Goal: Contribute content: Contribute content

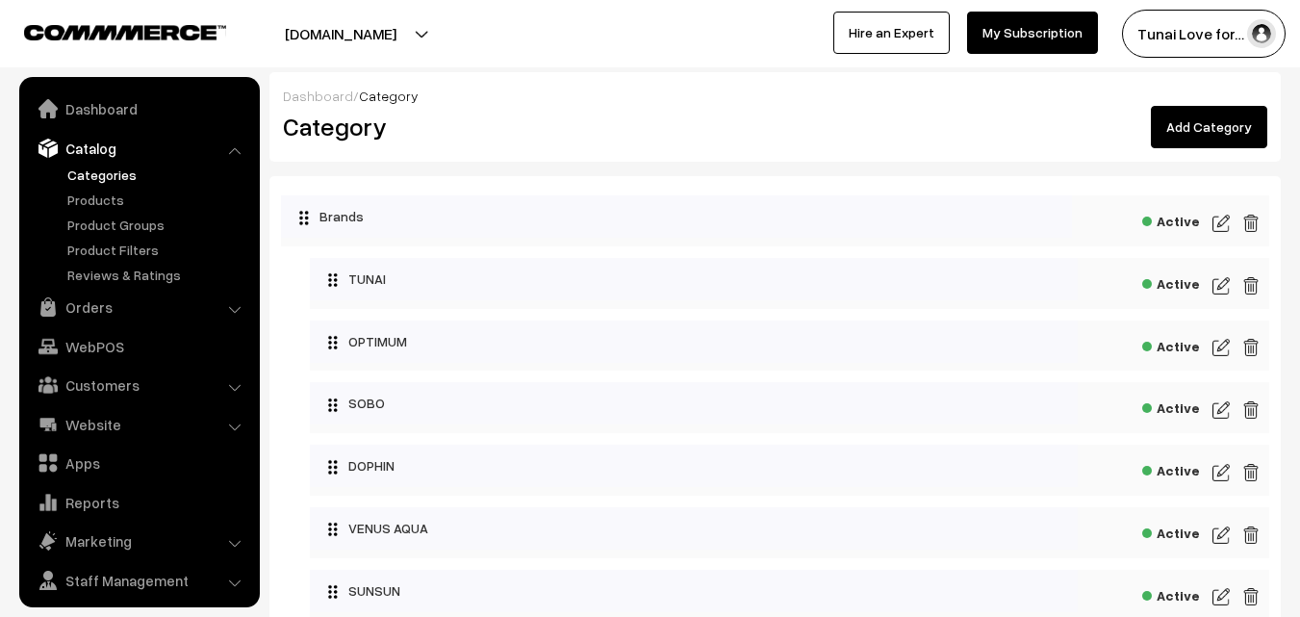
scroll to position [48, 0]
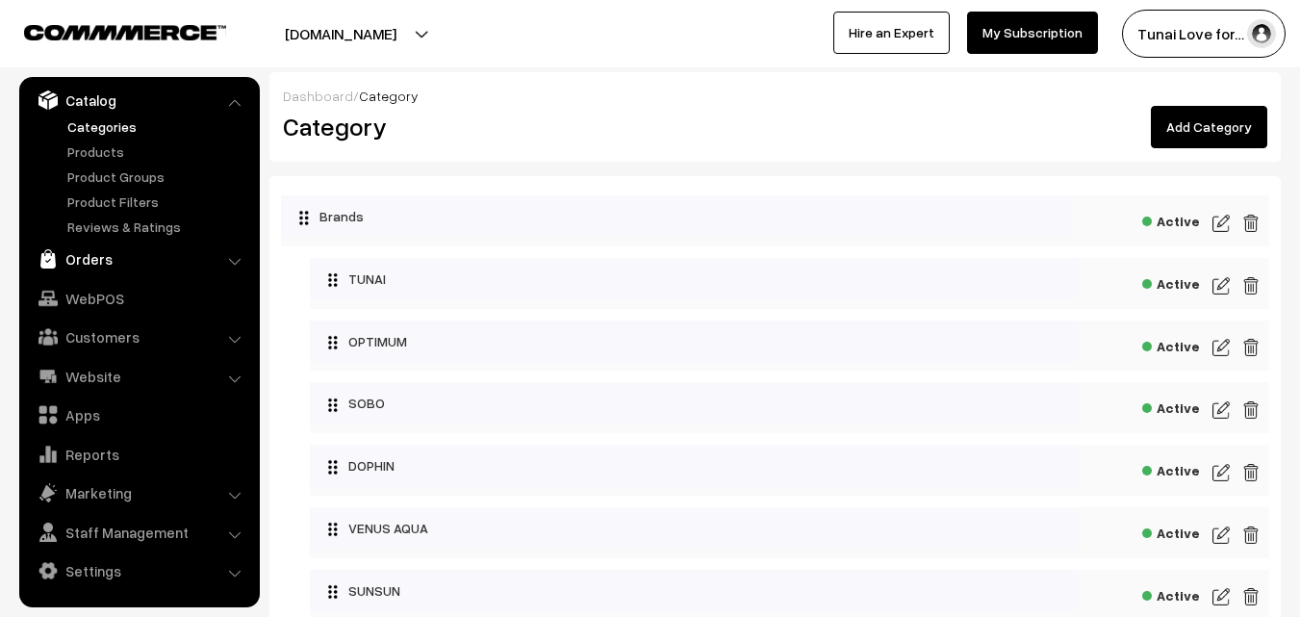
click at [106, 260] on link "Orders" at bounding box center [138, 259] width 229 height 35
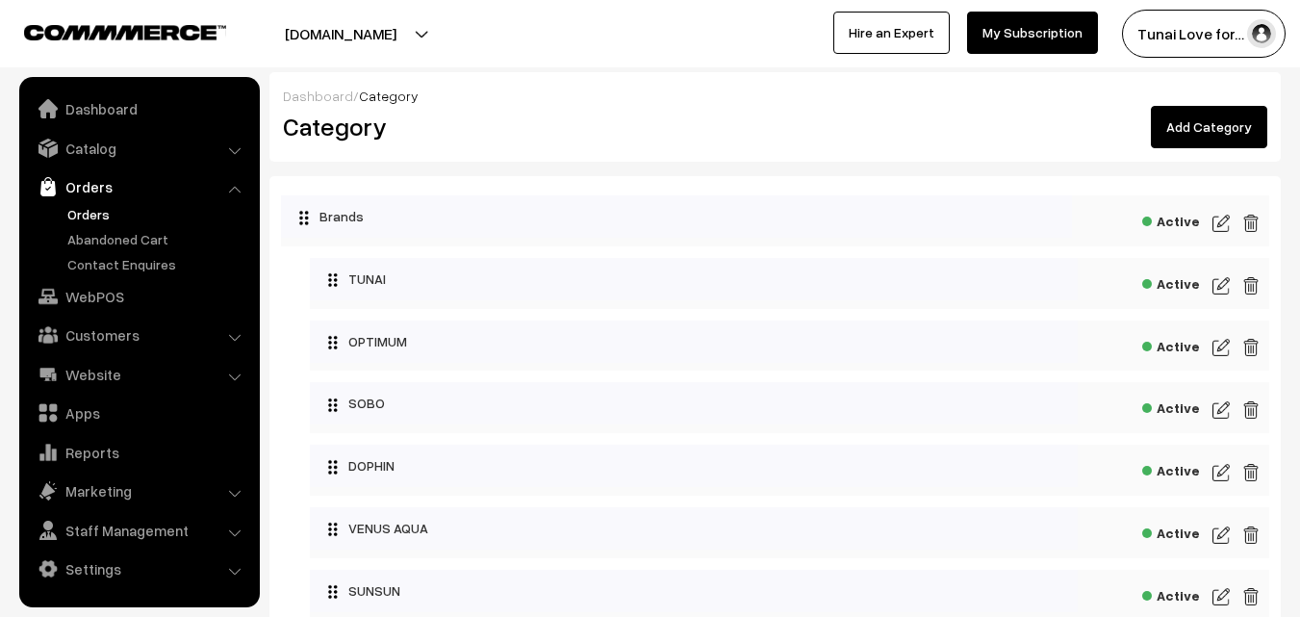
click at [93, 214] on link "Orders" at bounding box center [158, 214] width 191 height 20
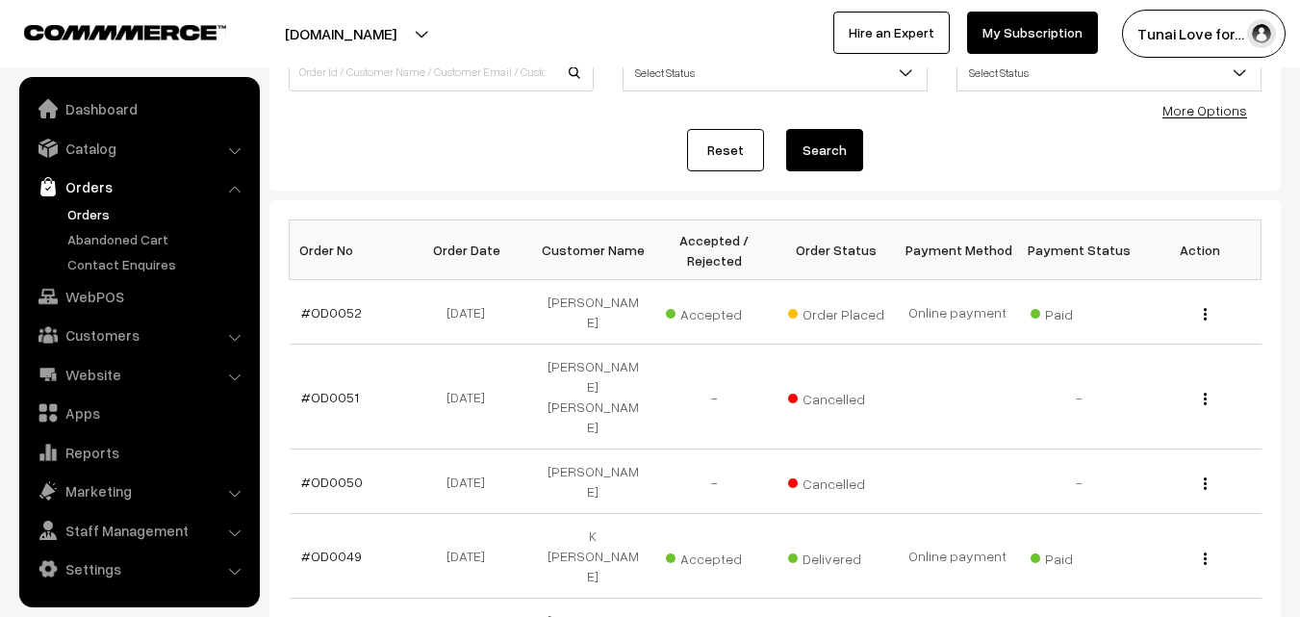
scroll to position [193, 0]
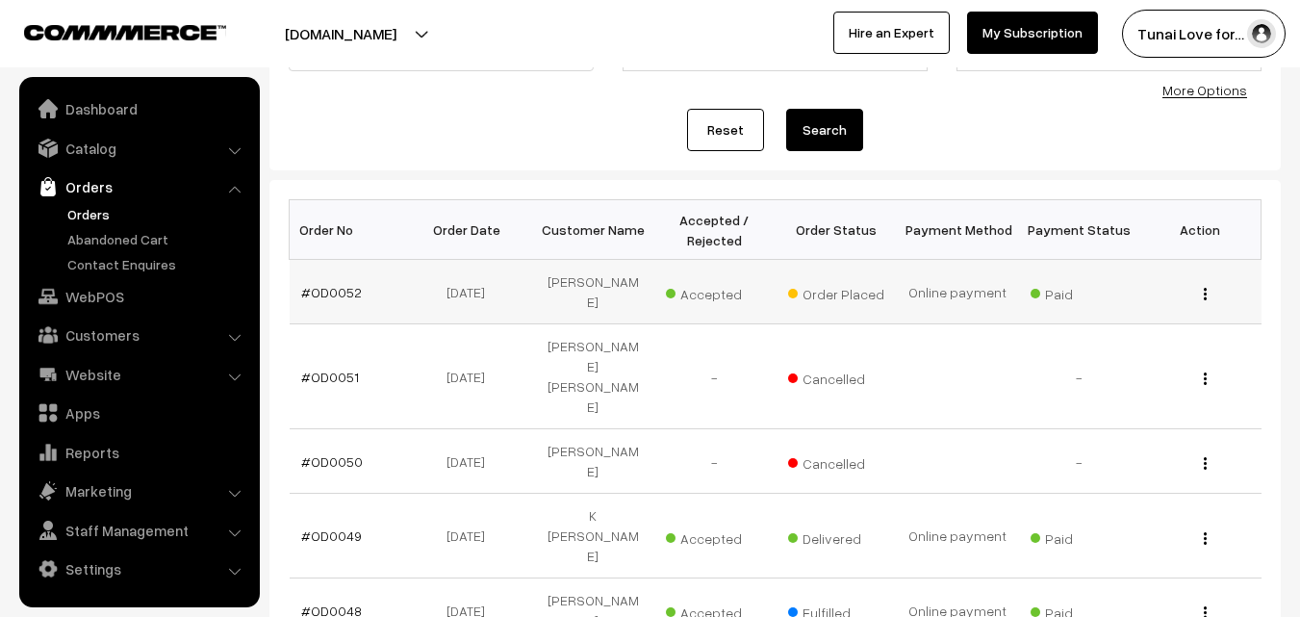
click at [1203, 286] on button "button" at bounding box center [1205, 293] width 5 height 15
click at [1074, 306] on link "View" at bounding box center [1120, 321] width 164 height 42
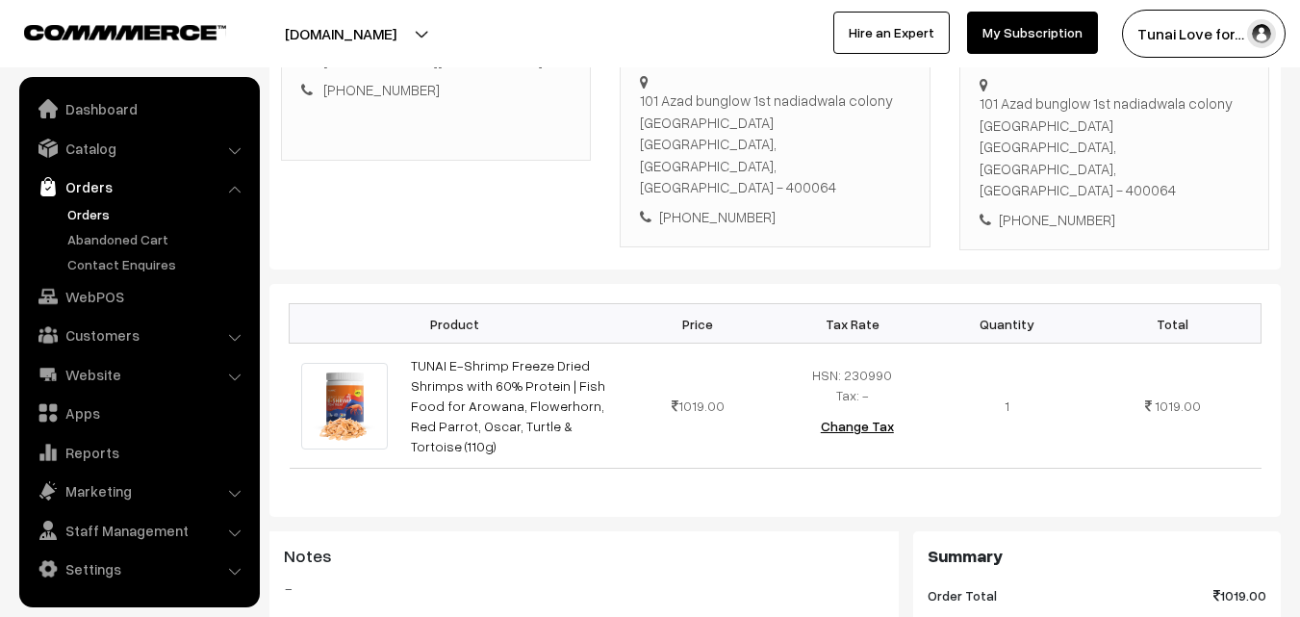
scroll to position [289, 0]
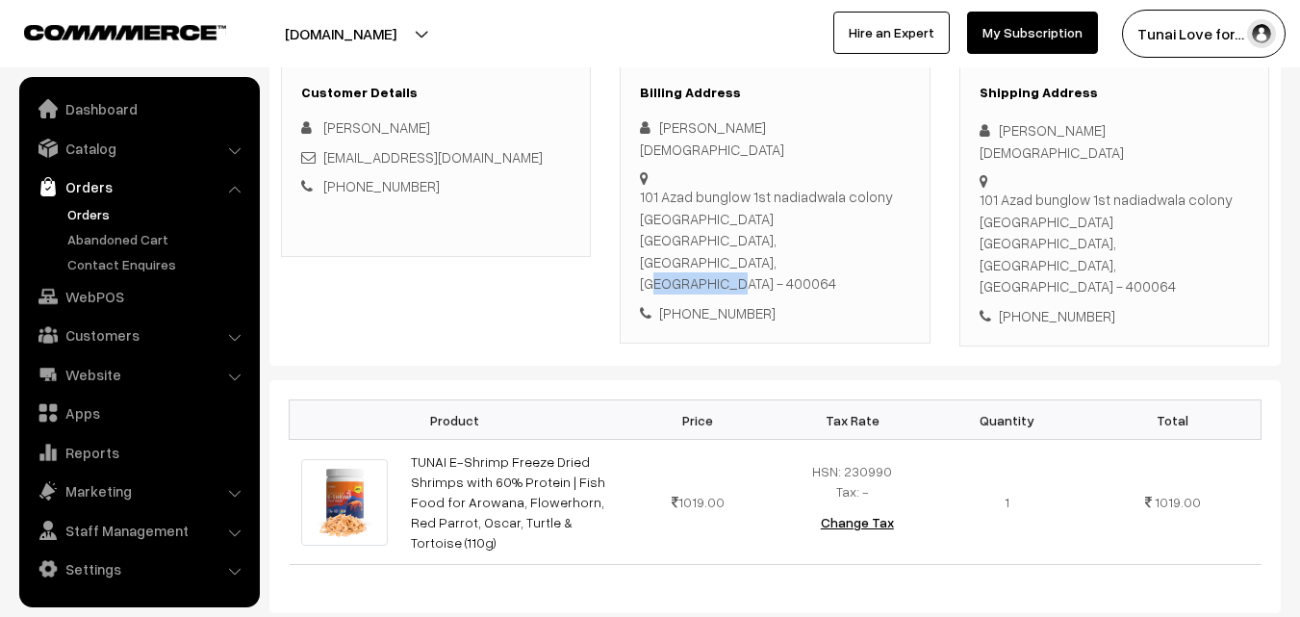
drag, startPoint x: 697, startPoint y: 222, endPoint x: 768, endPoint y: 219, distance: 71.3
click at [768, 219] on div "101 Azad bunglow 1st nadiadwala colony malad west mumbai, Maharashtra, India - …" at bounding box center [775, 240] width 270 height 109
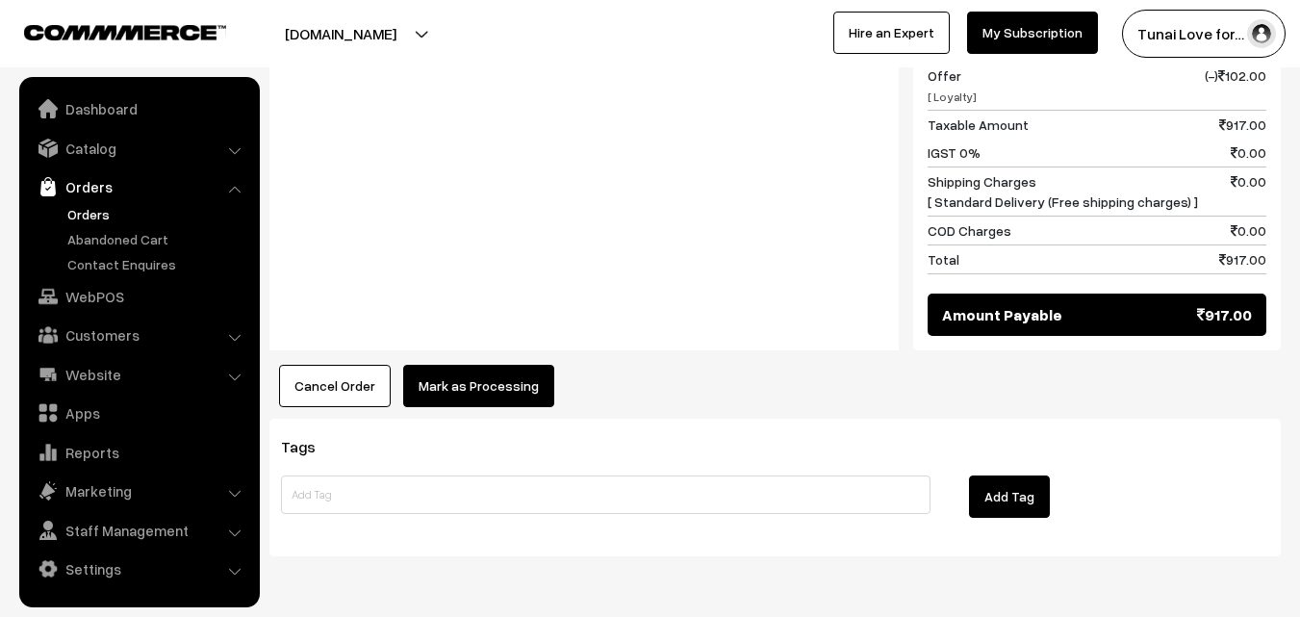
scroll to position [961, 0]
click at [480, 365] on button "Mark as Processing" at bounding box center [478, 386] width 151 height 42
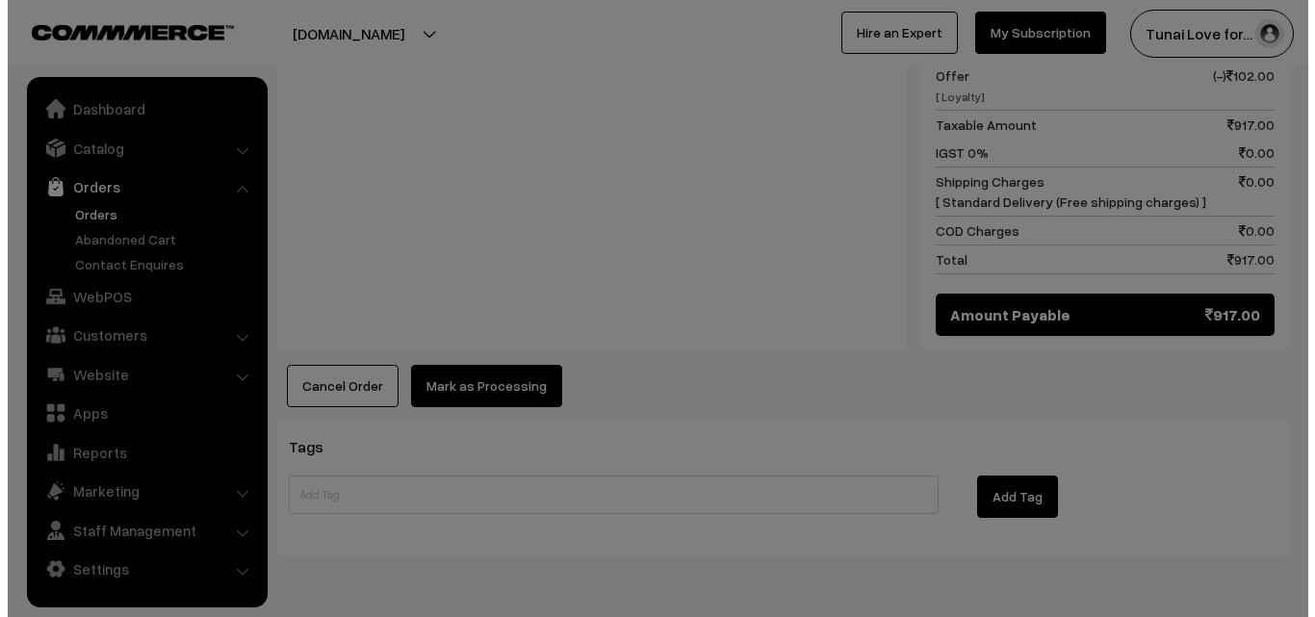
scroll to position [948, 0]
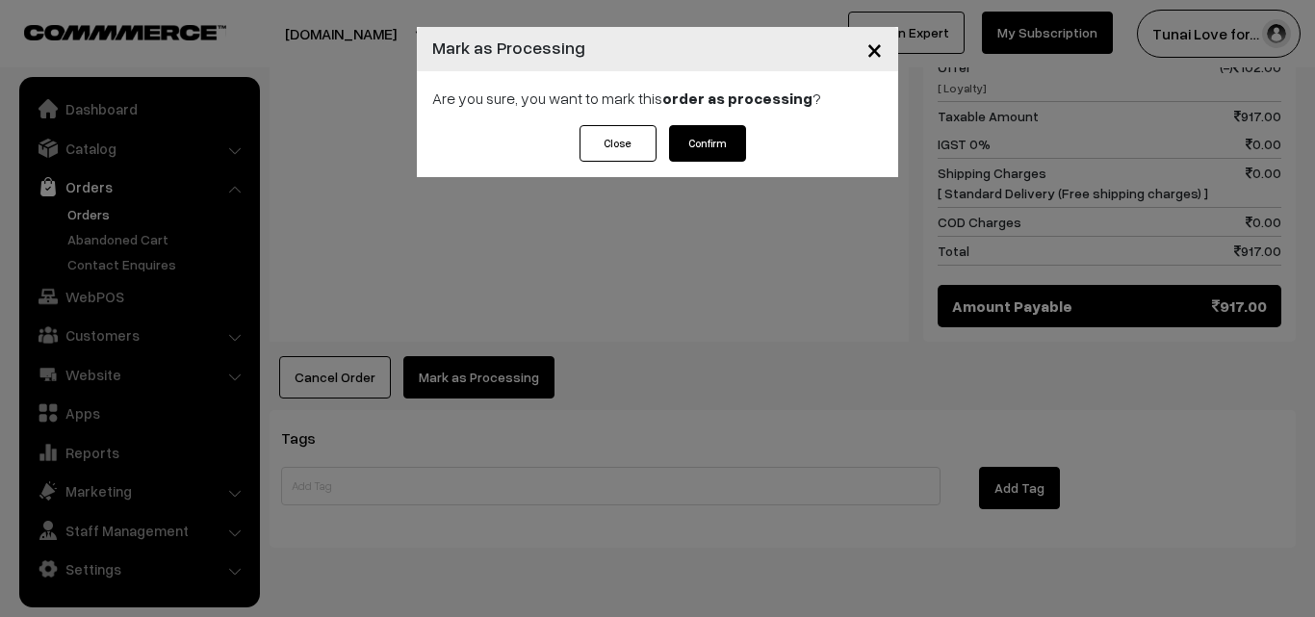
click at [698, 134] on button "Confirm" at bounding box center [707, 143] width 77 height 37
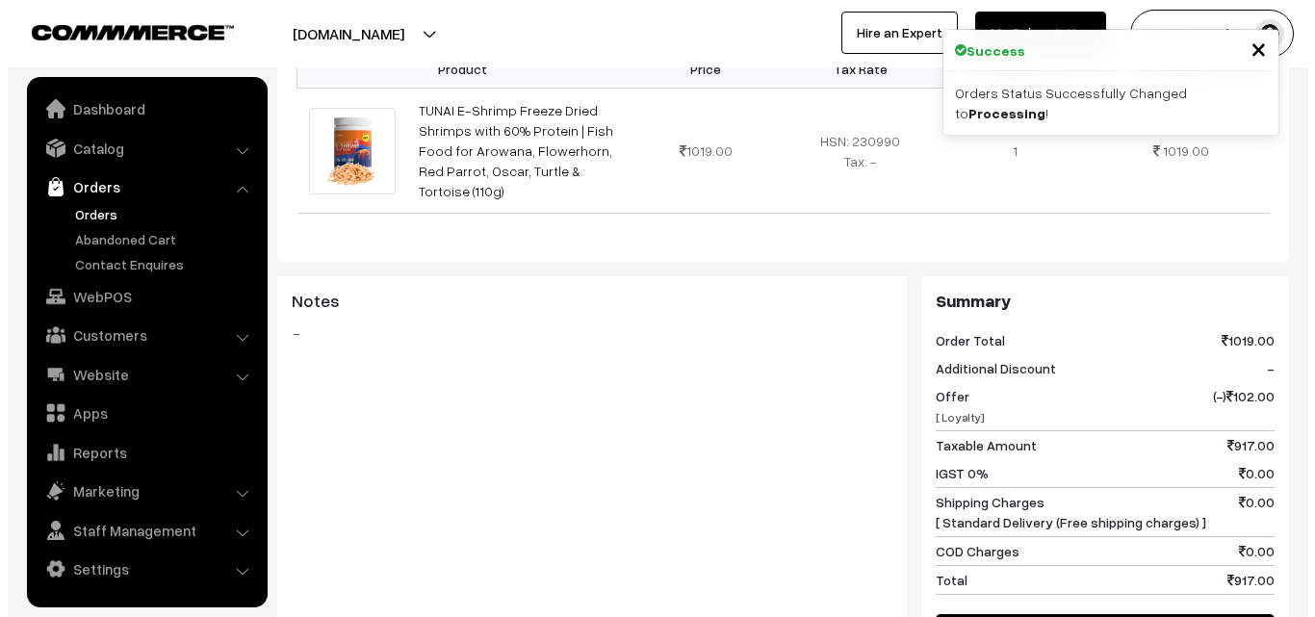
scroll to position [770, 0]
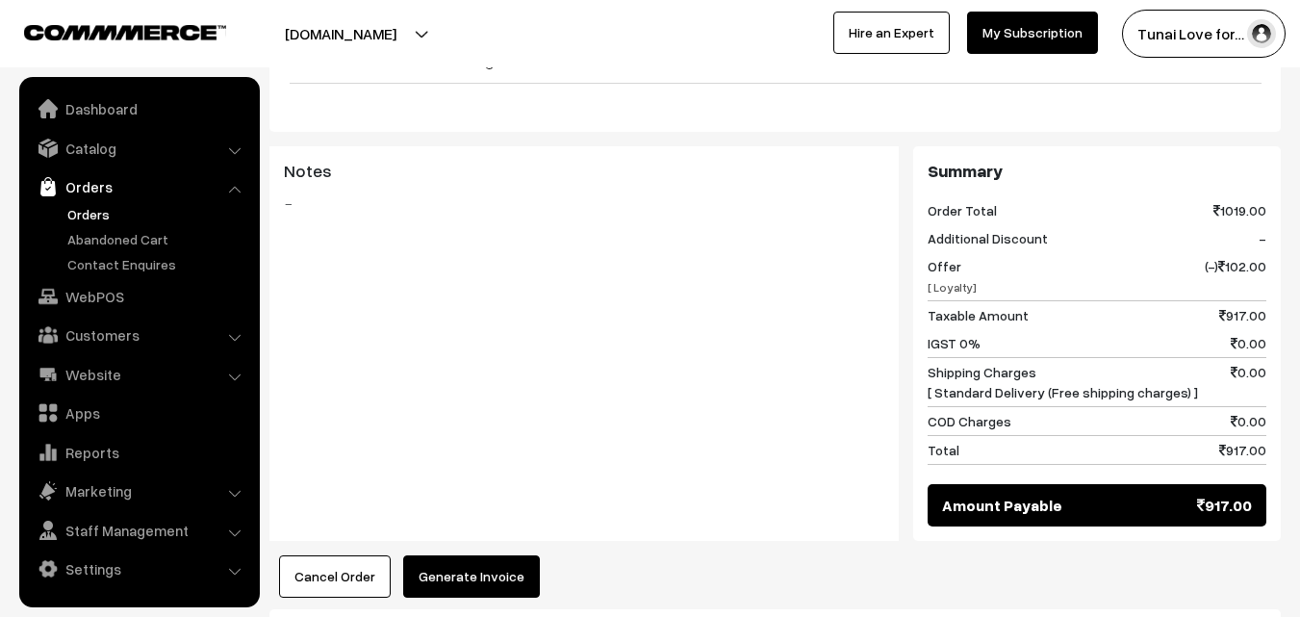
click at [497, 555] on button "Generate Invoice" at bounding box center [471, 576] width 137 height 42
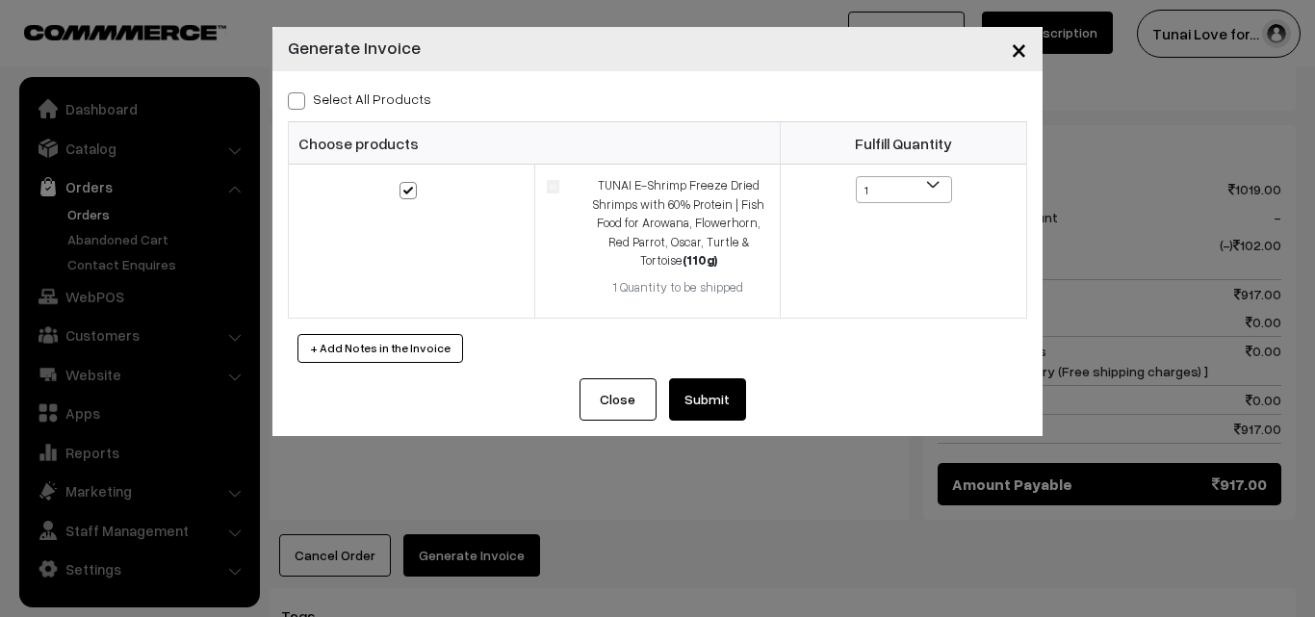
click at [722, 399] on button "Submit" at bounding box center [707, 399] width 77 height 42
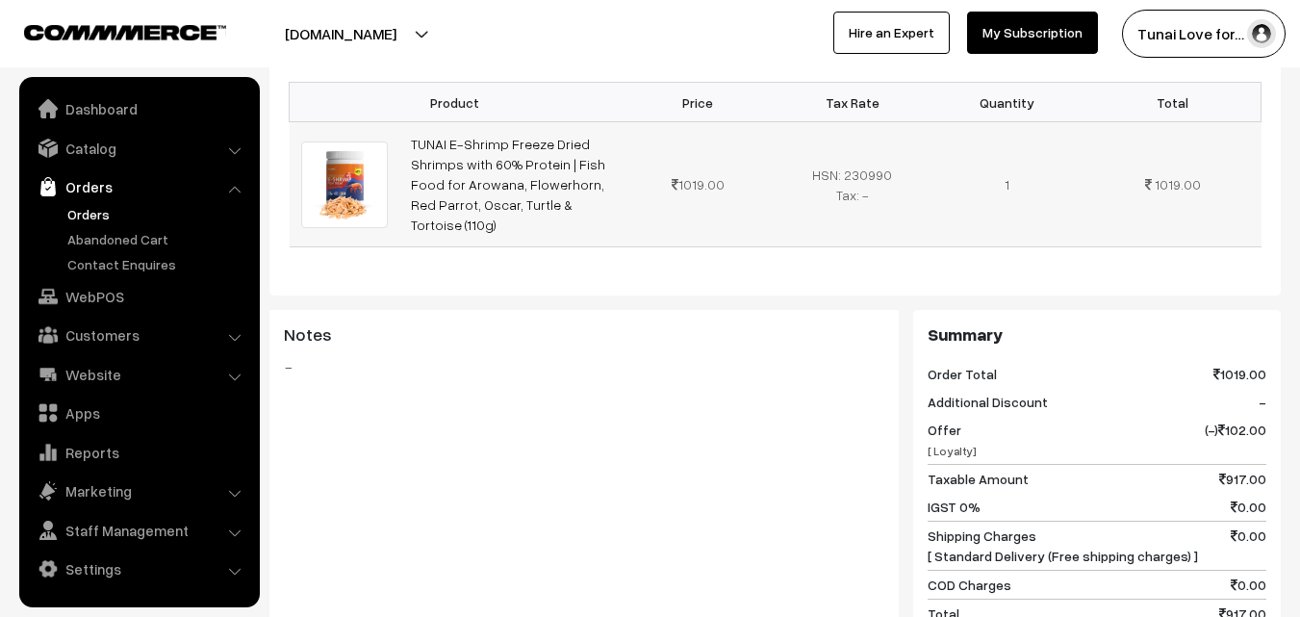
scroll to position [577, 0]
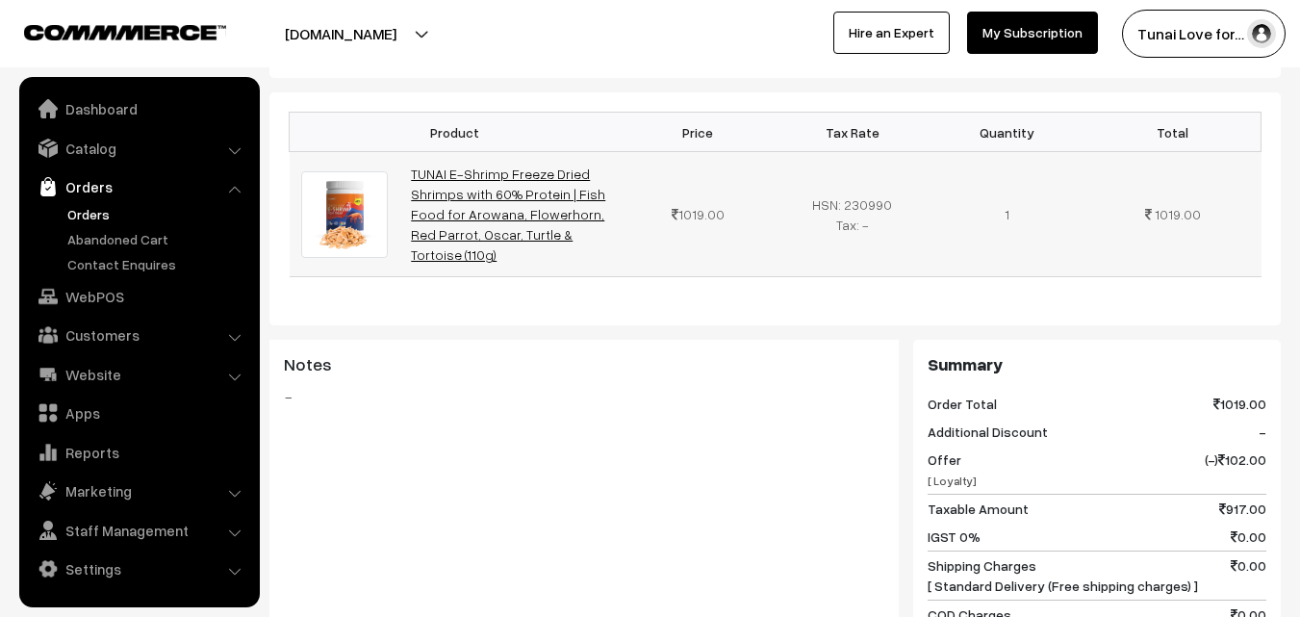
click at [541, 166] on link "TUNAI E-Shrimp Freeze Dried Shrimps with 60% Protein | Fish Food for Arowana, F…" at bounding box center [508, 214] width 194 height 97
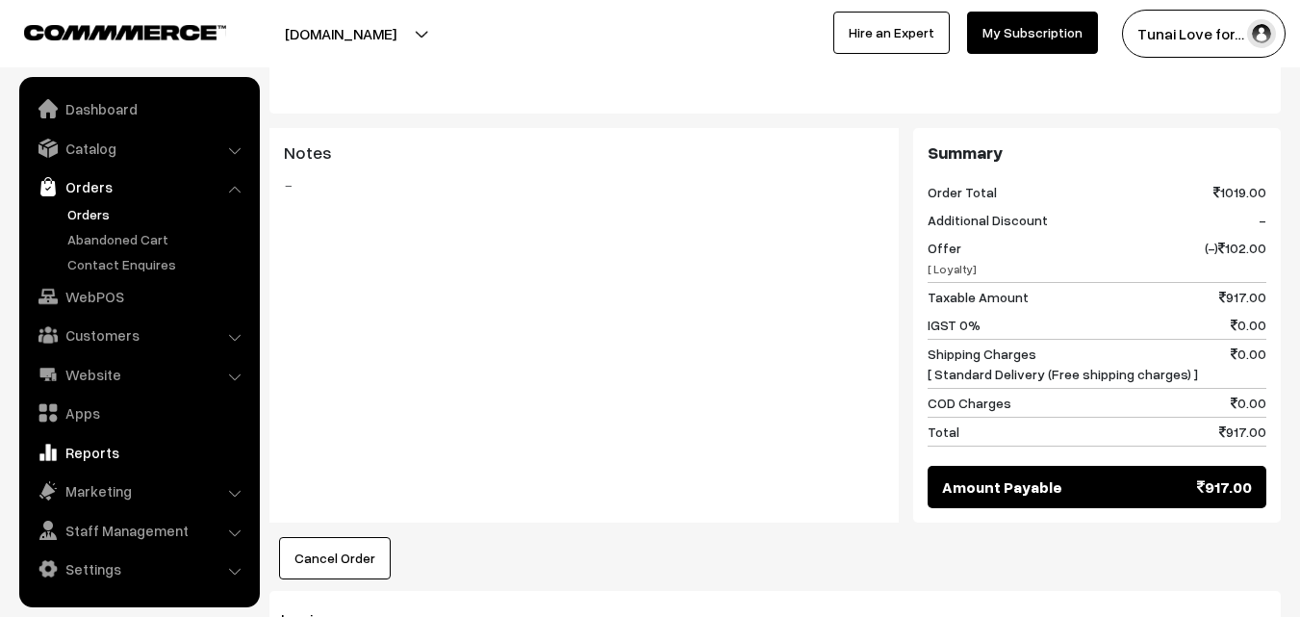
scroll to position [1154, 0]
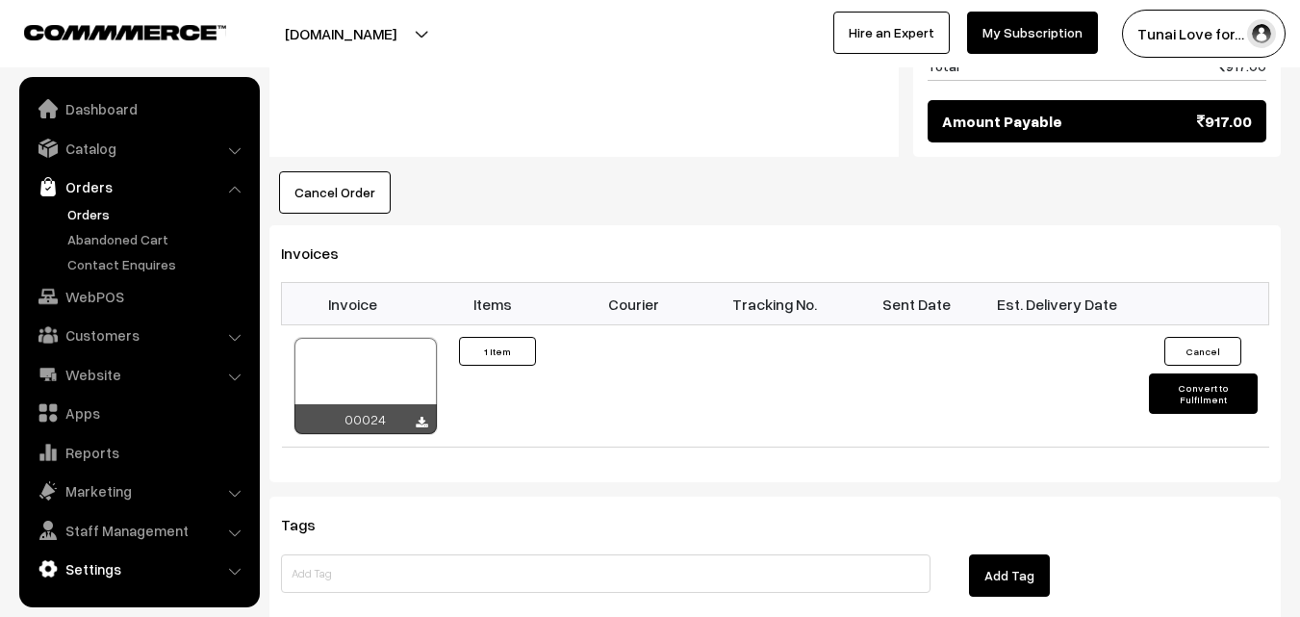
click at [99, 571] on link "Settings" at bounding box center [138, 569] width 229 height 35
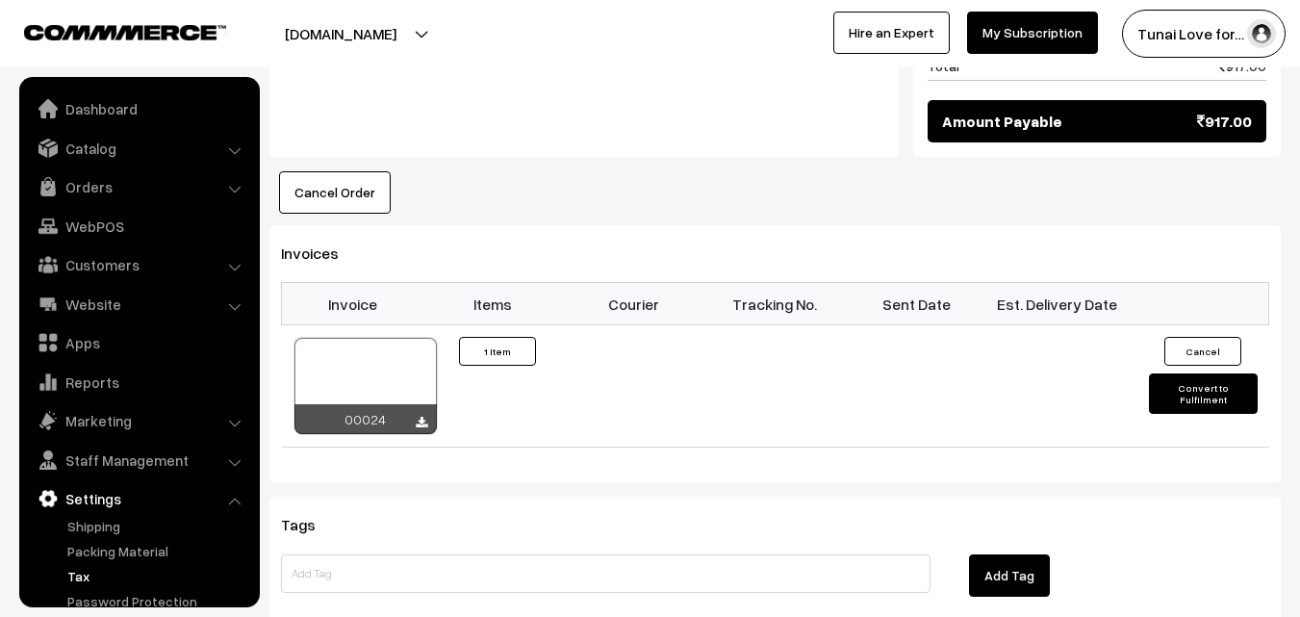
scroll to position [73, 0]
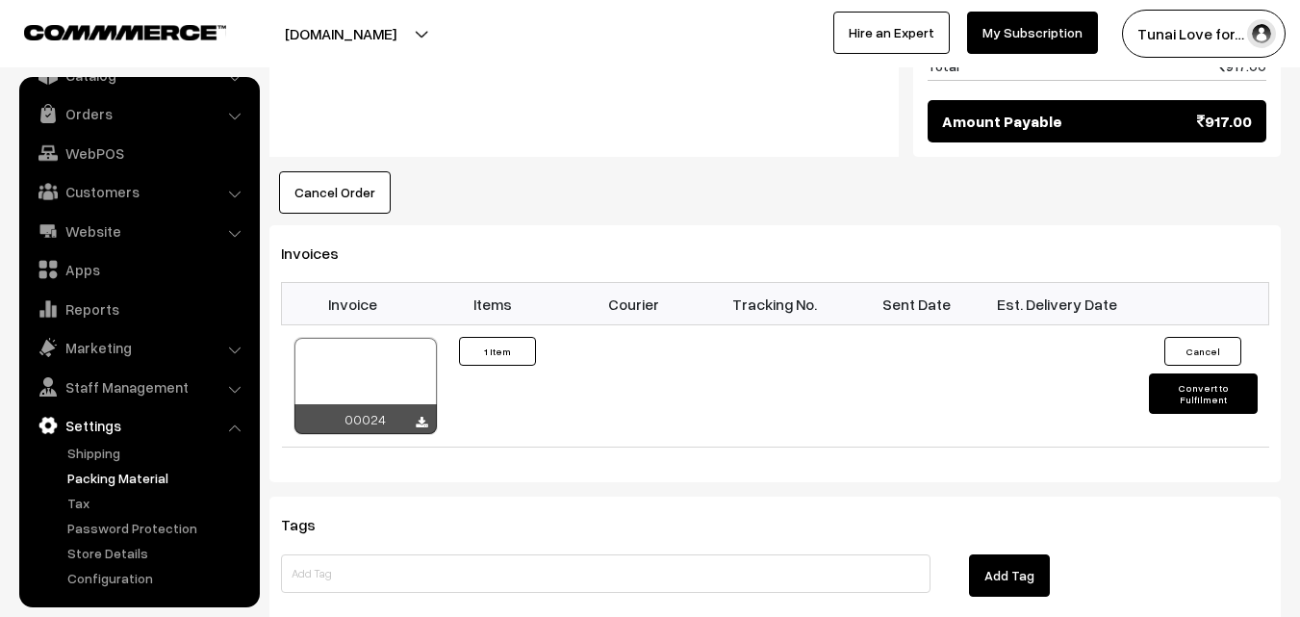
click at [97, 479] on link "Packing Material" at bounding box center [158, 478] width 191 height 20
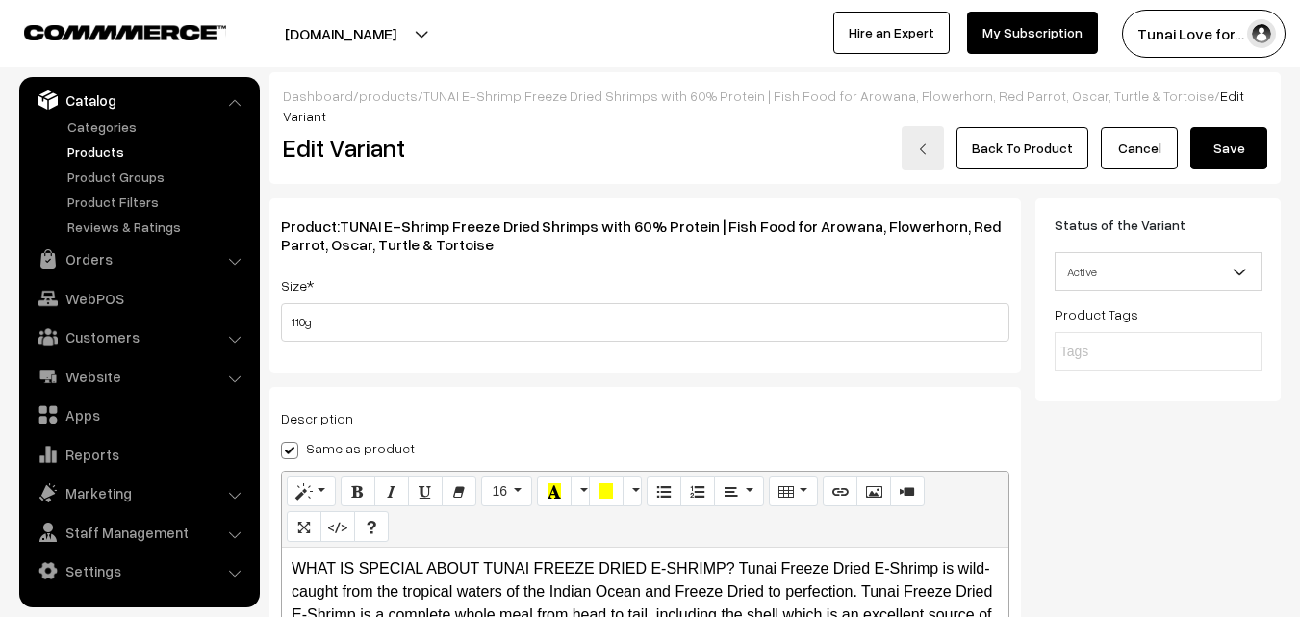
click at [364, 133] on h2 "Edit Variant" at bounding box center [437, 148] width 309 height 30
click at [924, 126] on link at bounding box center [923, 148] width 42 height 44
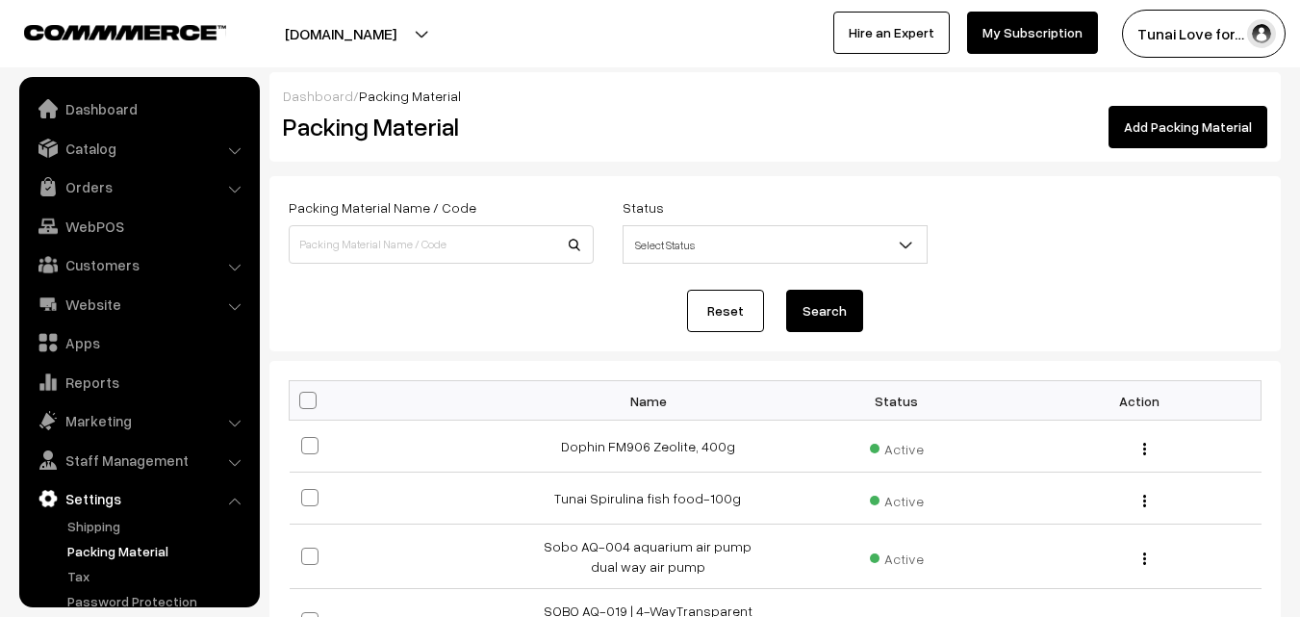
scroll to position [73, 0]
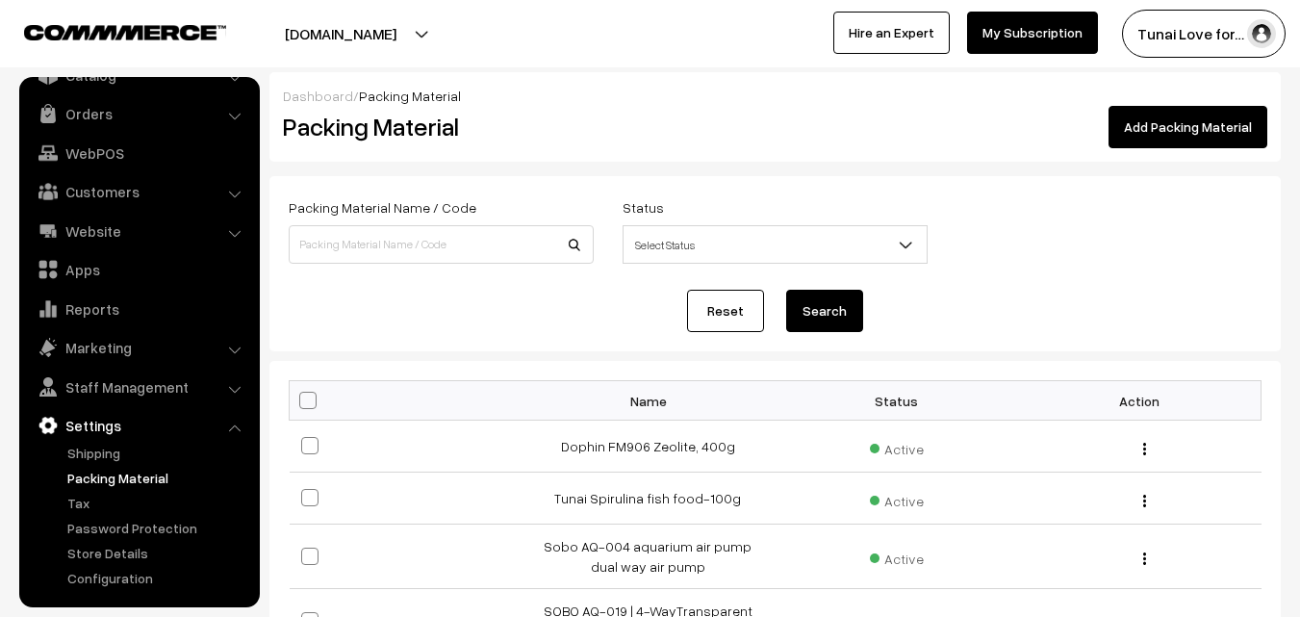
click at [1244, 118] on link "Add Packing Material" at bounding box center [1188, 127] width 159 height 42
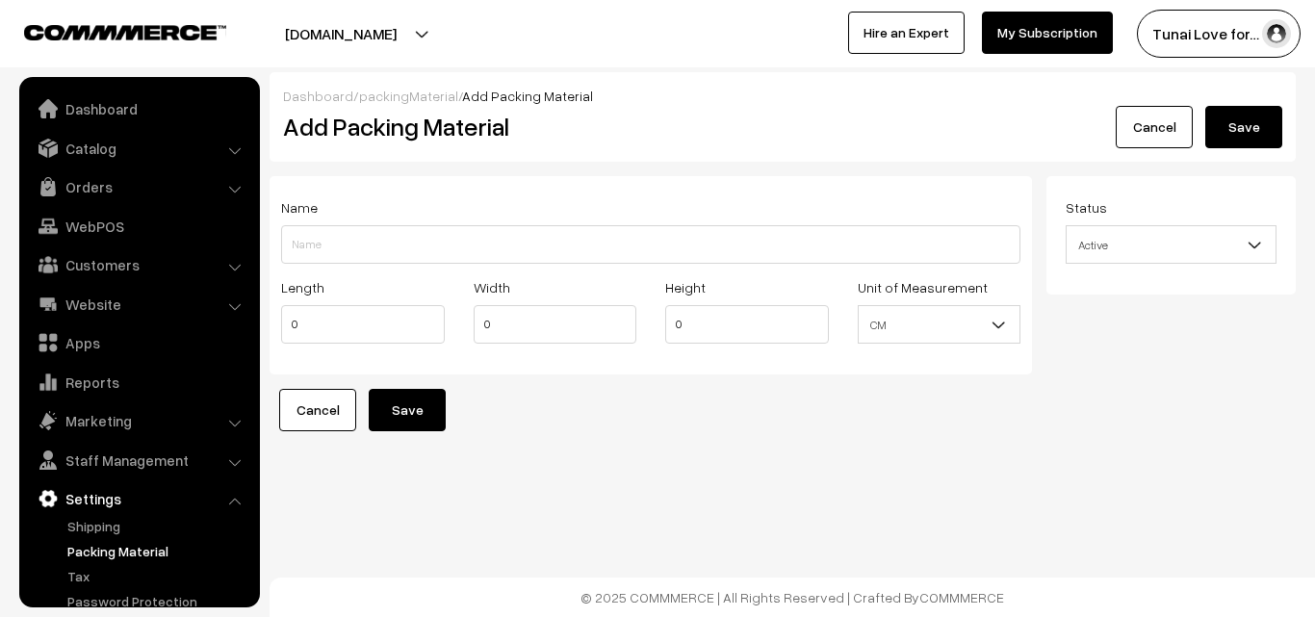
scroll to position [73, 0]
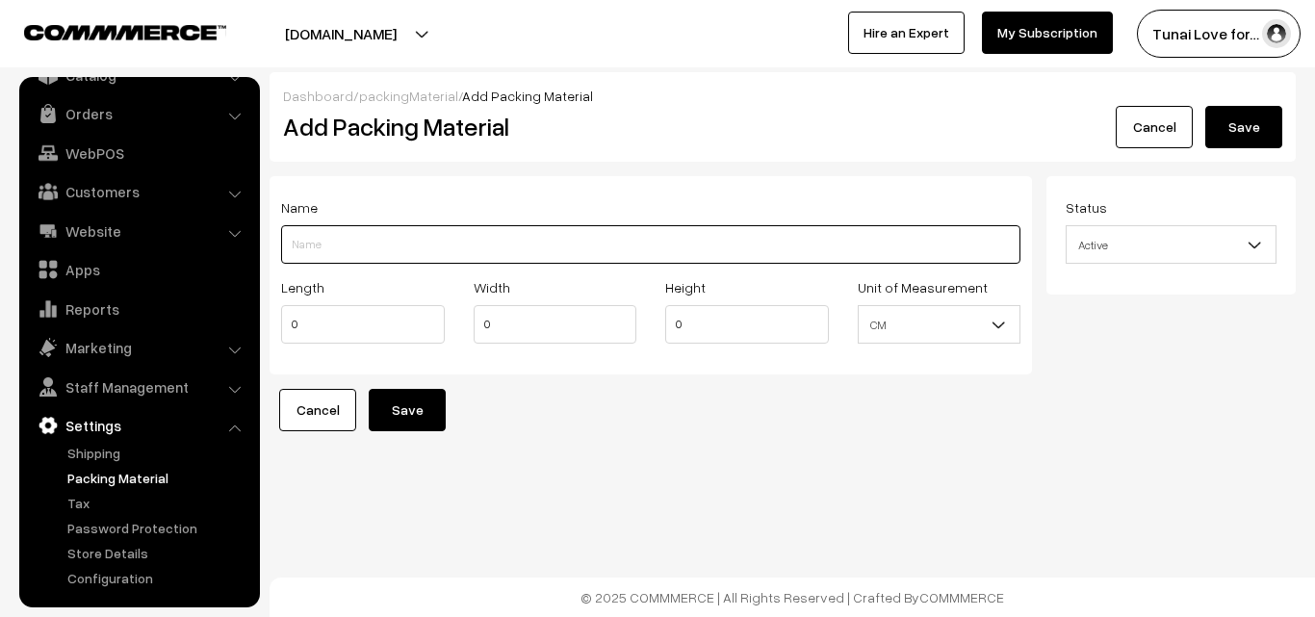
click at [324, 243] on input "Length" at bounding box center [650, 244] width 739 height 39
paste input "TUNAI E-Shrimp Freeze Dried Shrimps"
type input "TUNAI E-Shrimp Freeze Dried Shrimp-110g"
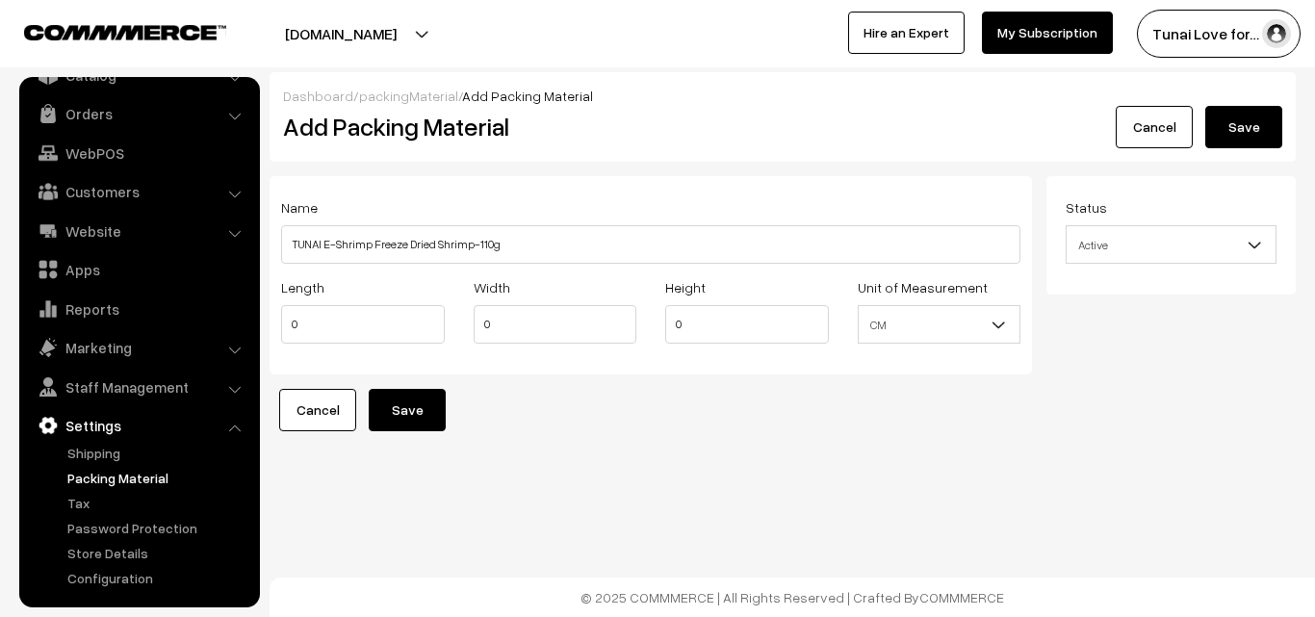
click at [596, 405] on form "Name TUNAI E-Shrimp Freeze Dried Shrimp-110g Length 0 Width 0 Height 0 CM Inch" at bounding box center [783, 303] width 1026 height 255
drag, startPoint x: 315, startPoint y: 323, endPoint x: 292, endPoint y: 324, distance: 23.1
click at [292, 324] on input "0" at bounding box center [363, 324] width 164 height 39
type input "11"
drag, startPoint x: 536, startPoint y: 324, endPoint x: 470, endPoint y: 326, distance: 66.4
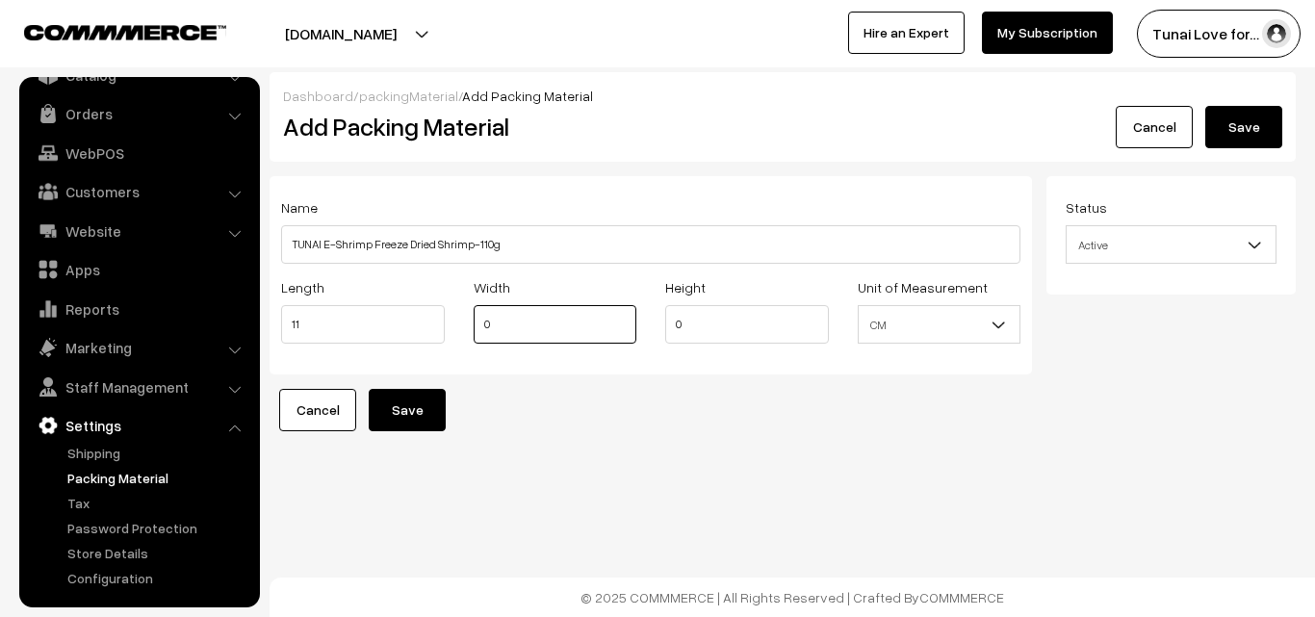
click at [470, 326] on div "Width 0" at bounding box center [555, 315] width 193 height 80
type input "11"
drag, startPoint x: 694, startPoint y: 327, endPoint x: 668, endPoint y: 327, distance: 26.0
click at [668, 327] on input "0" at bounding box center [747, 324] width 164 height 39
type input "20"
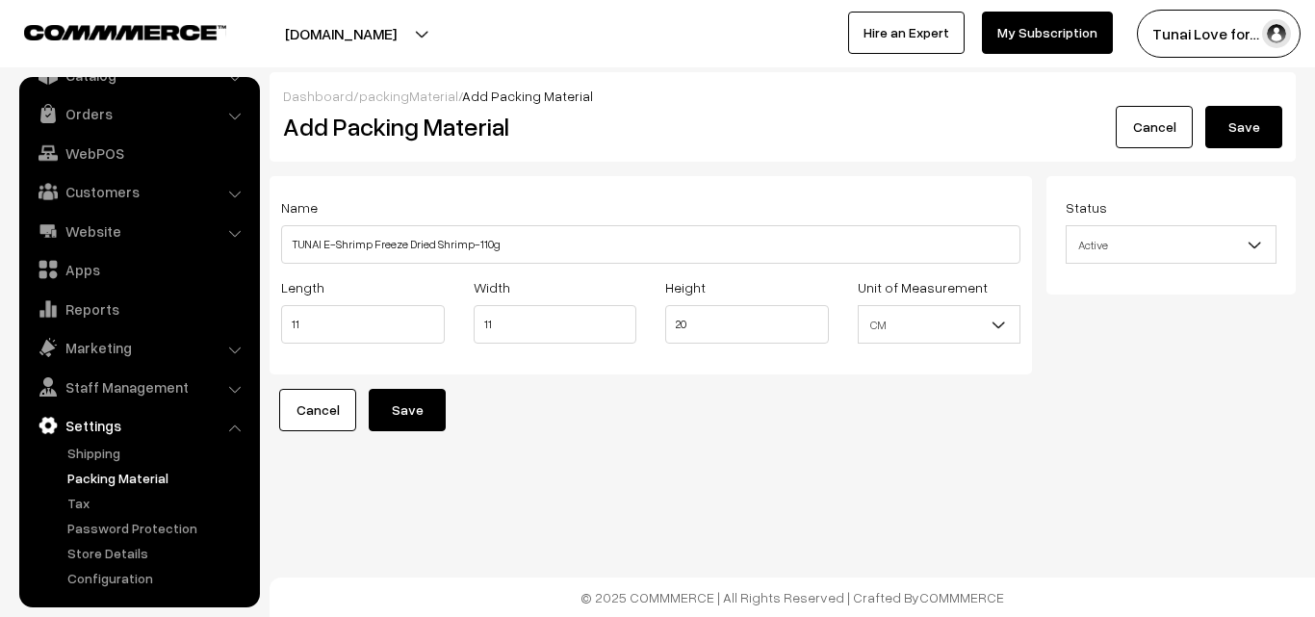
click at [424, 410] on button "Save" at bounding box center [407, 410] width 77 height 42
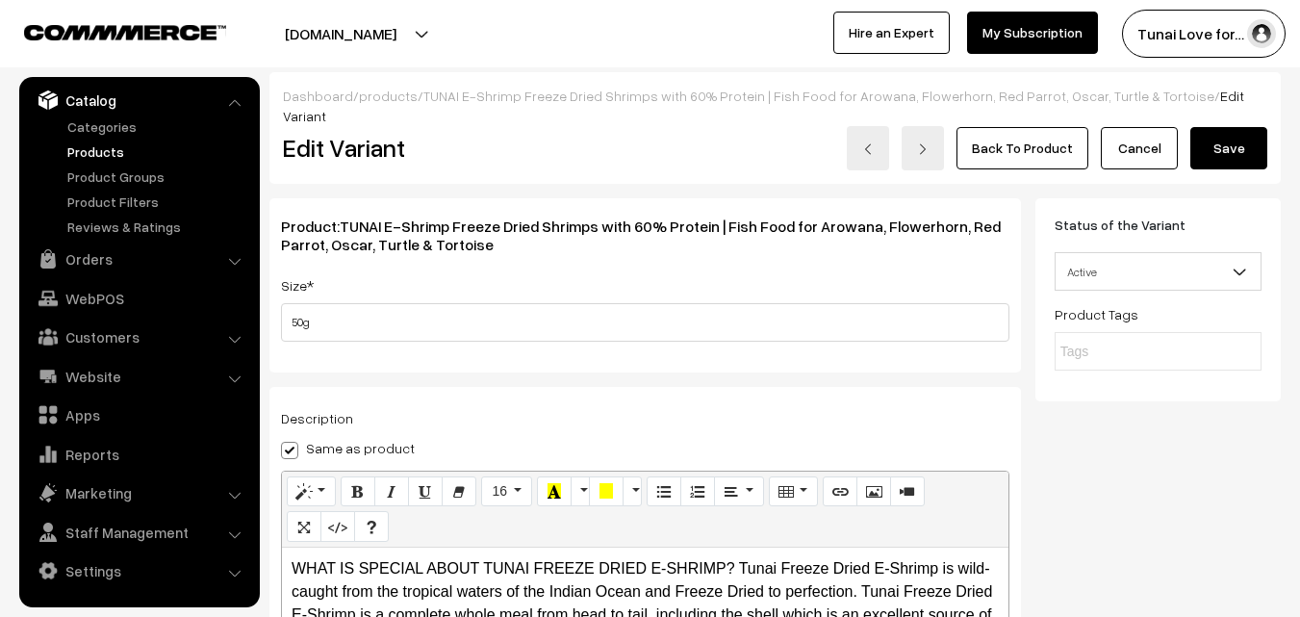
click at [340, 217] on span "TUNAI E-Shrimp Freeze Dried Shrimps with 60% Protein | Fish Food for Arowana, F…" at bounding box center [641, 236] width 720 height 38
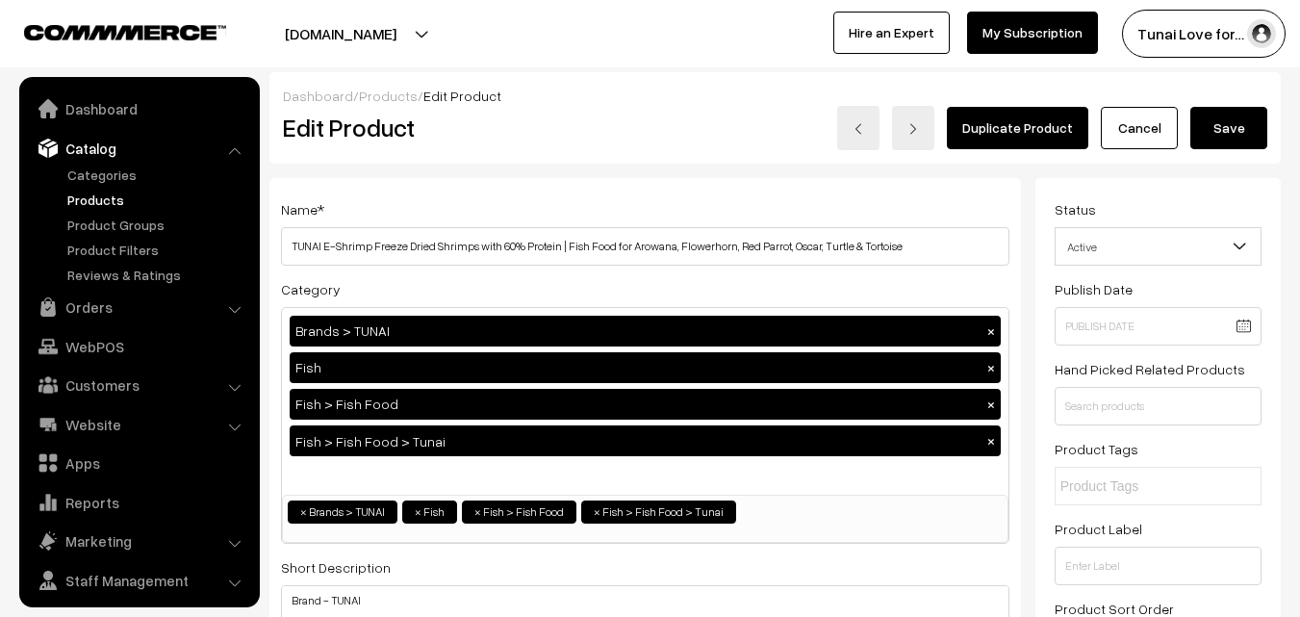
scroll to position [48, 0]
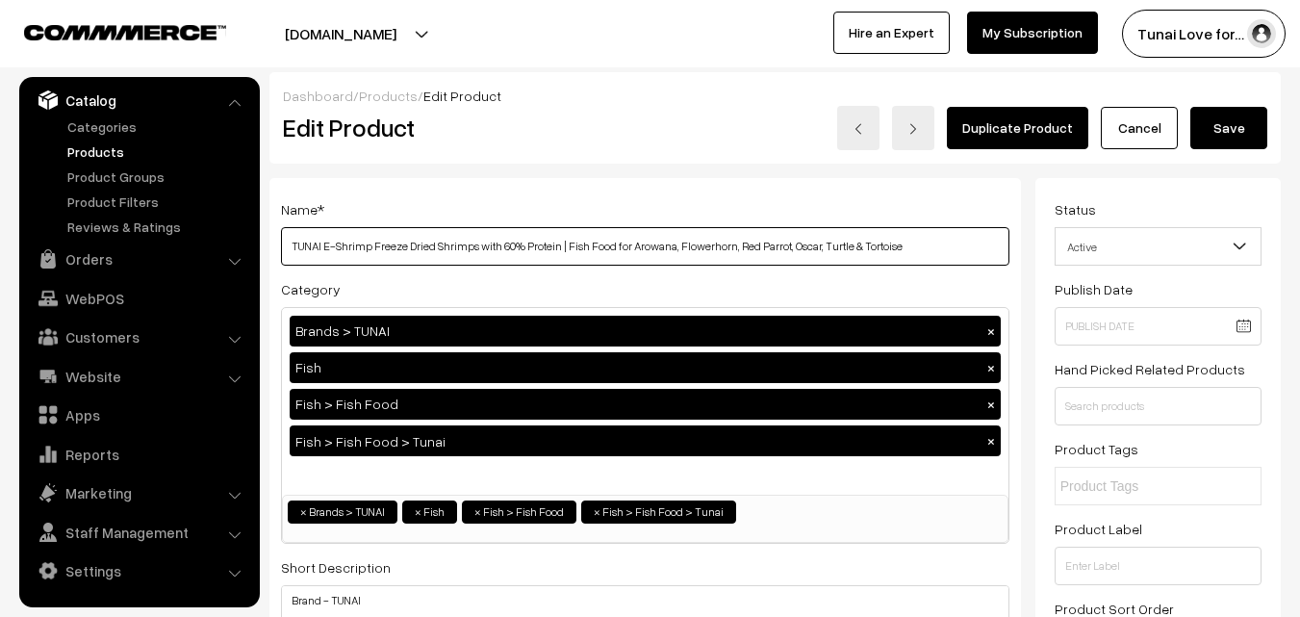
drag, startPoint x: 288, startPoint y: 246, endPoint x: 472, endPoint y: 254, distance: 184.0
click at [472, 254] on input "TUNAI E-Shrimp Freeze Dried Shrimps with 60% Protein | Fish Food for Arowana, F…" at bounding box center [645, 246] width 729 height 39
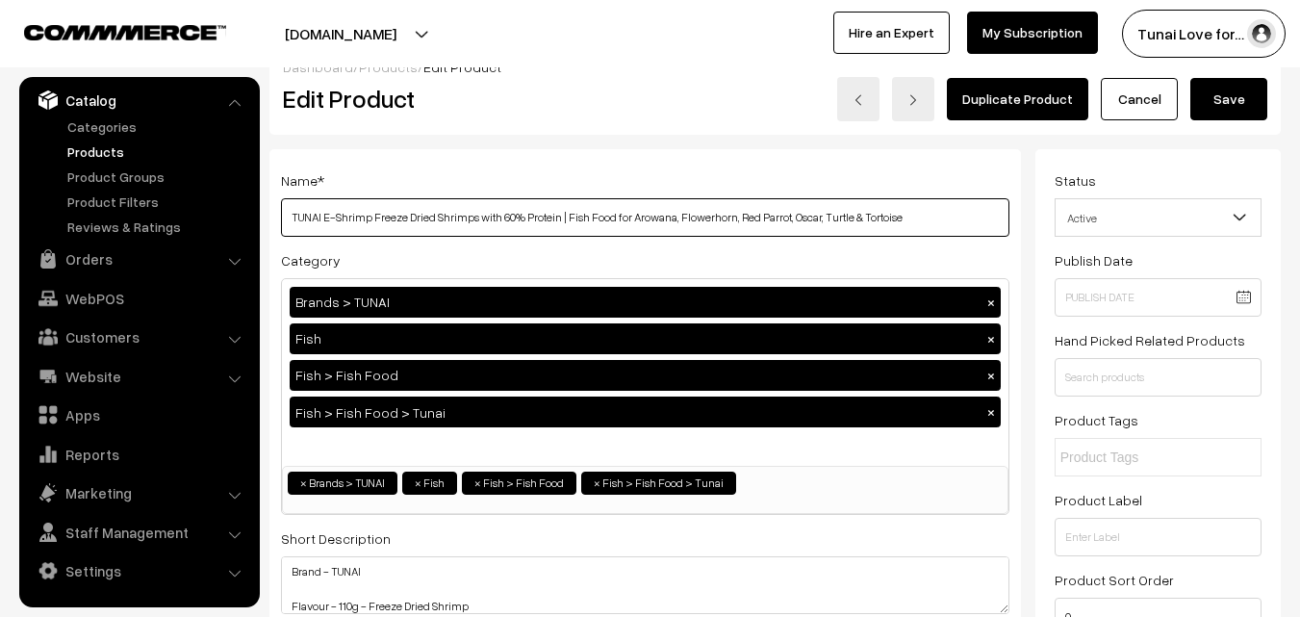
scroll to position [0, 0]
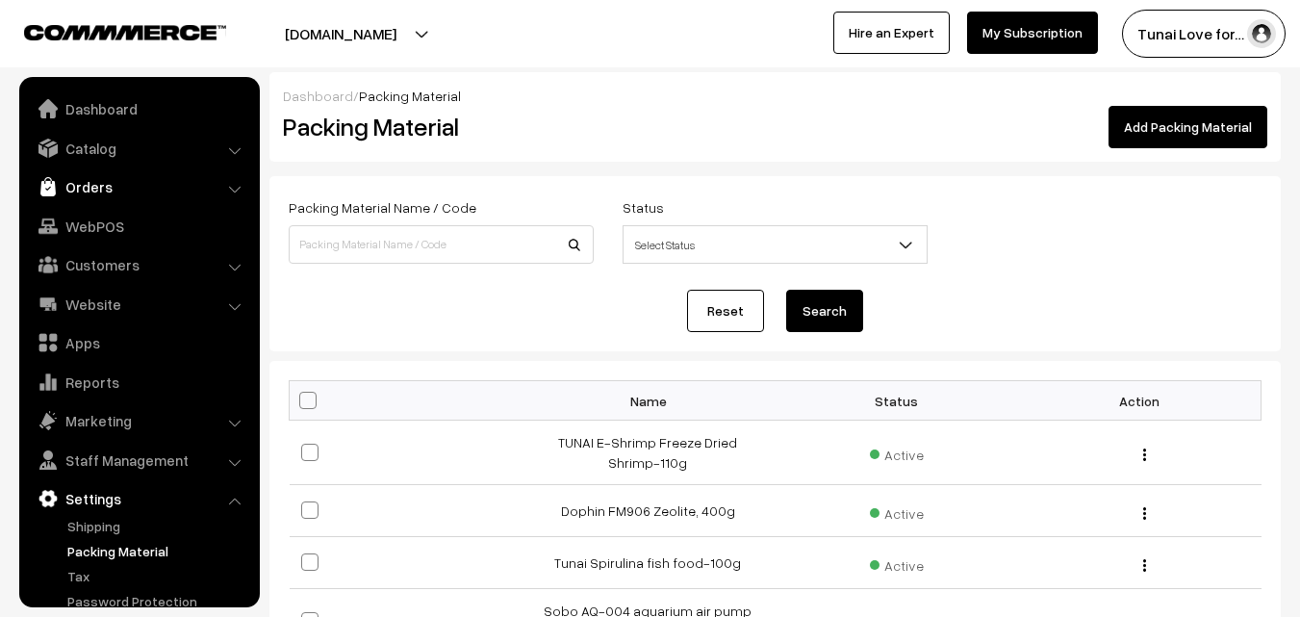
click at [102, 183] on link "Orders" at bounding box center [138, 186] width 229 height 35
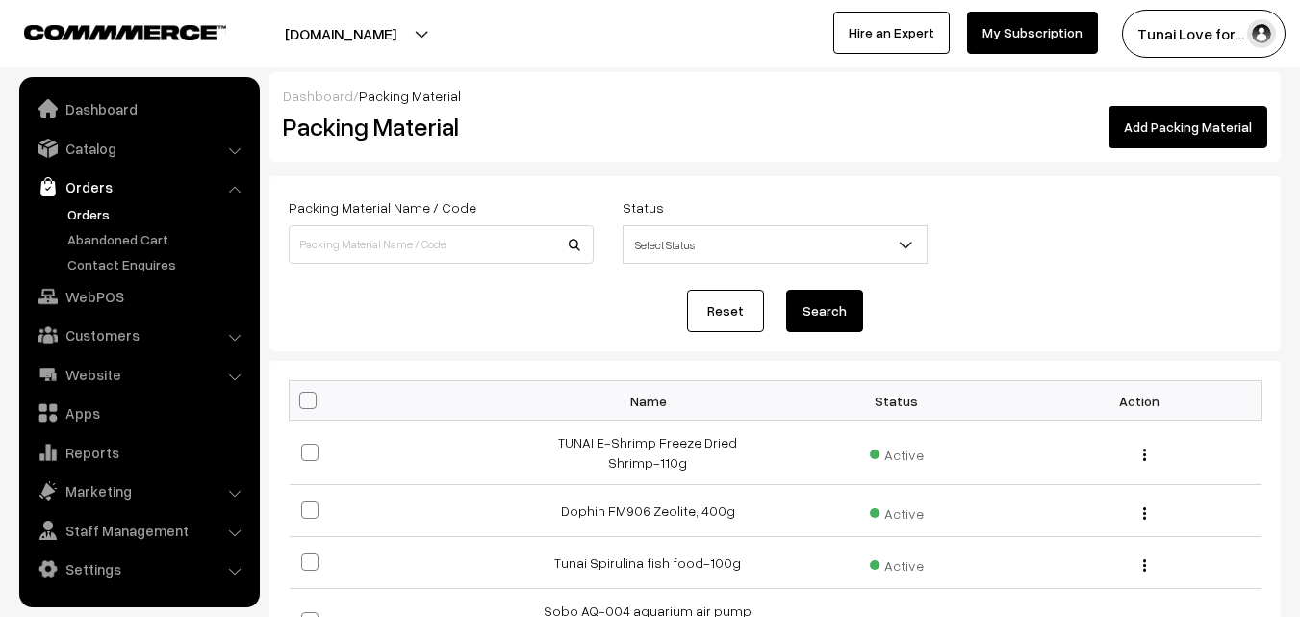
click at [104, 210] on link "Orders" at bounding box center [158, 214] width 191 height 20
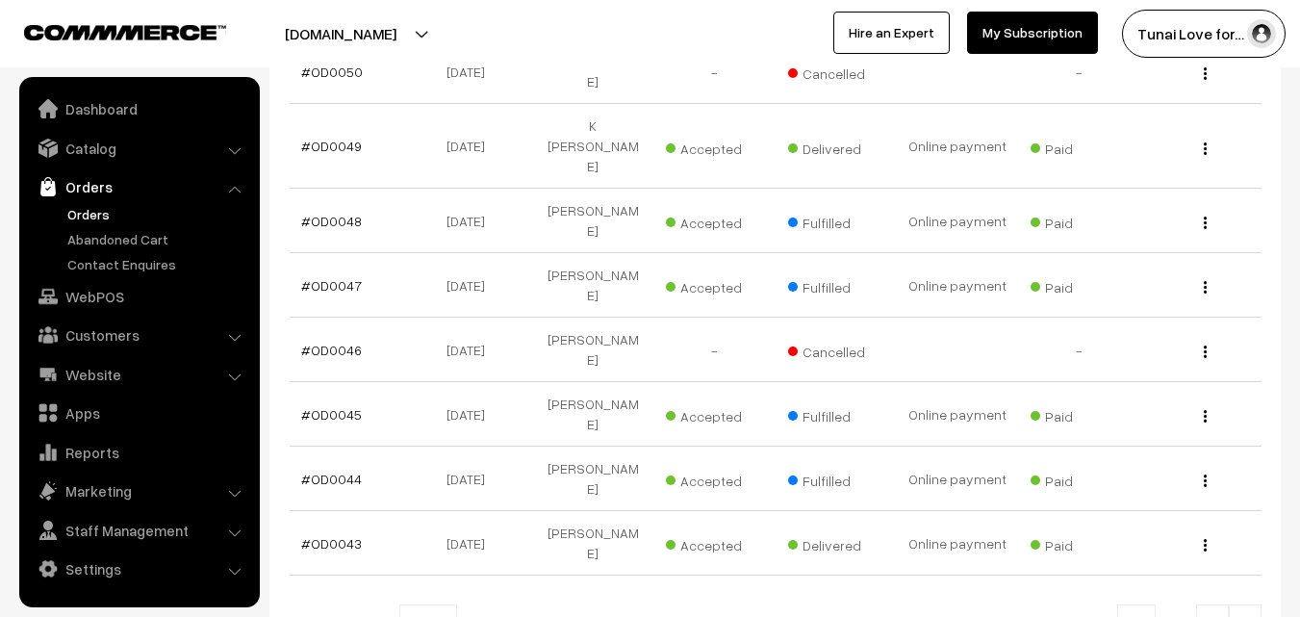
scroll to position [21, 0]
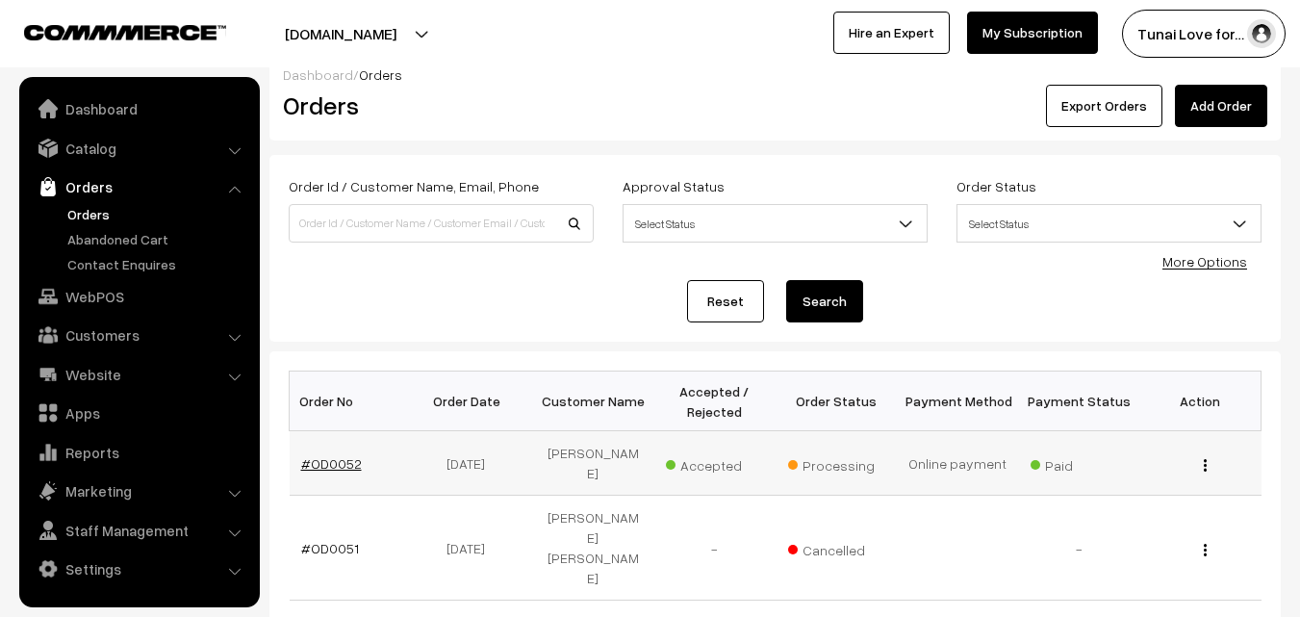
click at [324, 462] on link "#OD0052" at bounding box center [331, 463] width 61 height 16
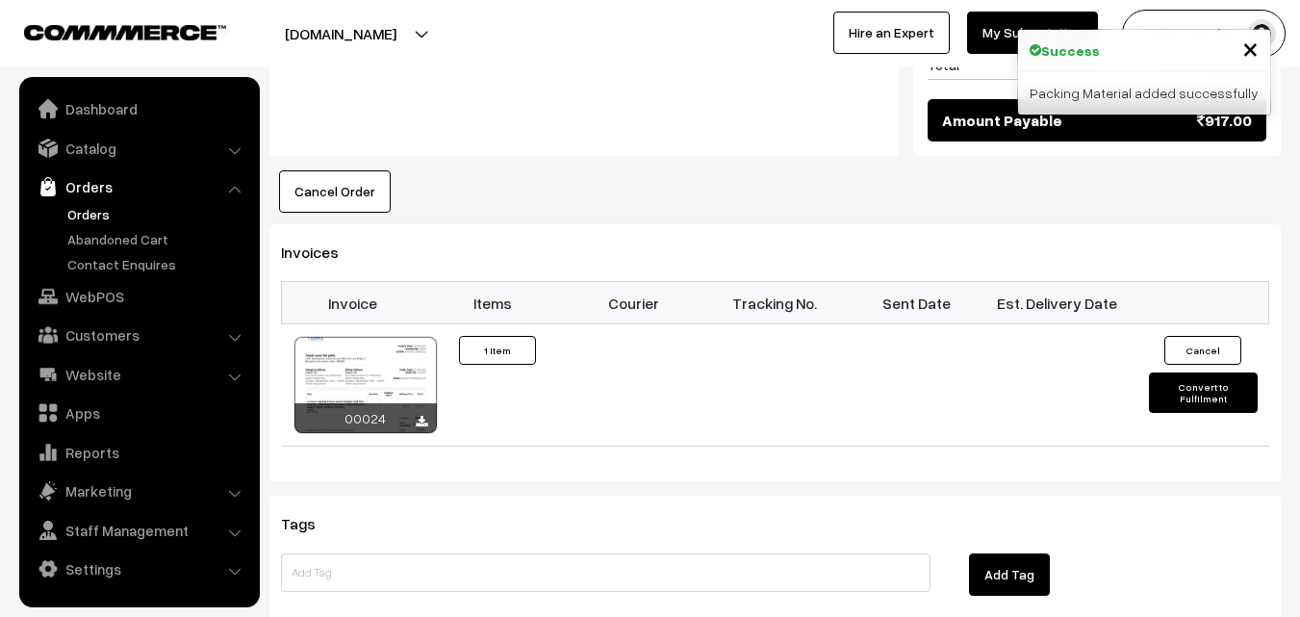
scroll to position [1059, 0]
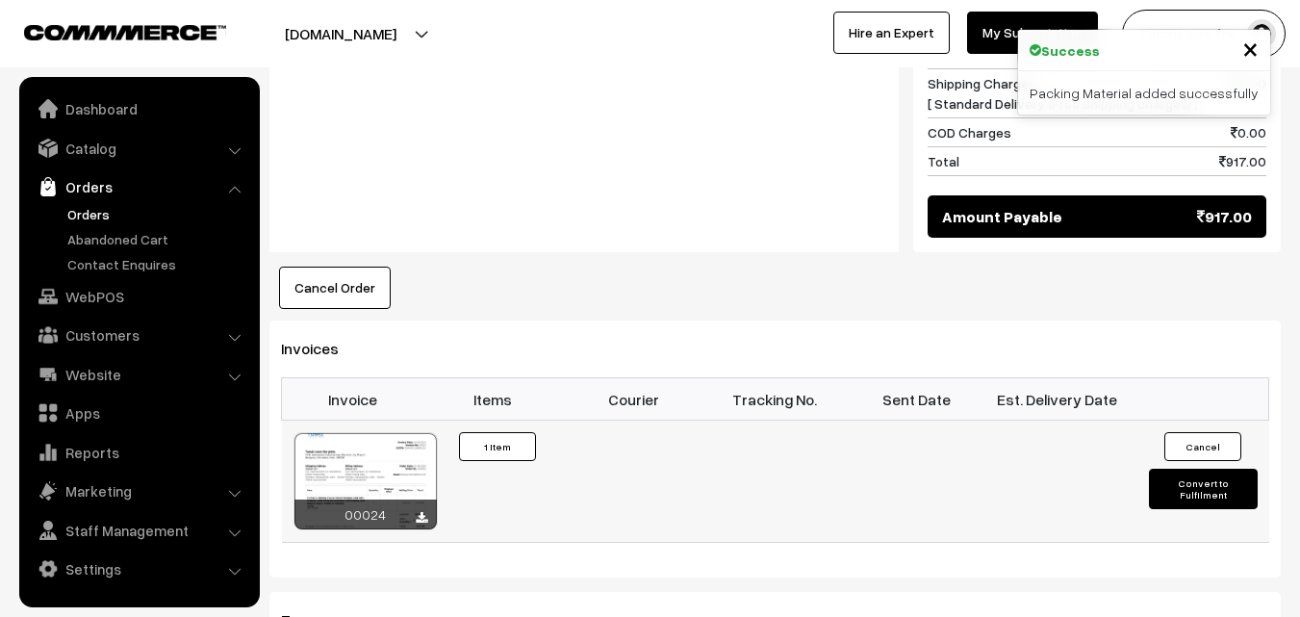
click at [1180, 469] on button "Convert to Fulfilment" at bounding box center [1203, 489] width 109 height 40
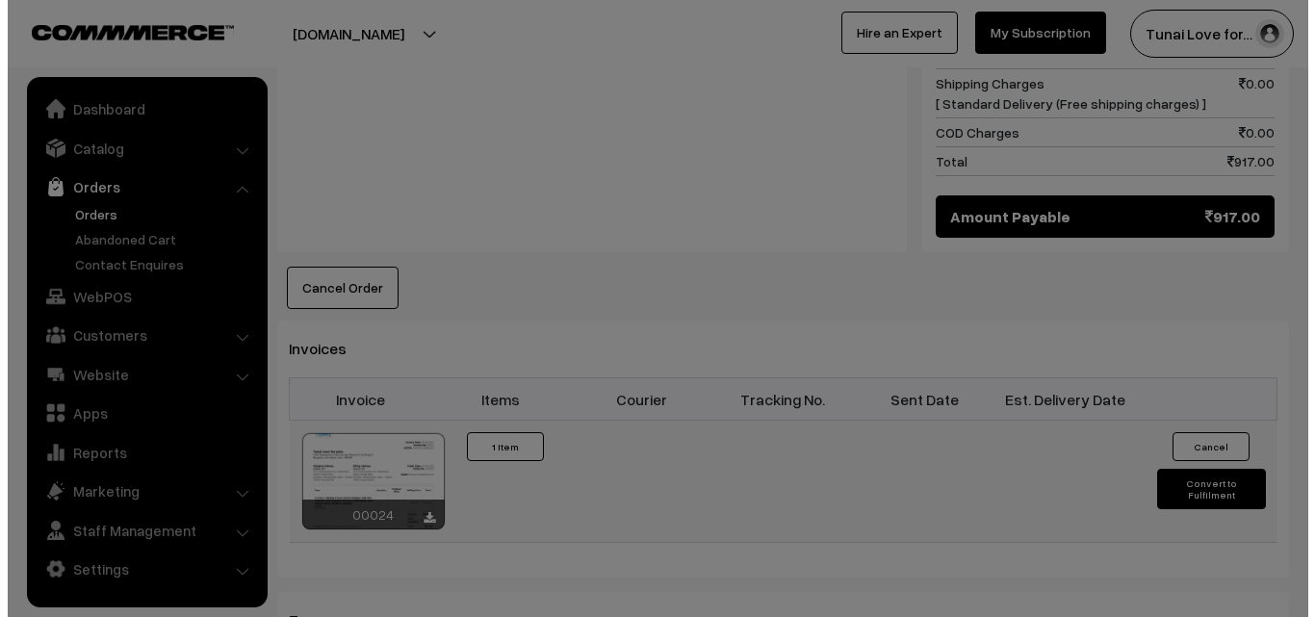
scroll to position [1046, 0]
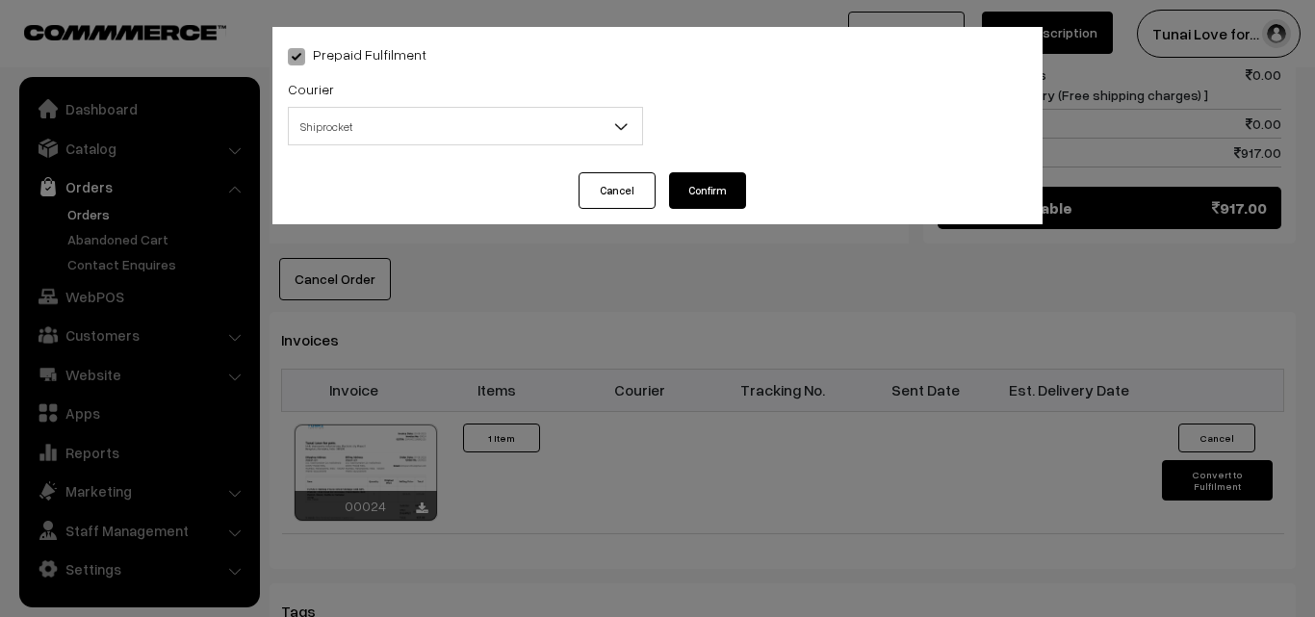
click at [563, 123] on span "Shiprocket" at bounding box center [465, 127] width 353 height 34
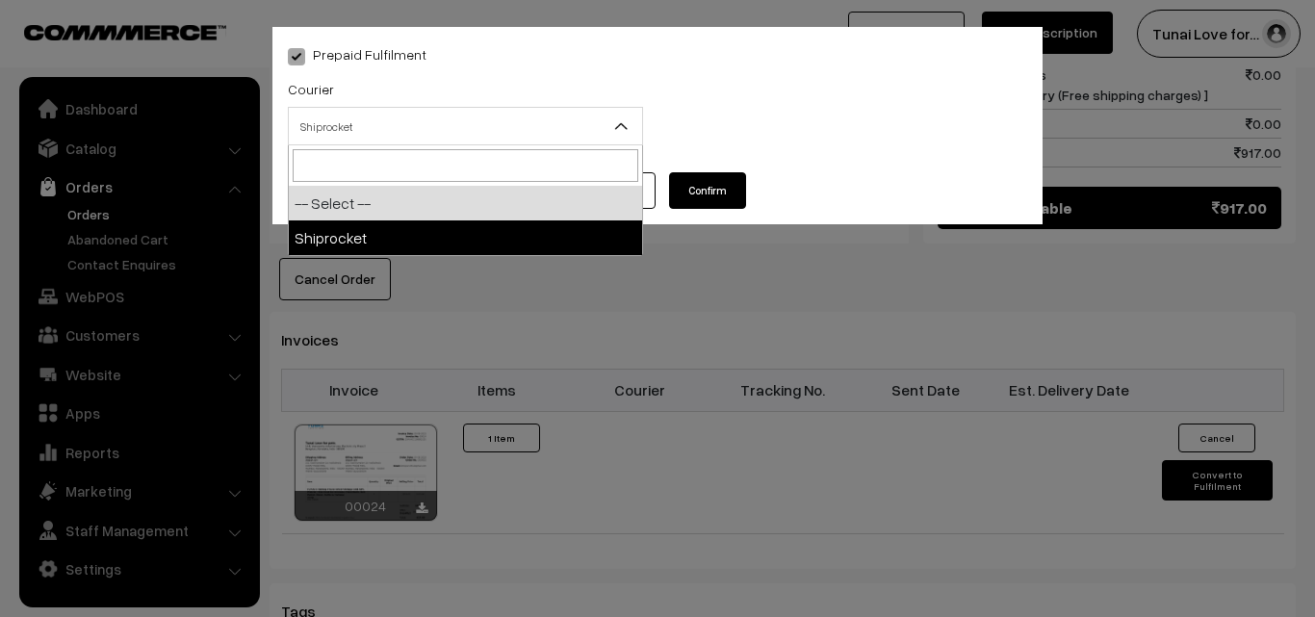
select select "1"
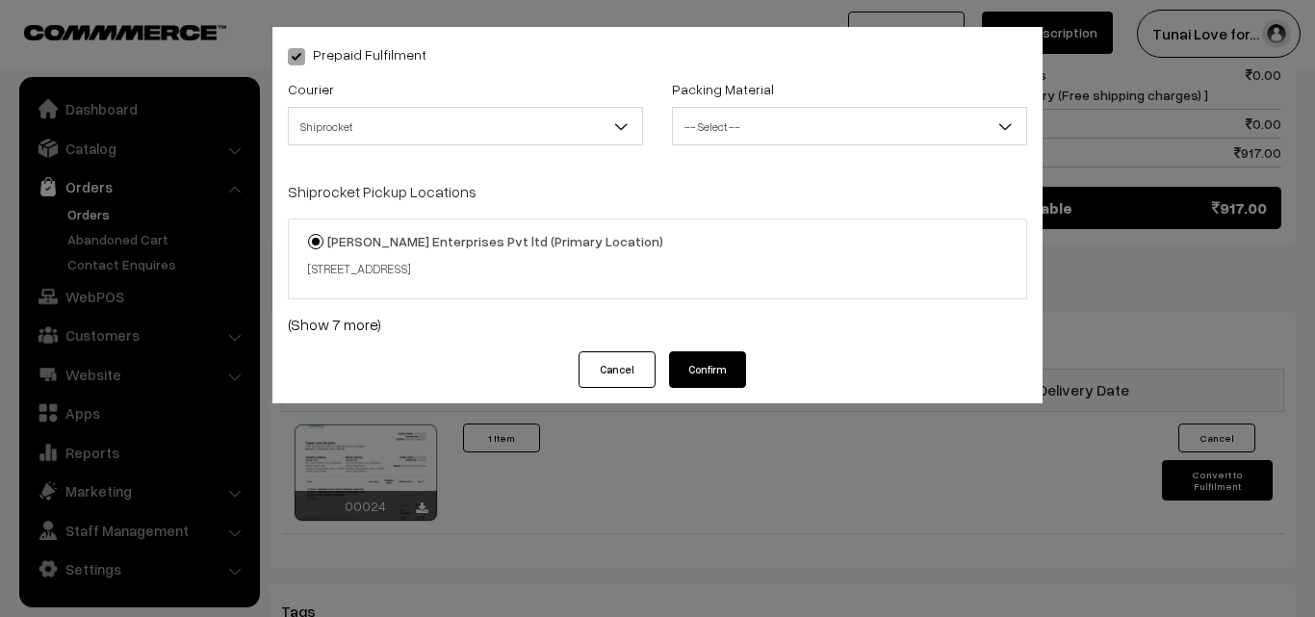
click at [752, 125] on span "-- Select --" at bounding box center [849, 127] width 353 height 34
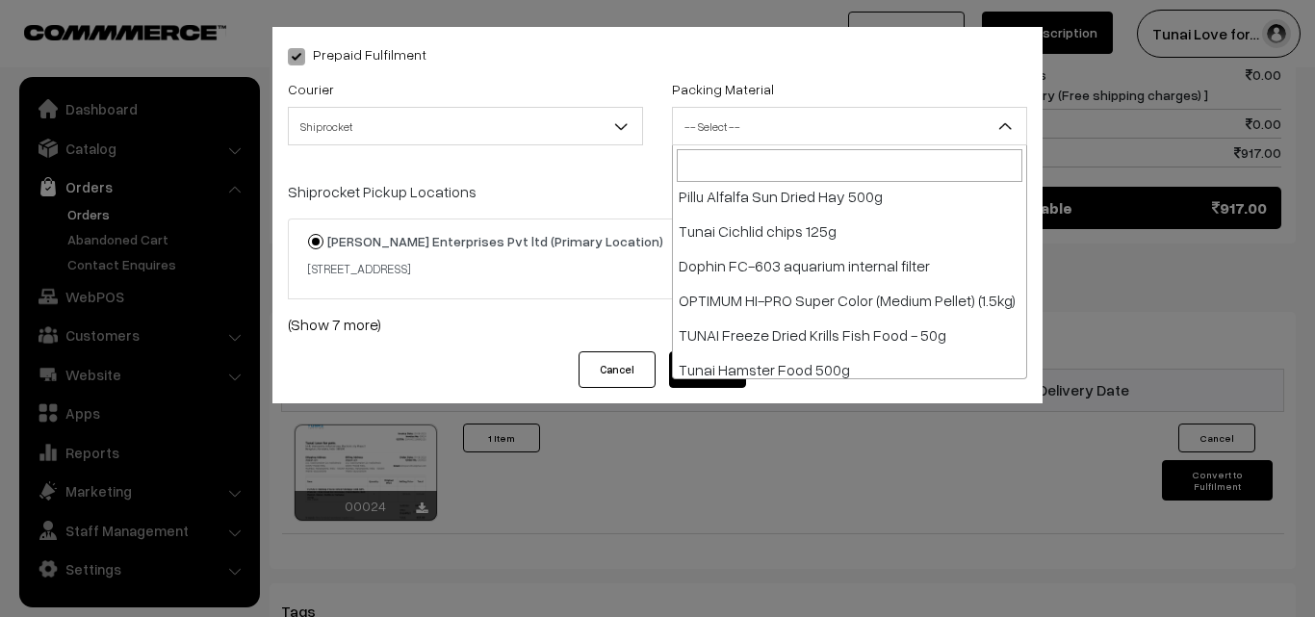
scroll to position [512, 0]
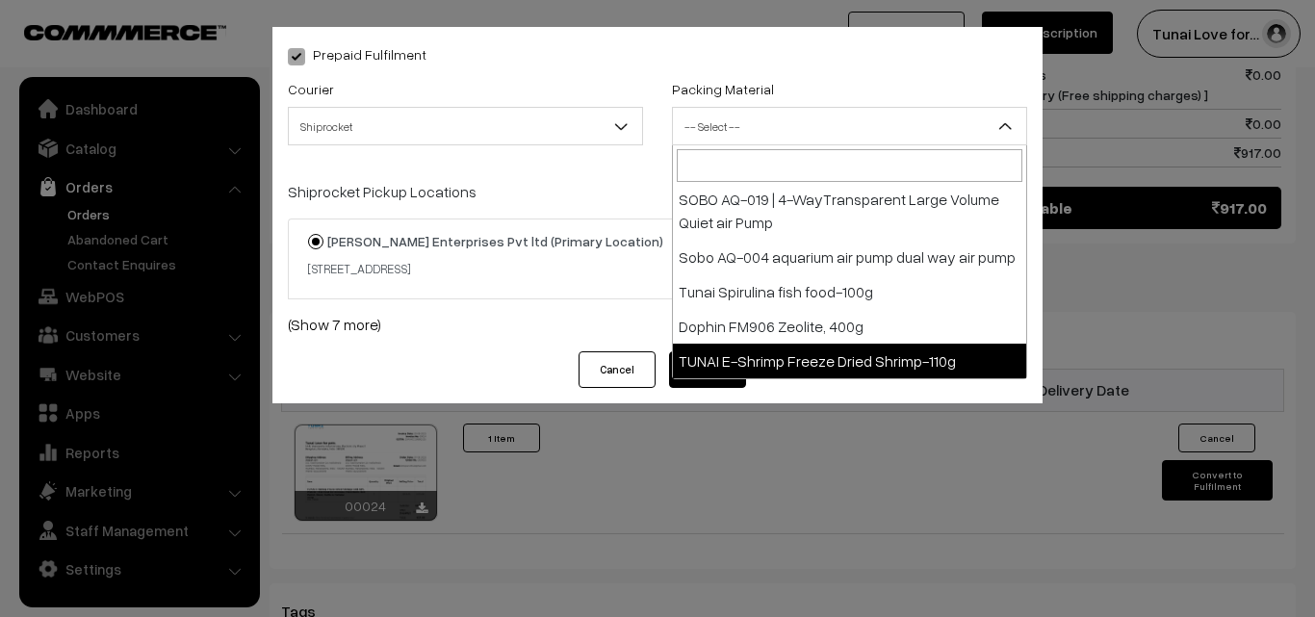
select select "17"
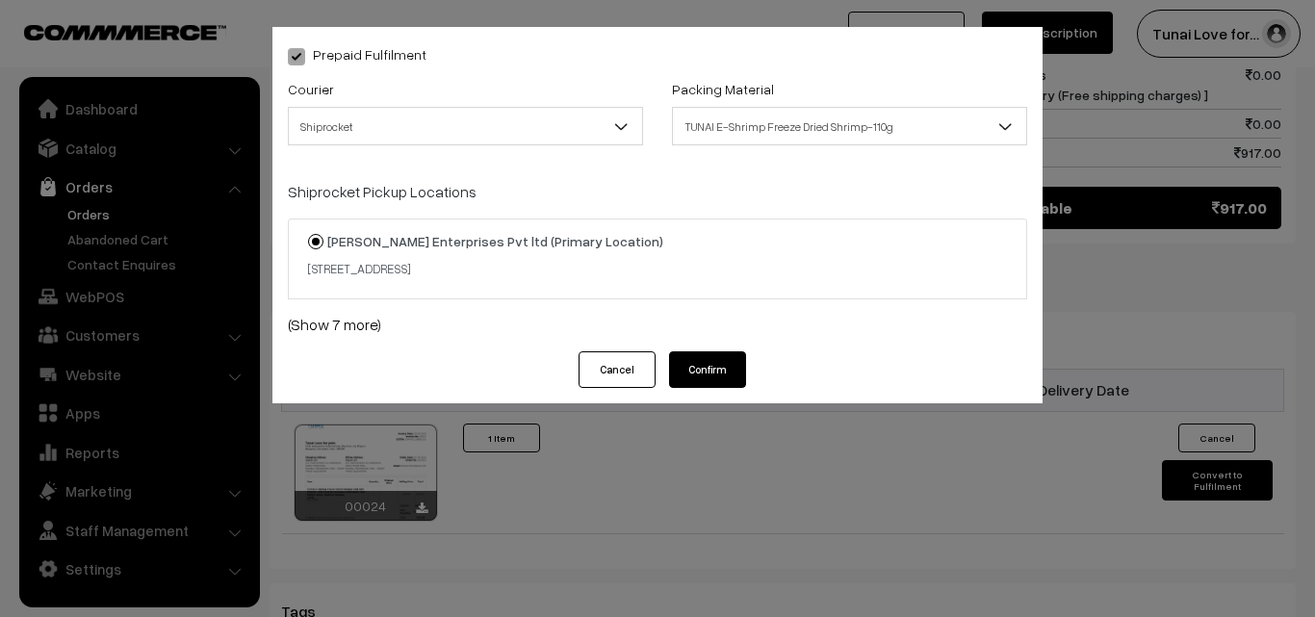
click at [733, 361] on button "Confirm" at bounding box center [707, 369] width 77 height 37
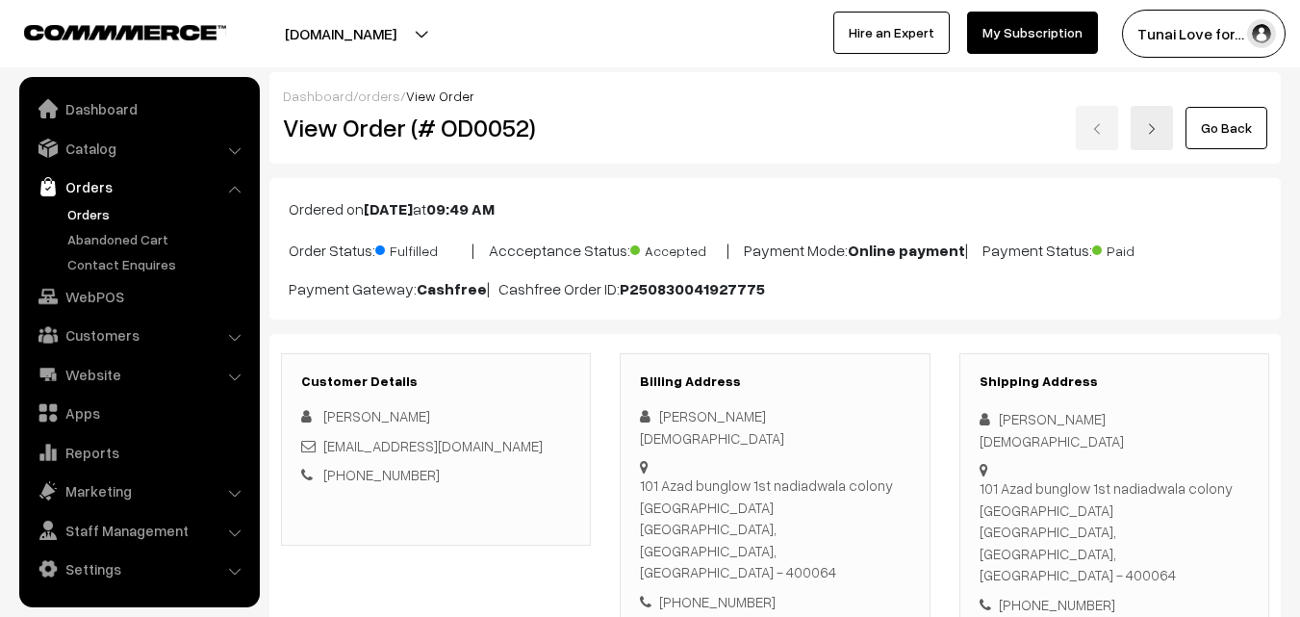
click at [86, 218] on link "Orders" at bounding box center [158, 214] width 191 height 20
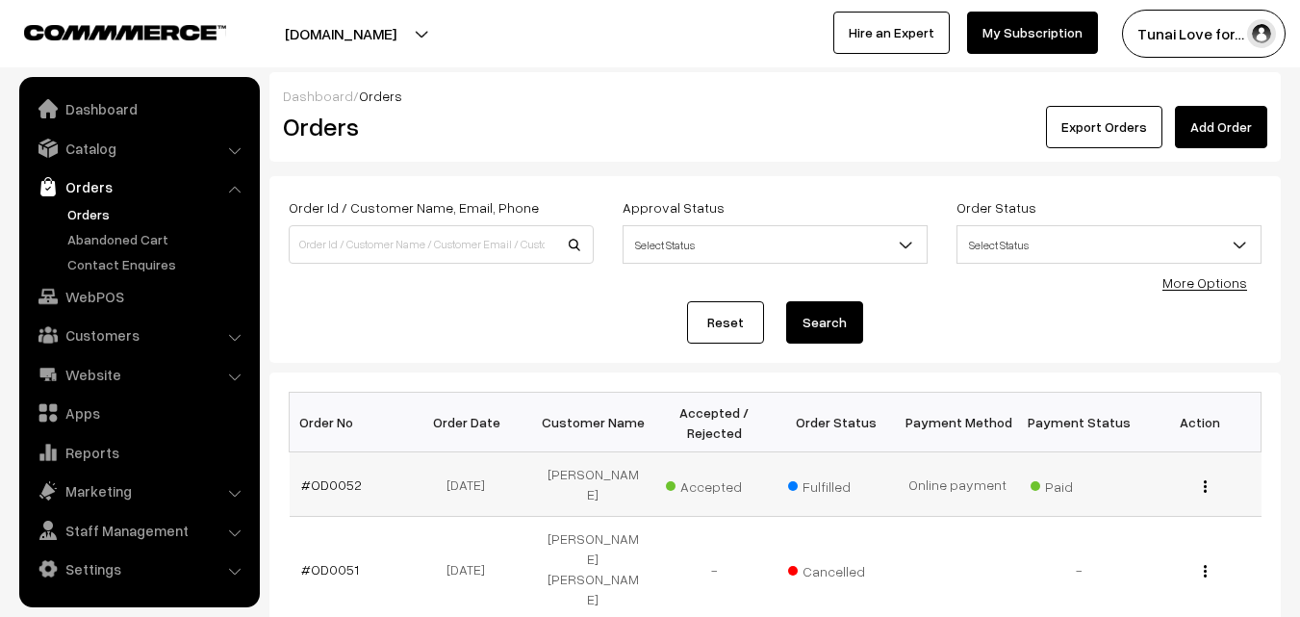
drag, startPoint x: 293, startPoint y: 476, endPoint x: 358, endPoint y: 479, distance: 65.6
click at [358, 479] on td "#OD0052" at bounding box center [350, 484] width 121 height 64
copy link "#OD0052"
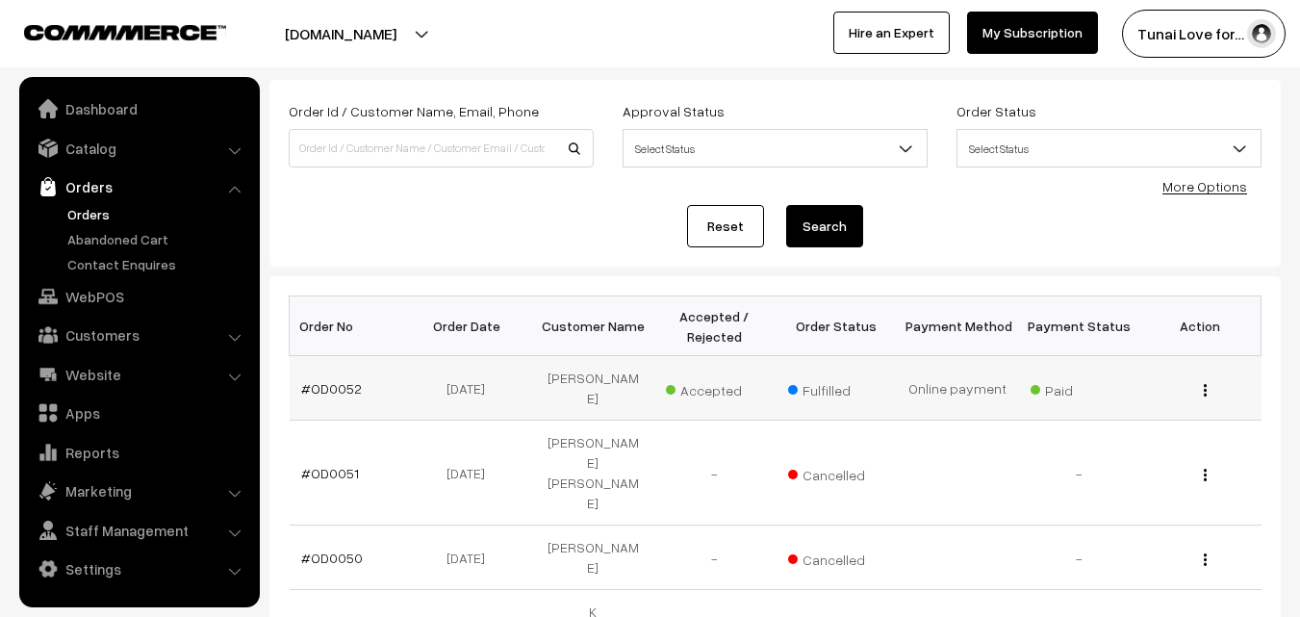
drag, startPoint x: 431, startPoint y: 385, endPoint x: 499, endPoint y: 381, distance: 67.5
click at [499, 381] on td "30-08-2025" at bounding box center [471, 388] width 121 height 64
copy td "30-08-2025"
drag, startPoint x: 559, startPoint y: 380, endPoint x: 627, endPoint y: 380, distance: 67.4
click at [627, 380] on td "Deepak Jain" at bounding box center [592, 388] width 121 height 64
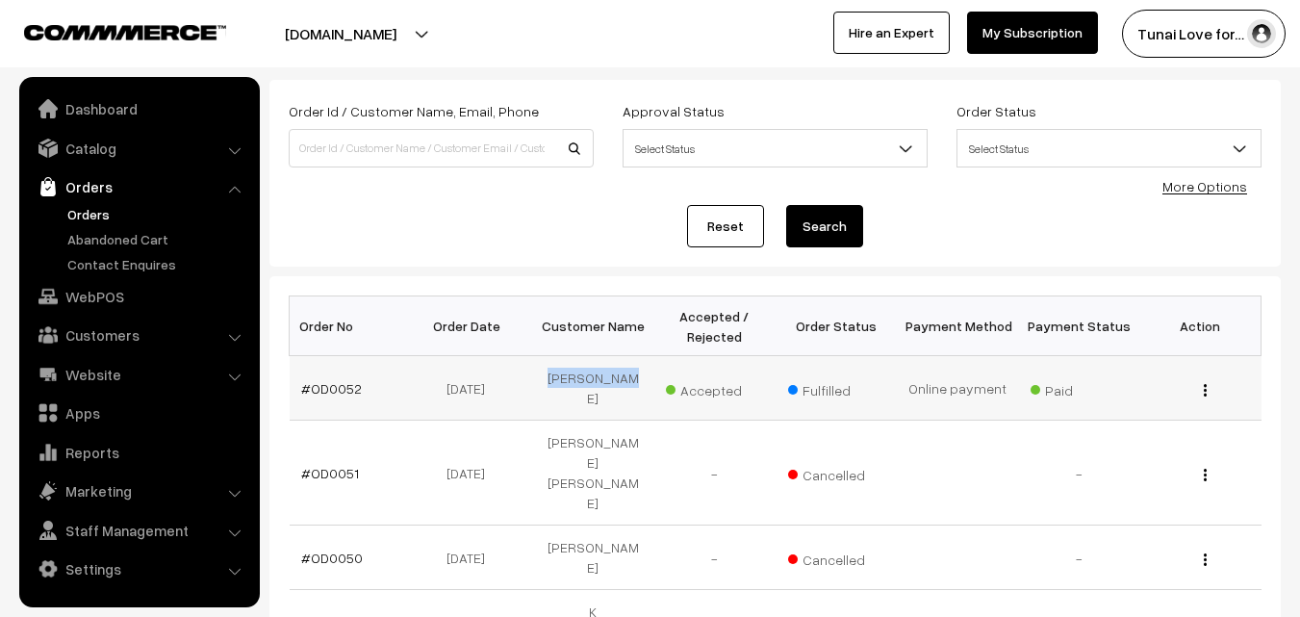
copy td "Deepak Jain"
click at [1204, 384] on img "button" at bounding box center [1205, 390] width 3 height 13
click at [1068, 407] on link "View" at bounding box center [1120, 418] width 164 height 42
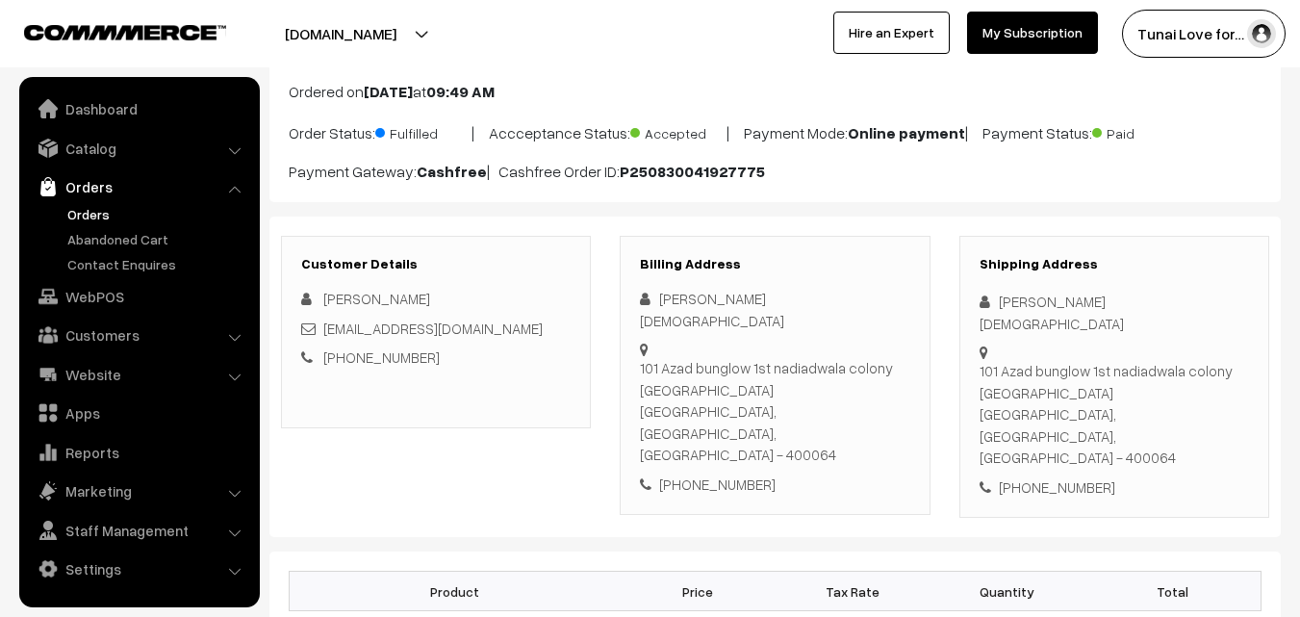
scroll to position [385, 0]
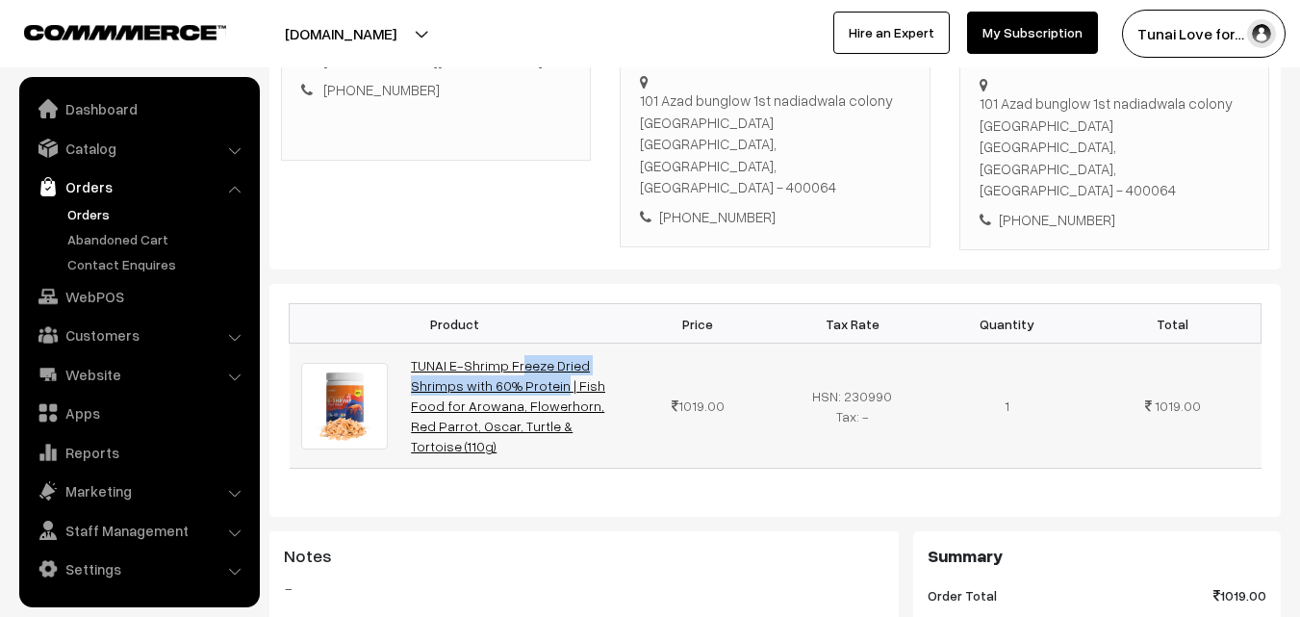
drag, startPoint x: 404, startPoint y: 296, endPoint x: 459, endPoint y: 313, distance: 57.3
click at [459, 344] on td "TUNAI E-Shrimp Freeze Dried Shrimps with 60% Protein | Fish Food for Arowana, F…" at bounding box center [509, 406] width 221 height 125
copy link "TUNAI E-Shrimp Freeze Dried Shrimps"
click at [527, 357] on link "TUNAI E-Shrimp Freeze Dried Shrimps with 60% Protein | Fish Food for Arowana, F…" at bounding box center [508, 405] width 194 height 97
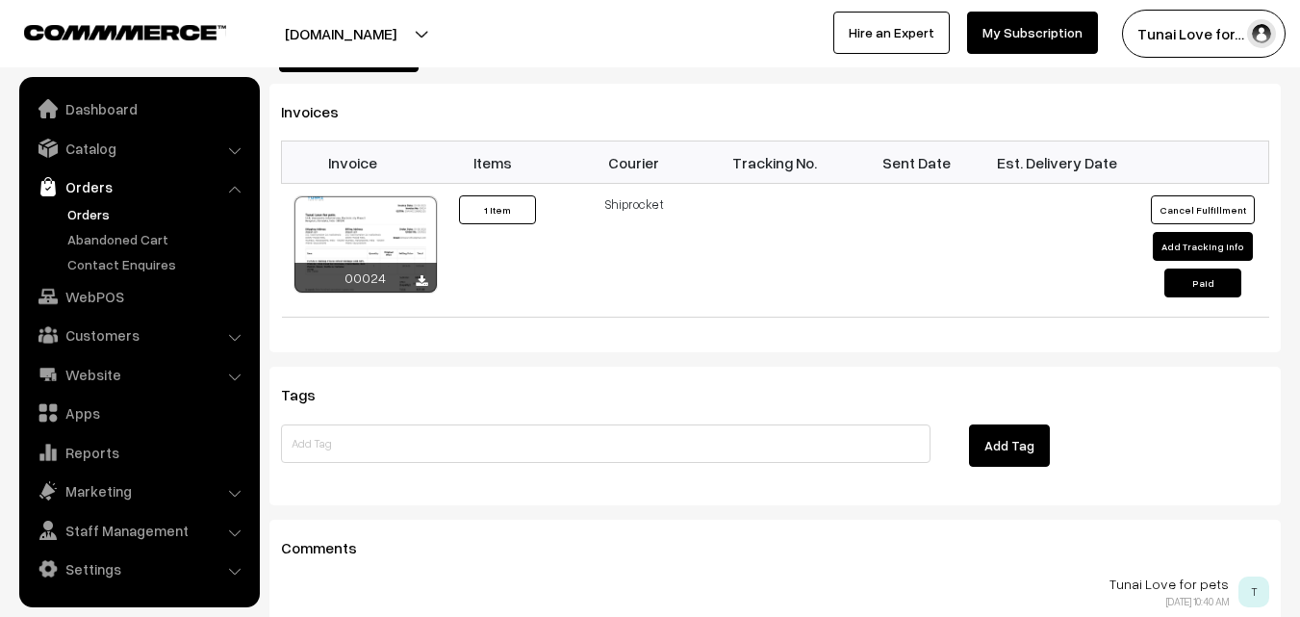
scroll to position [1444, 0]
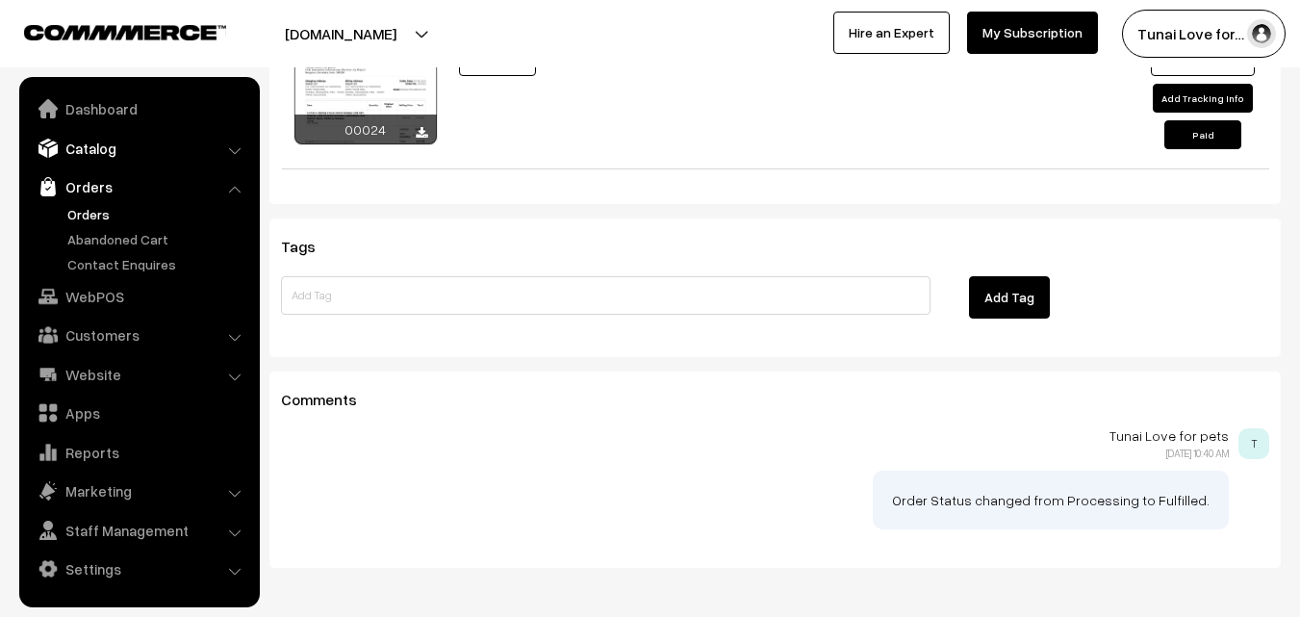
click at [101, 151] on link "Catalog" at bounding box center [138, 148] width 229 height 35
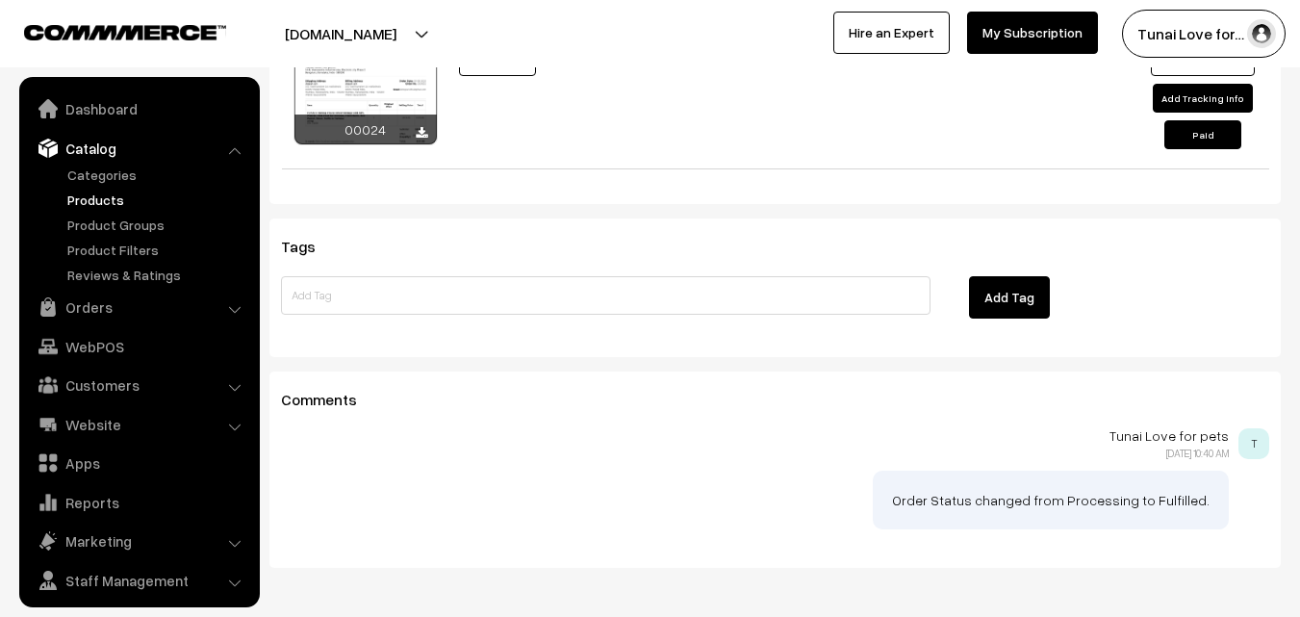
click at [92, 198] on link "Products" at bounding box center [158, 200] width 191 height 20
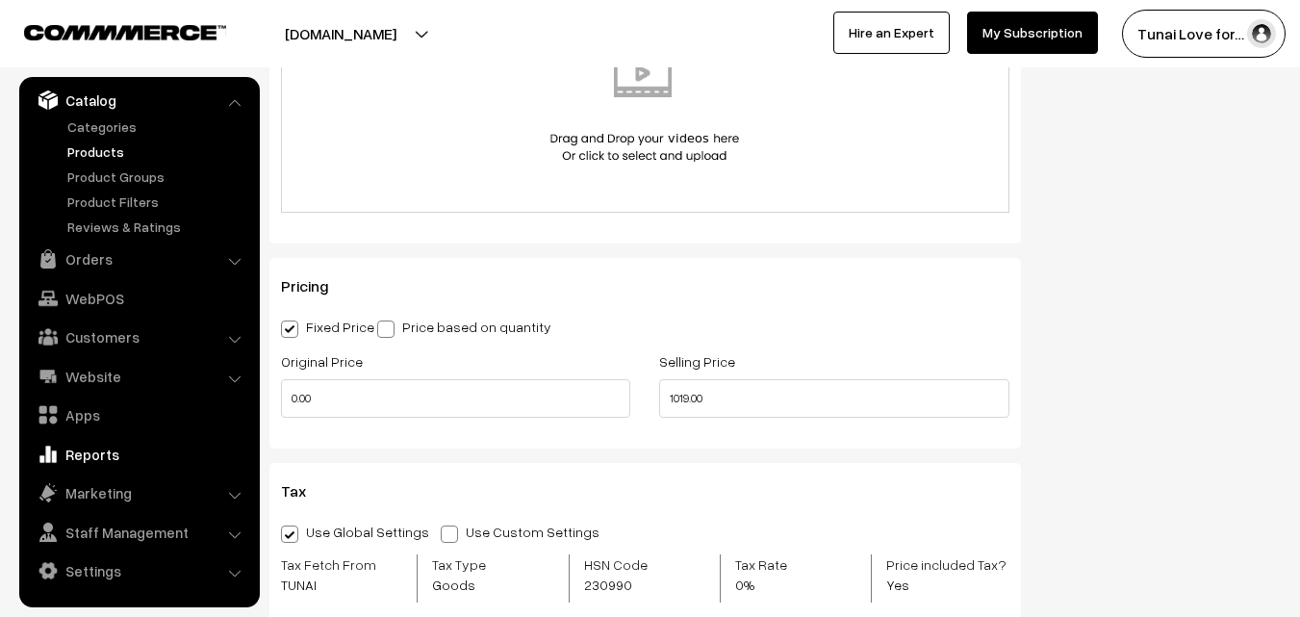
scroll to position [1258, 0]
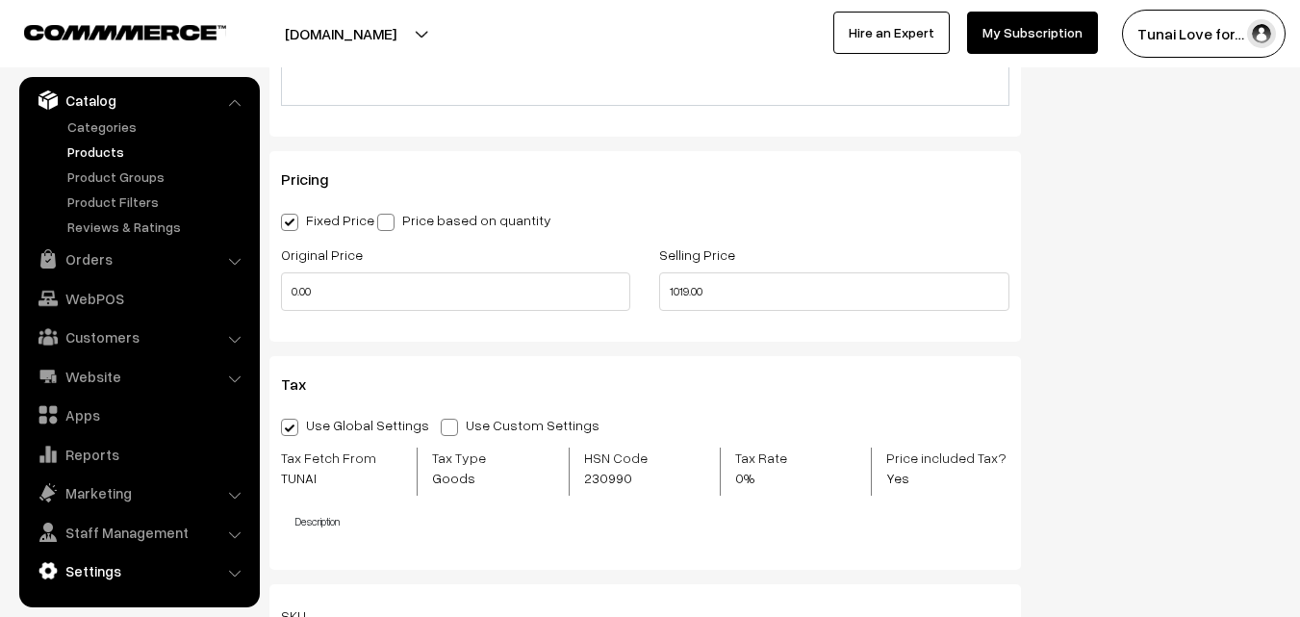
click at [94, 575] on link "Settings" at bounding box center [138, 570] width 229 height 35
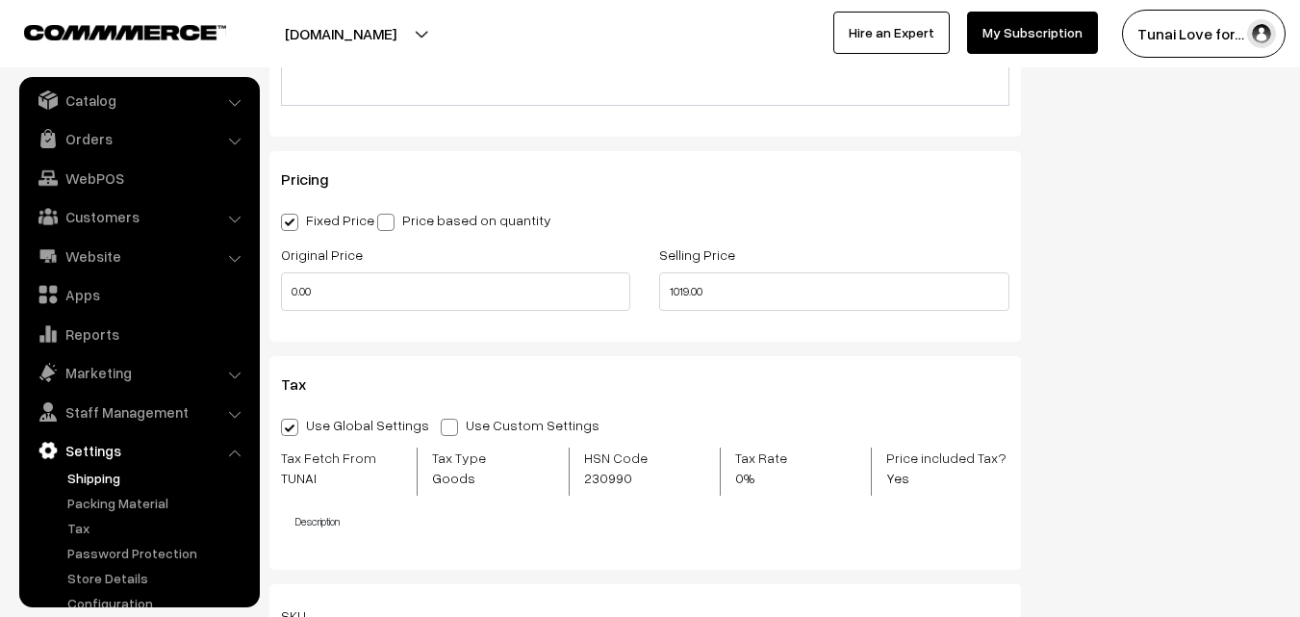
click at [116, 477] on link "Shipping" at bounding box center [158, 478] width 191 height 20
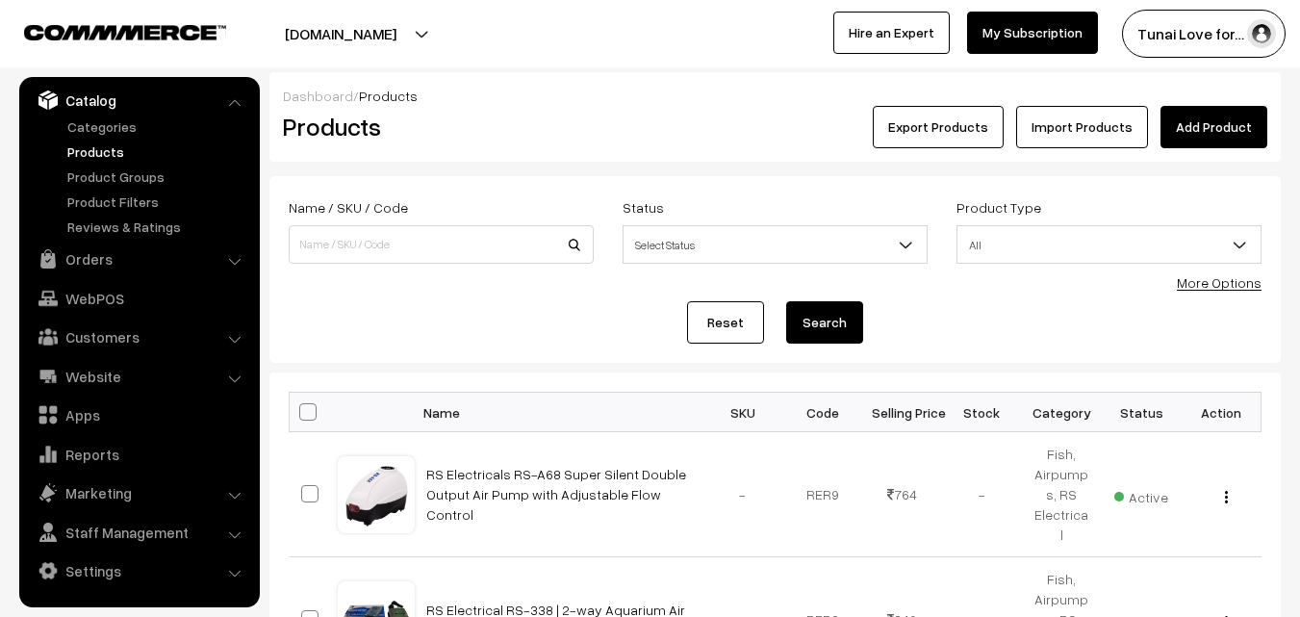
click at [1209, 280] on link "More Options" at bounding box center [1219, 282] width 85 height 16
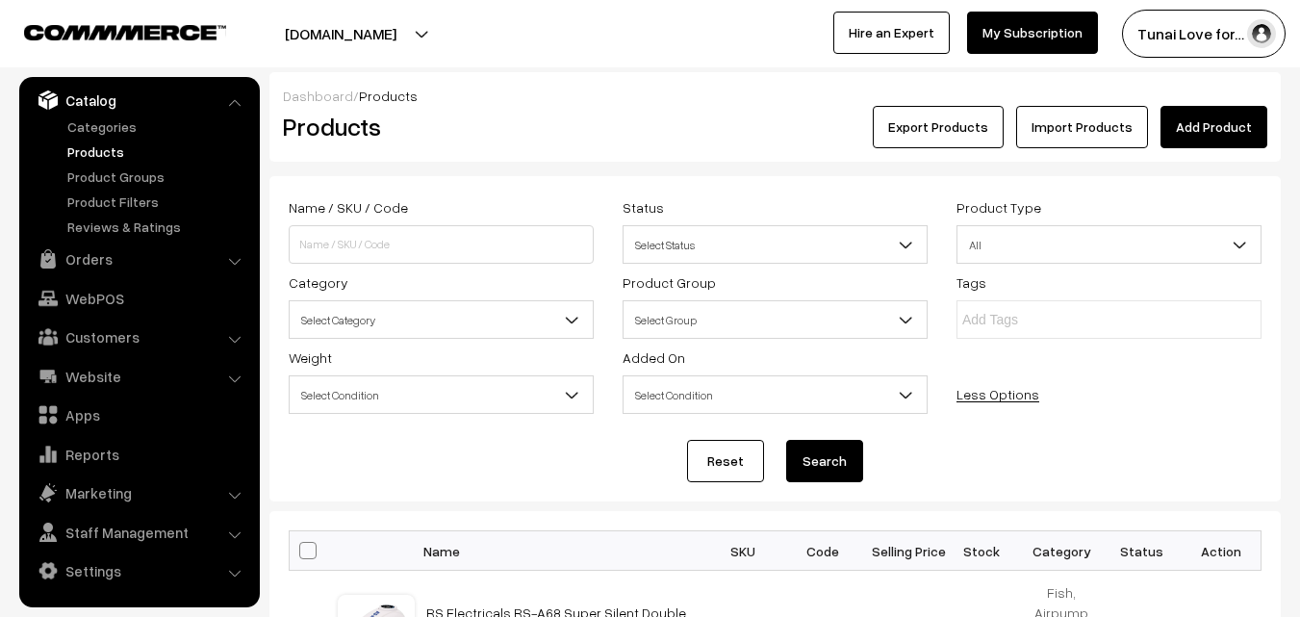
click at [382, 314] on span "Select Category" at bounding box center [441, 320] width 303 height 34
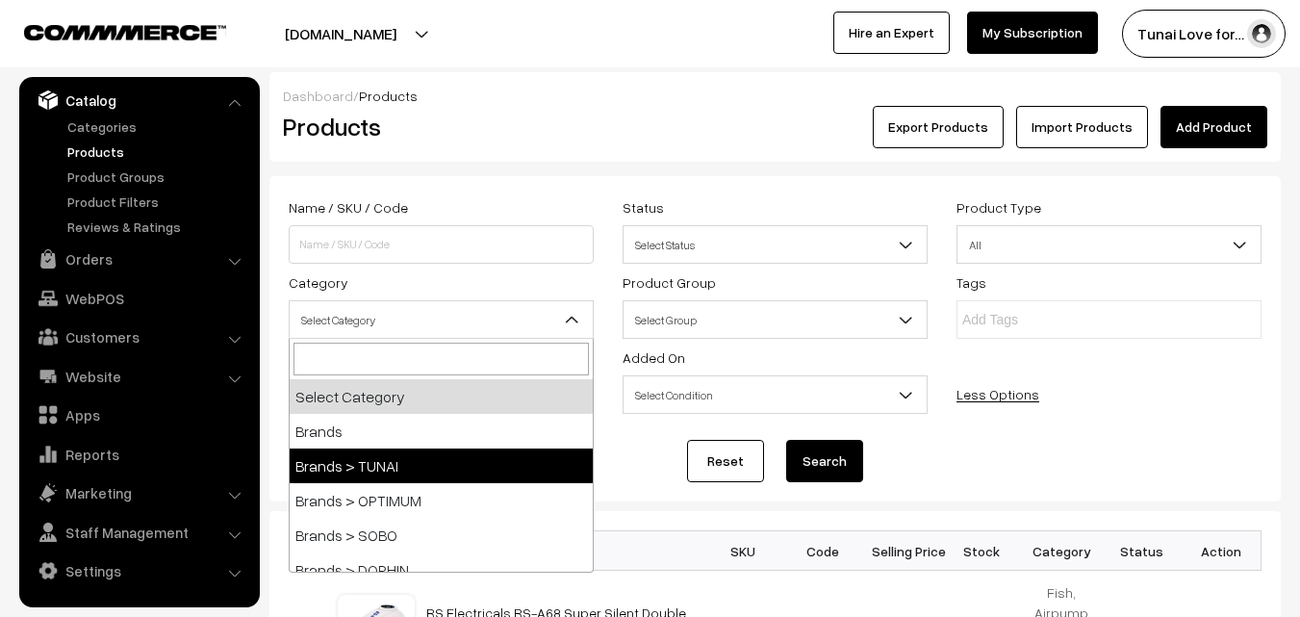
select select "35"
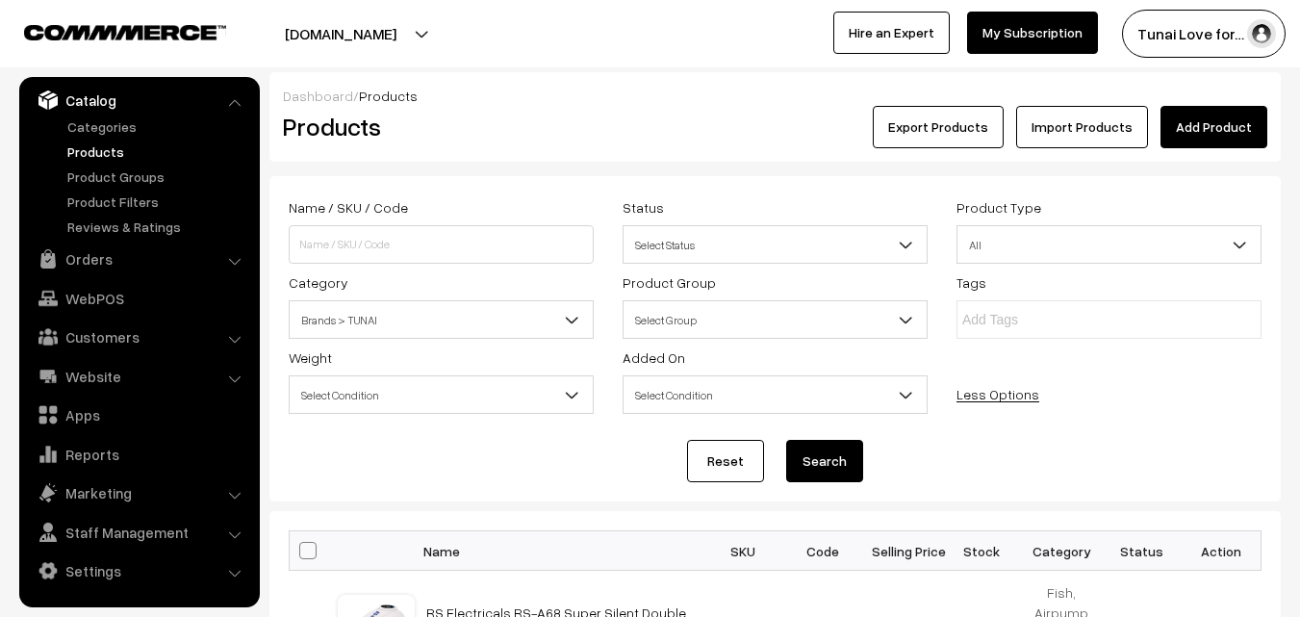
click at [836, 463] on button "Search" at bounding box center [824, 461] width 77 height 42
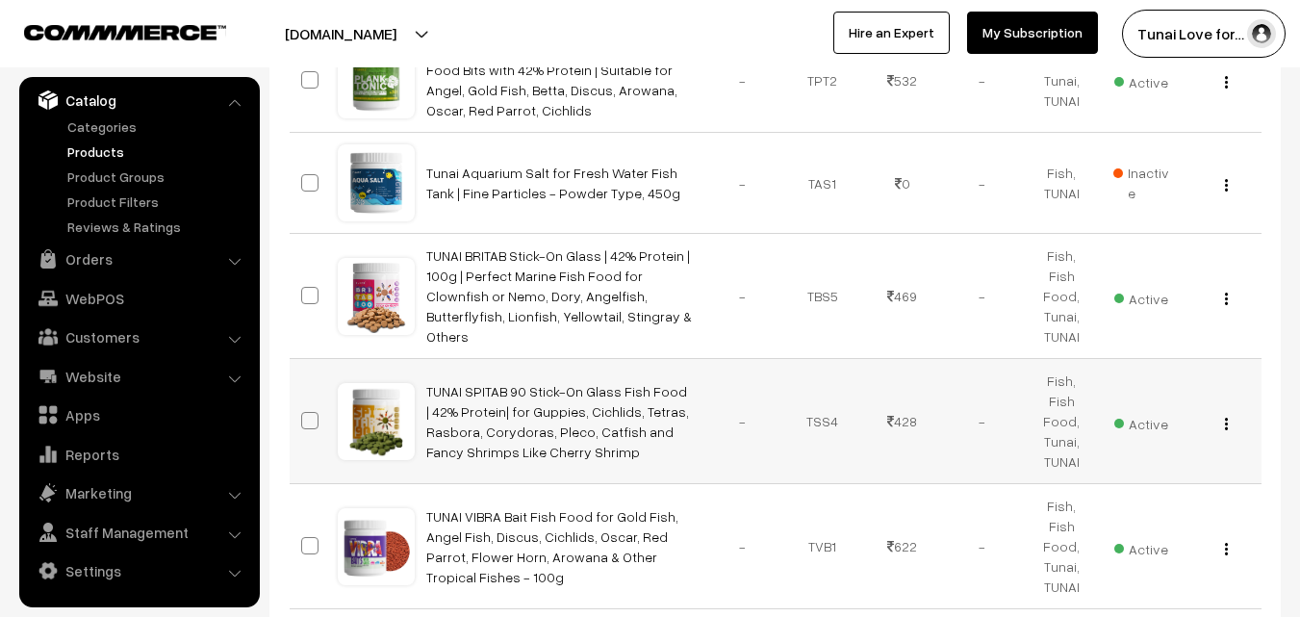
scroll to position [1301, 0]
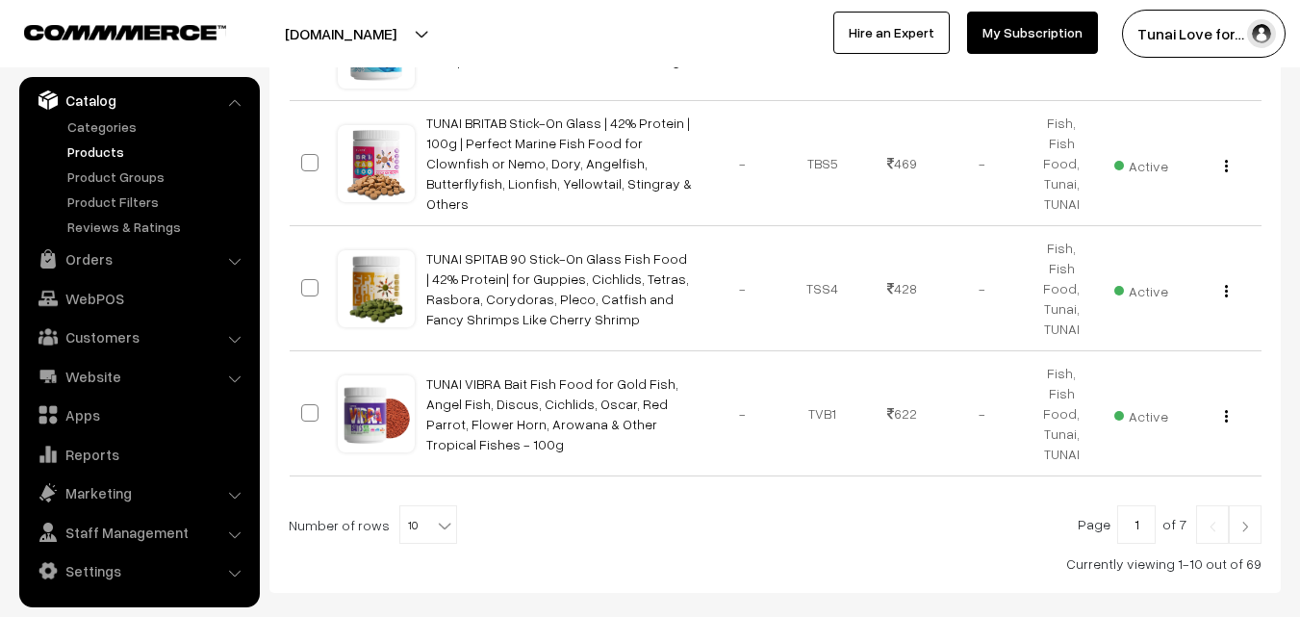
click at [413, 506] on span "10" at bounding box center [428, 525] width 56 height 39
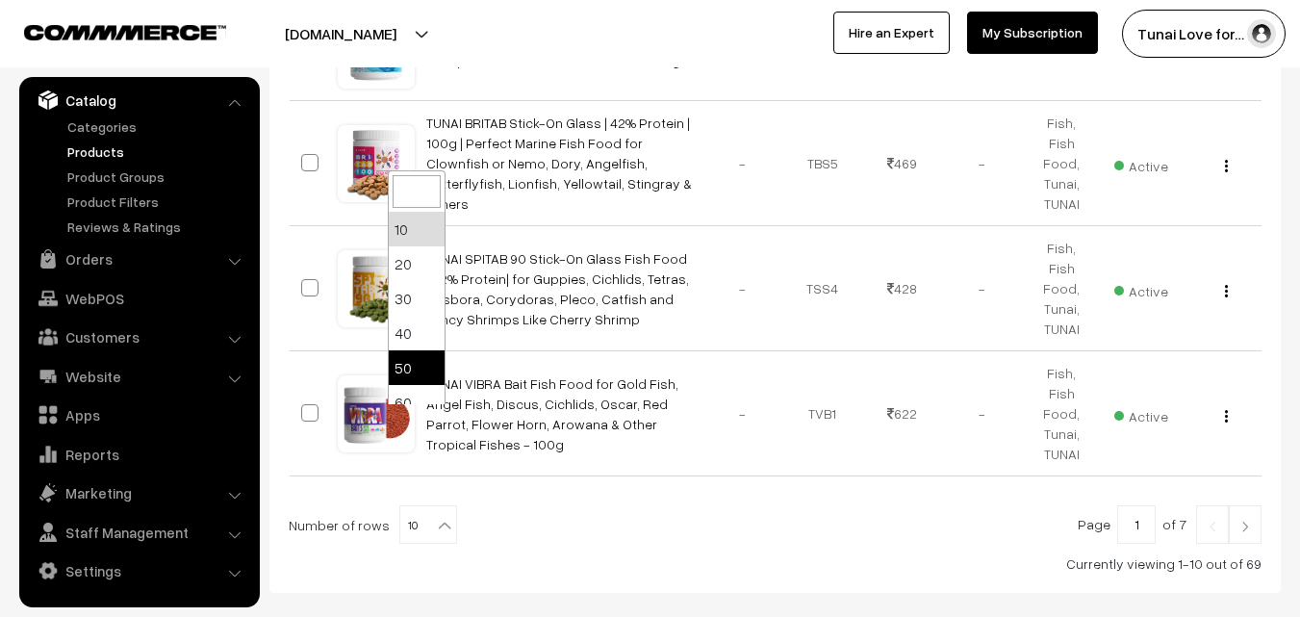
scroll to position [154, 0]
select select "100"
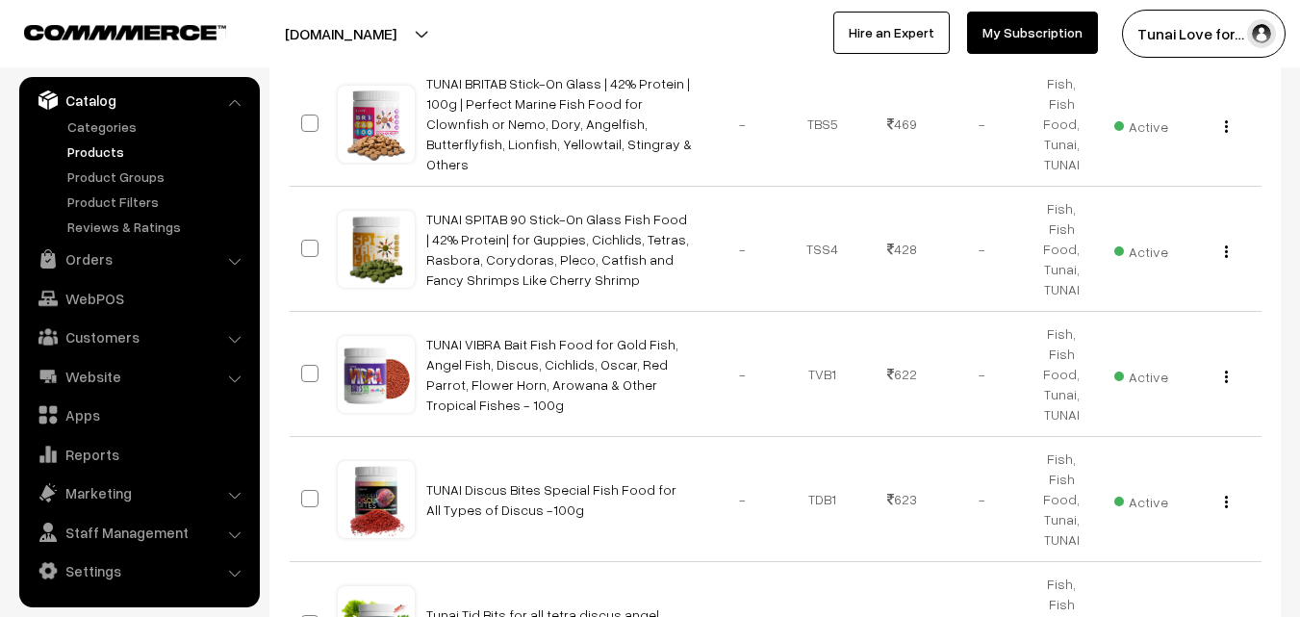
scroll to position [1505, 0]
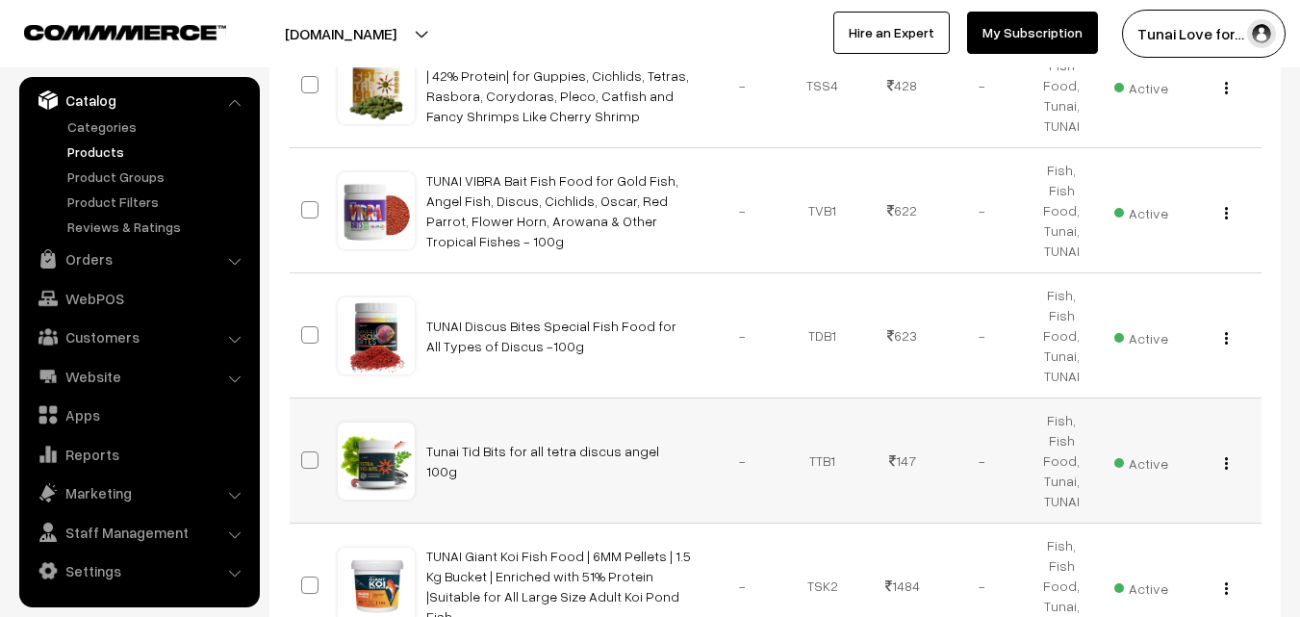
click at [1221, 450] on div "View Edit Delete" at bounding box center [1222, 460] width 57 height 20
click at [1227, 457] on img "button" at bounding box center [1226, 463] width 3 height 13
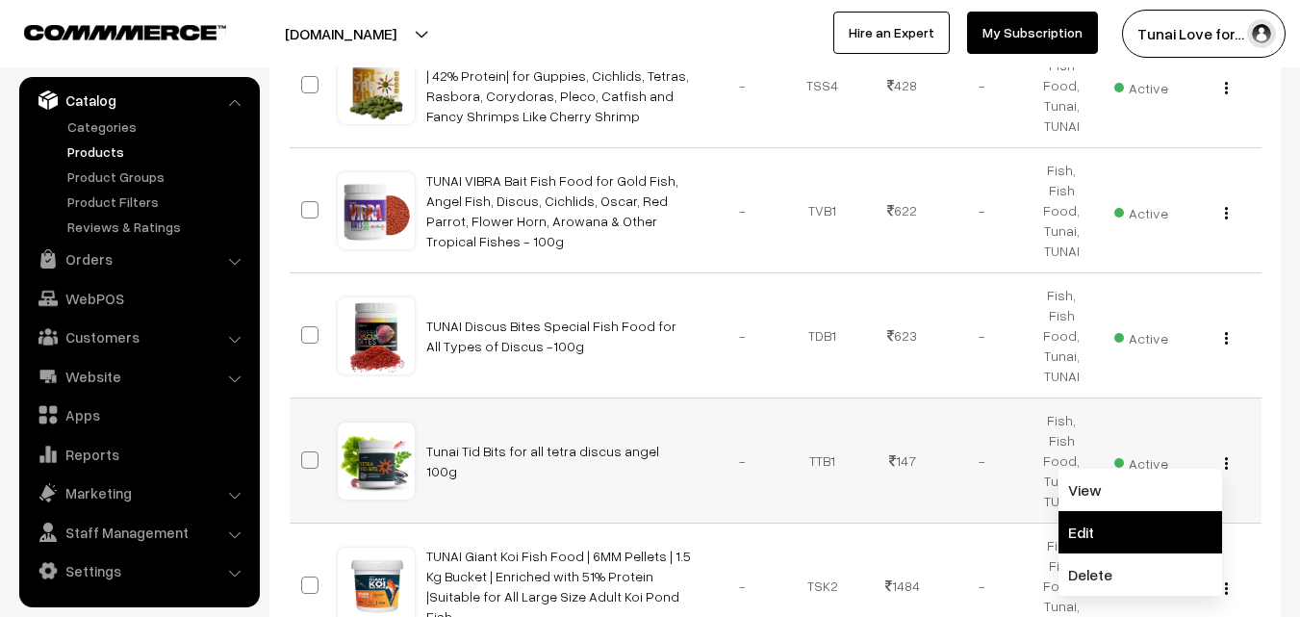
click at [1089, 511] on link "Edit" at bounding box center [1141, 532] width 164 height 42
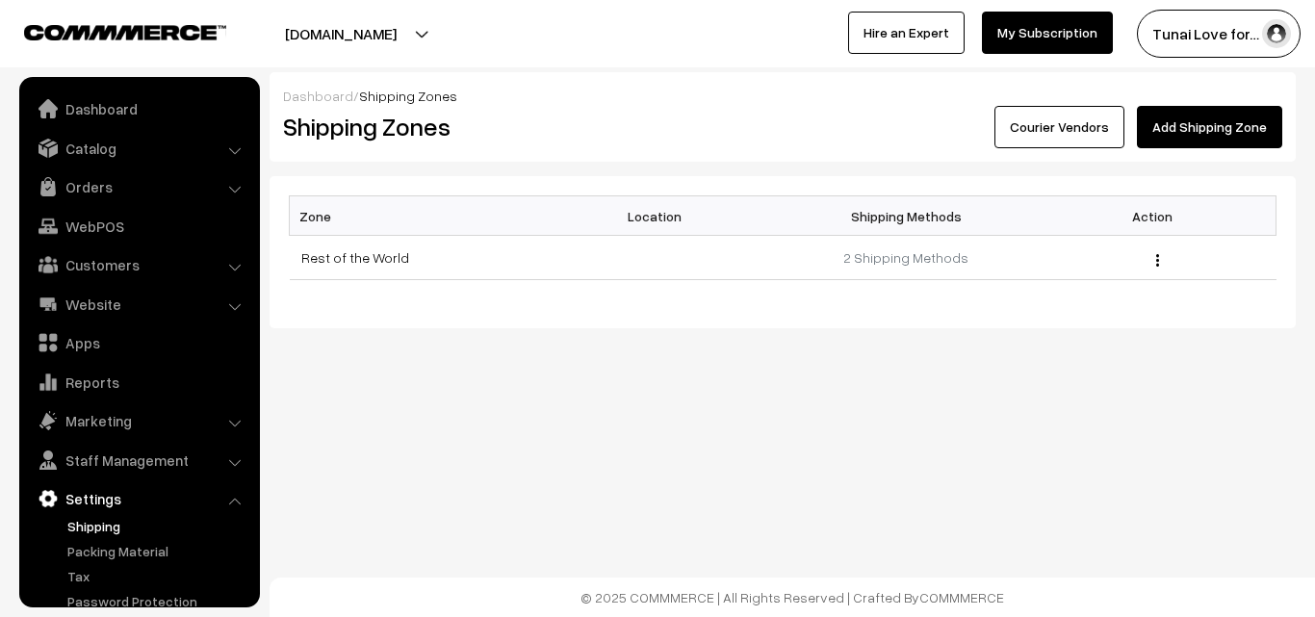
scroll to position [73, 0]
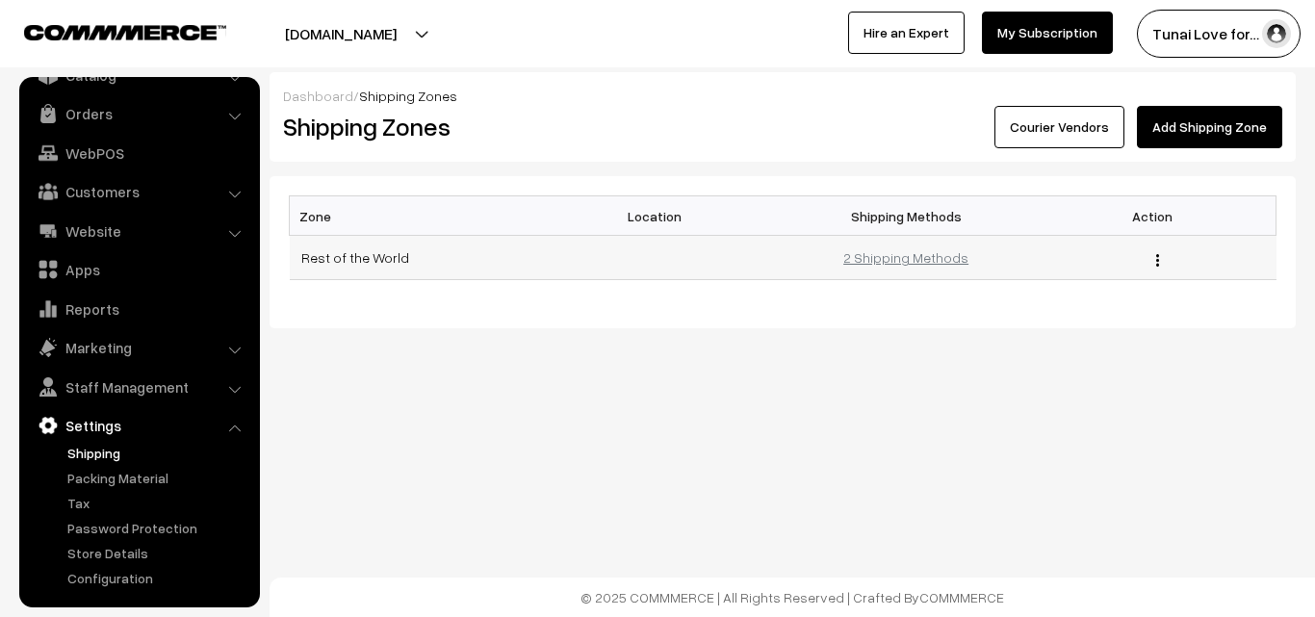
click at [951, 257] on link "2 Shipping Methods" at bounding box center [905, 257] width 125 height 16
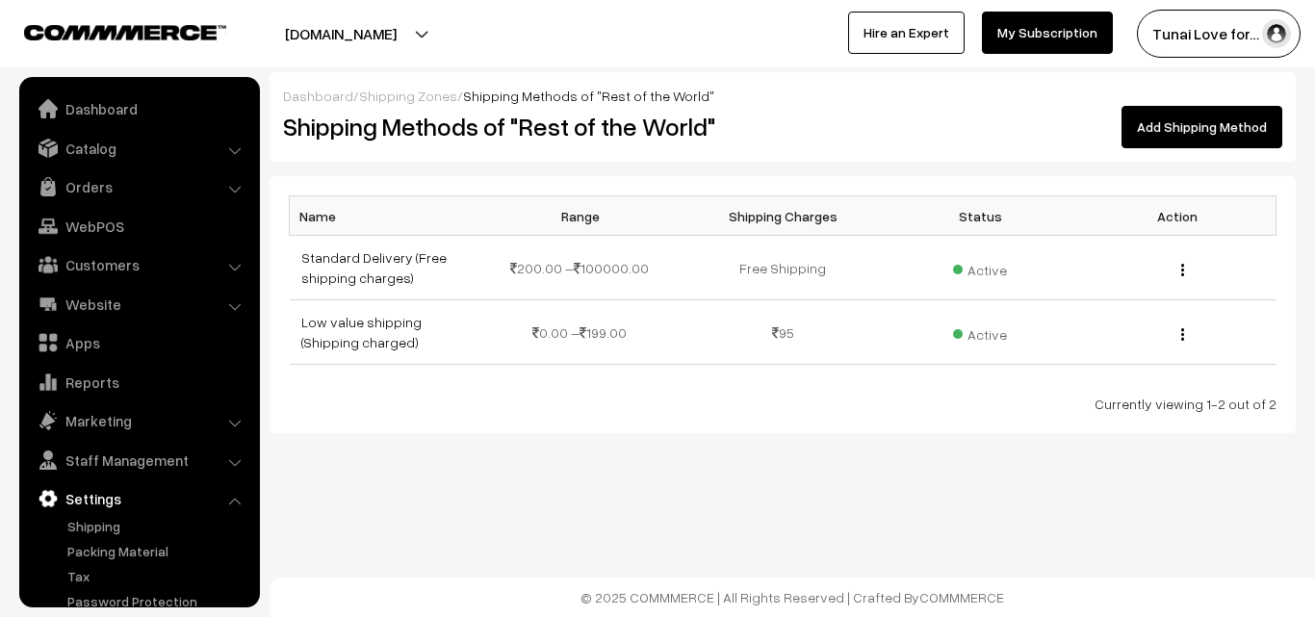
scroll to position [73, 0]
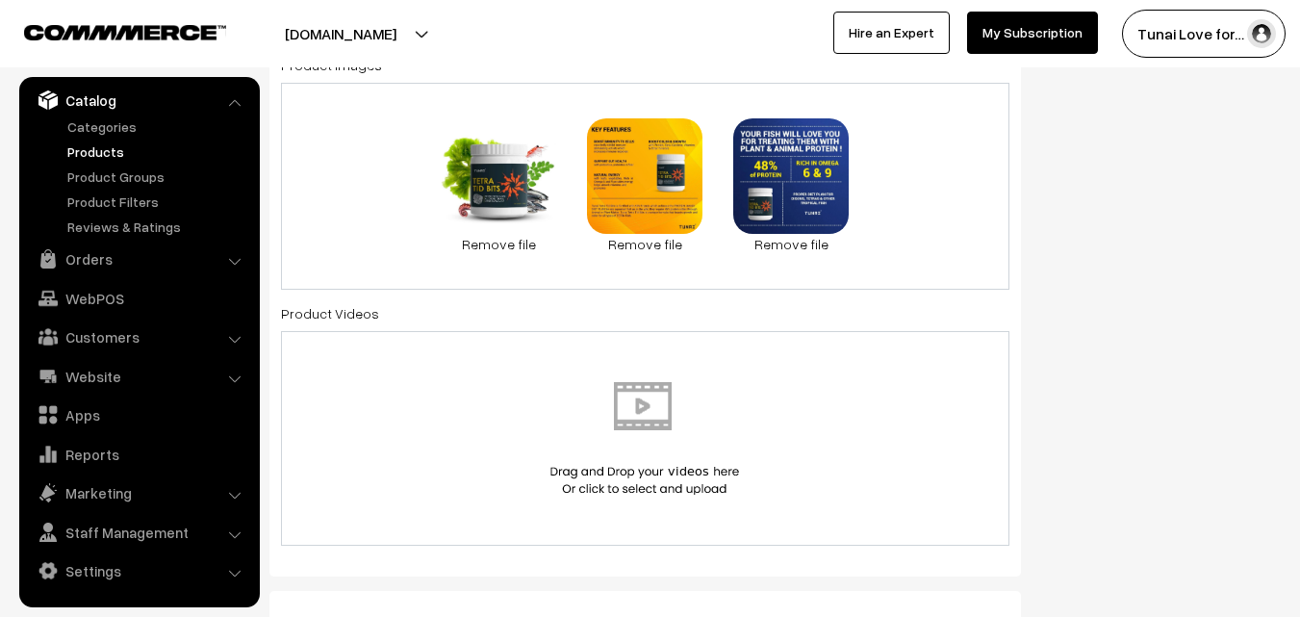
scroll to position [1059, 0]
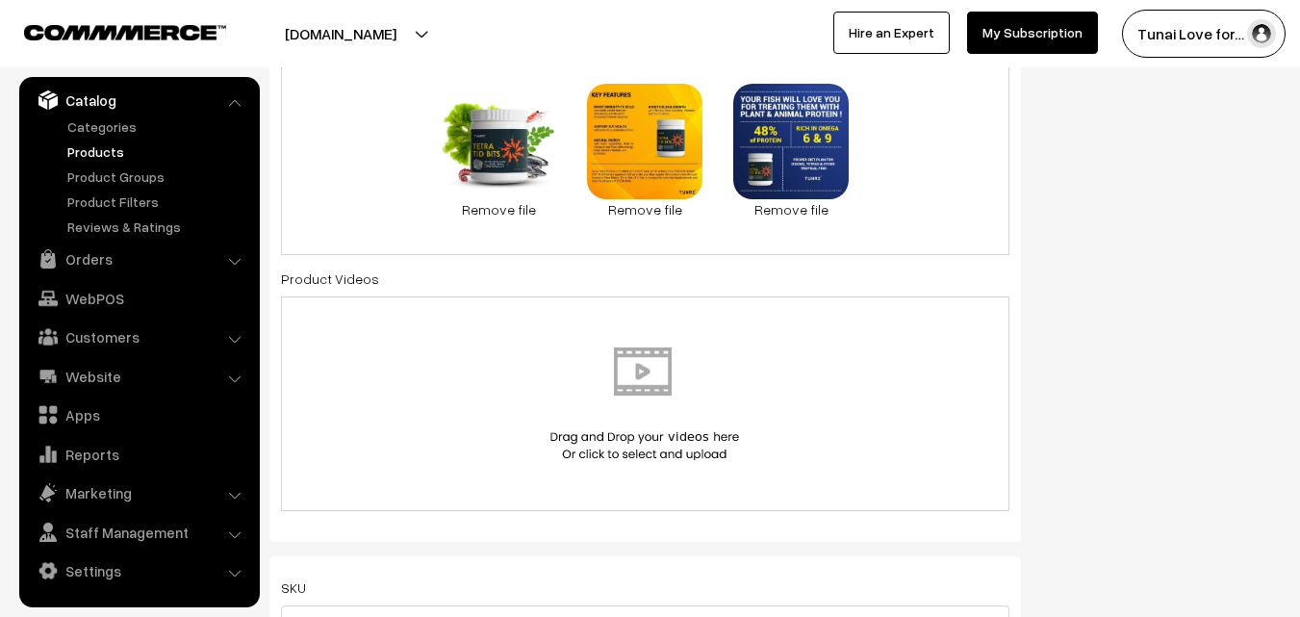
click at [694, 521] on div "Product Images 1 MB 1000069179.png Check Error Remove file 1.3 MB 1000069180.pn…" at bounding box center [646, 270] width 752 height 543
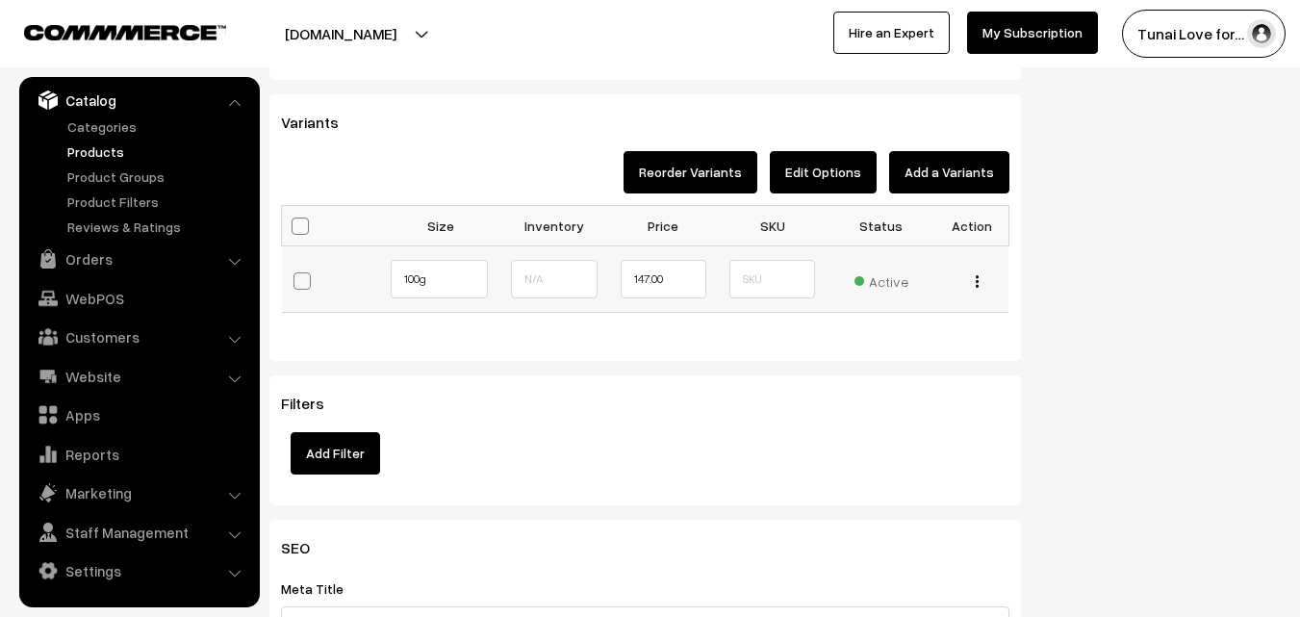
scroll to position [1925, 0]
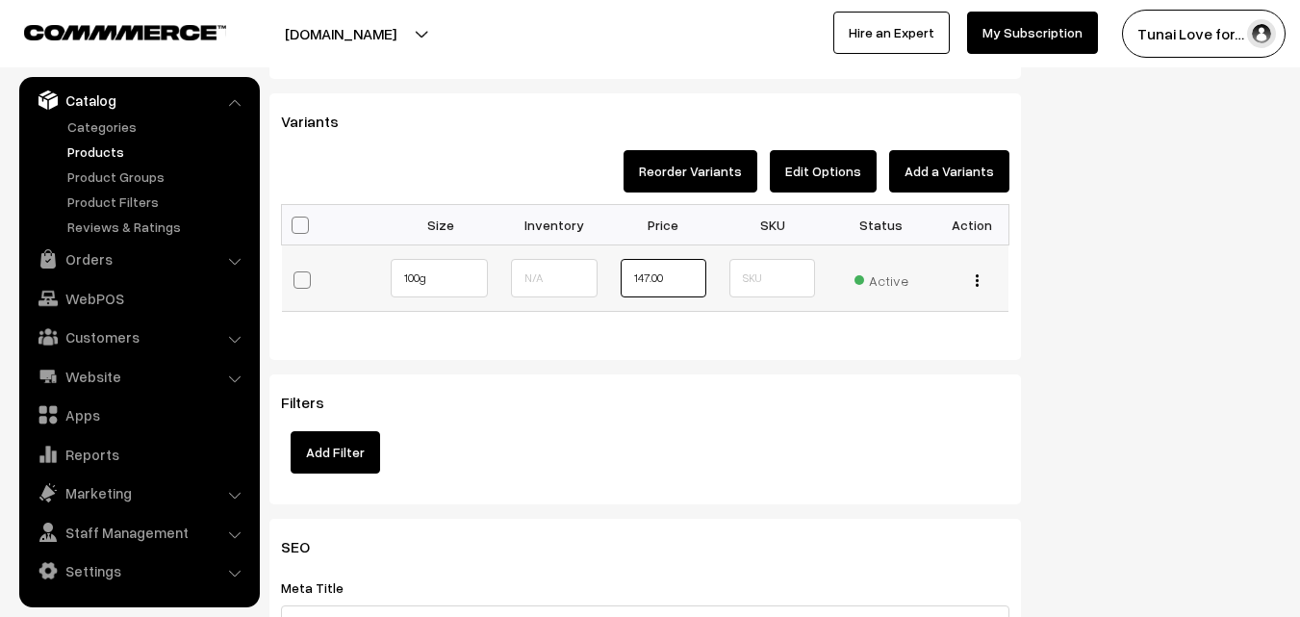
drag, startPoint x: 665, startPoint y: 275, endPoint x: 628, endPoint y: 272, distance: 37.7
click at [628, 272] on input "147.00" at bounding box center [664, 278] width 86 height 39
type input "161"
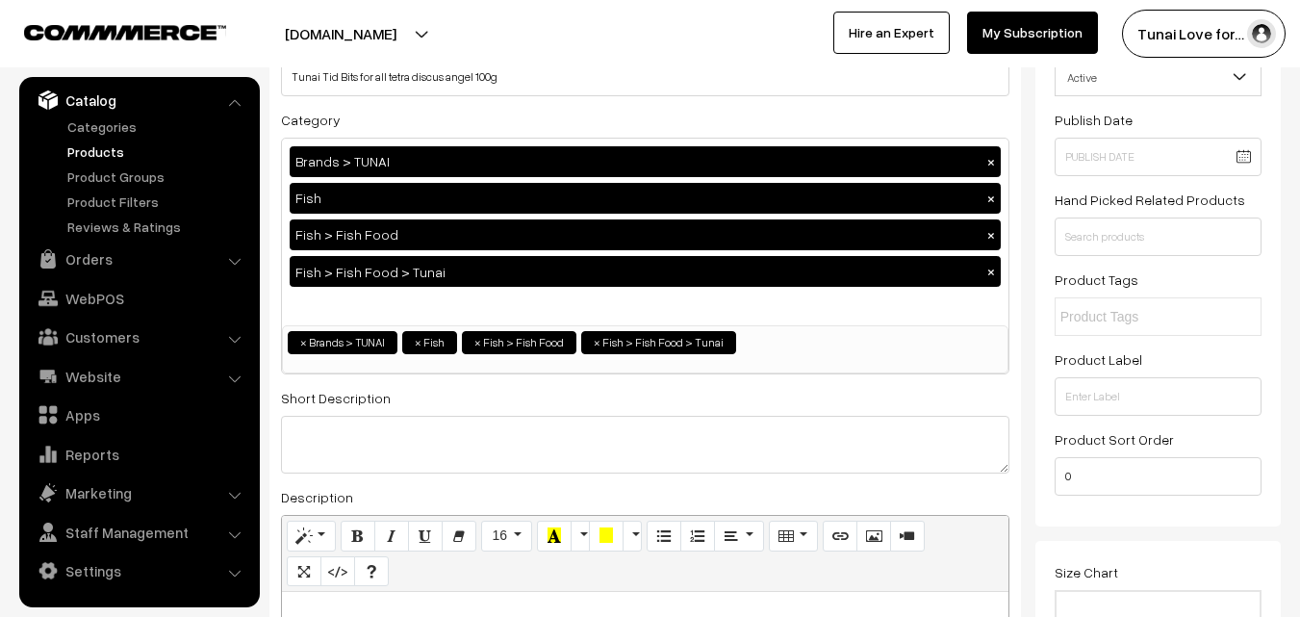
scroll to position [0, 0]
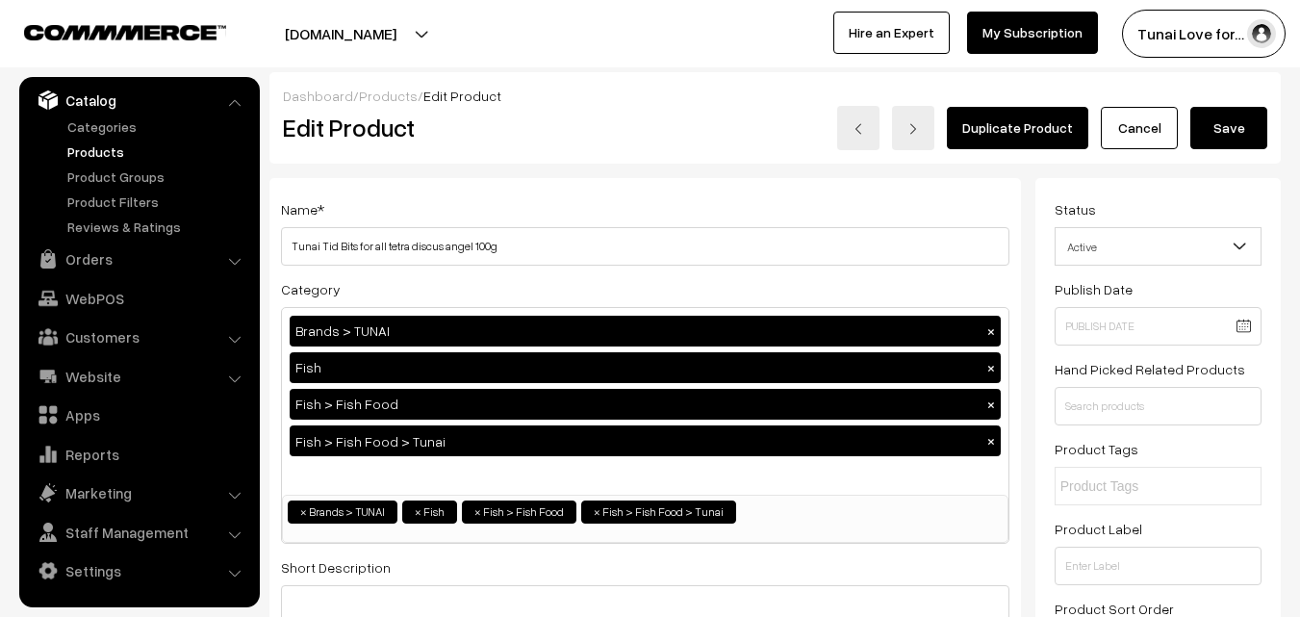
click at [1231, 134] on button "Save" at bounding box center [1229, 128] width 77 height 42
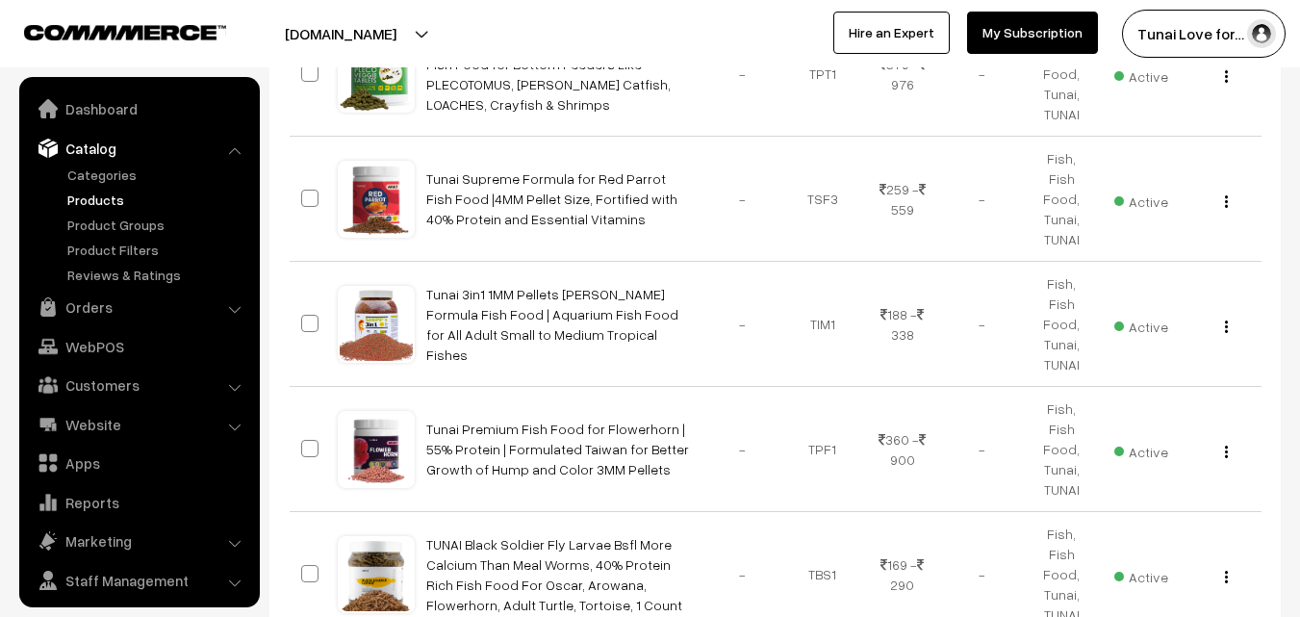
scroll to position [7113, 0]
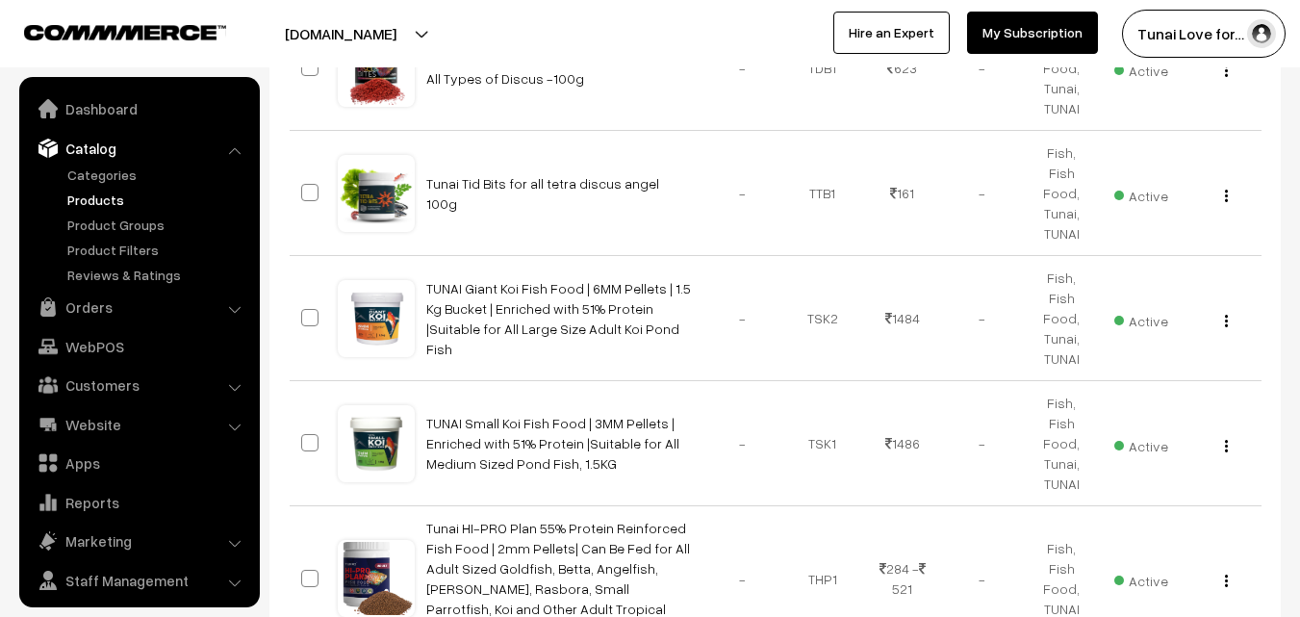
scroll to position [1916, 0]
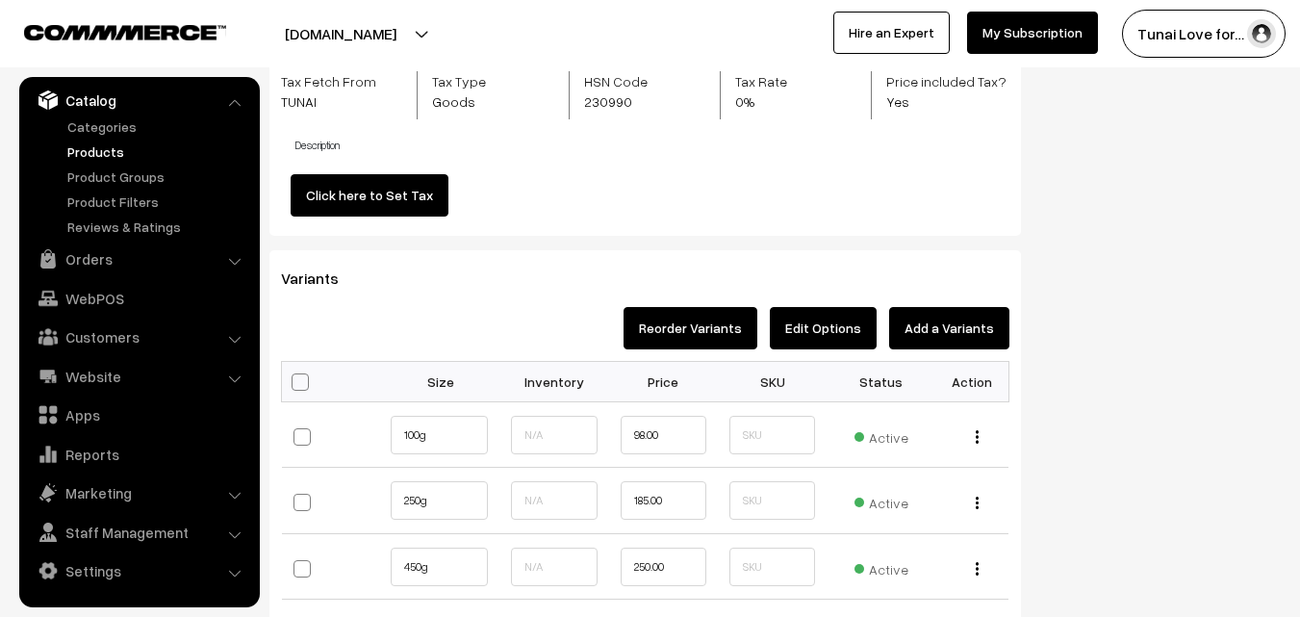
scroll to position [1925, 0]
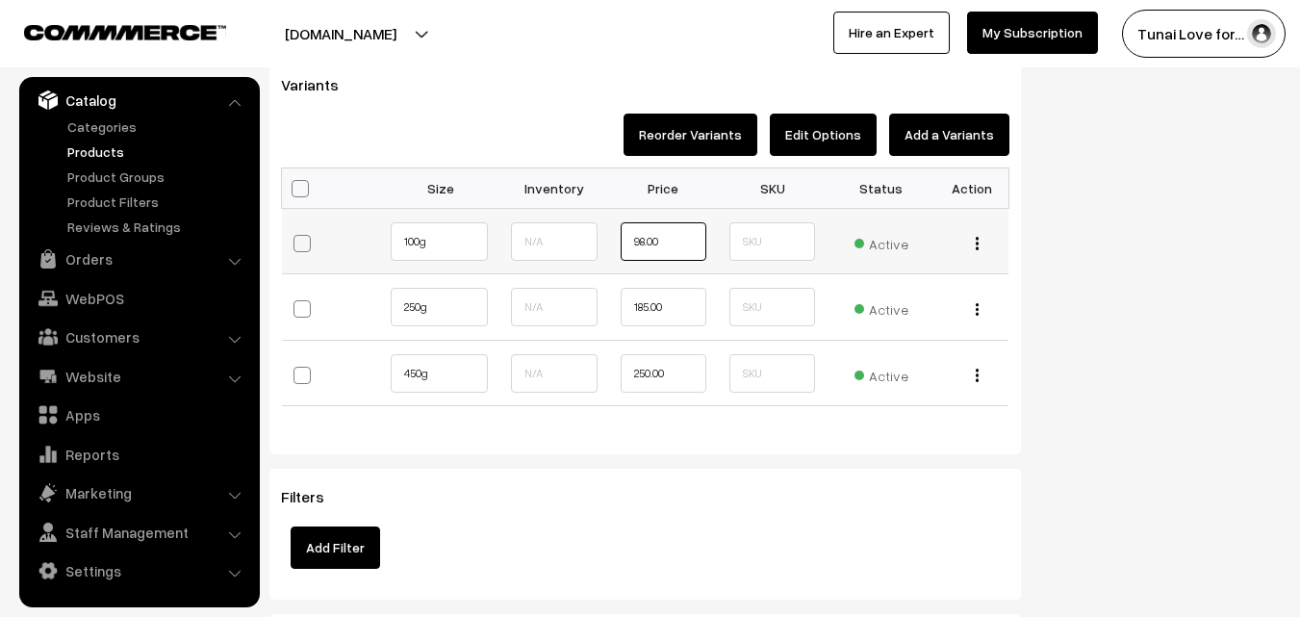
click at [678, 248] on input "98.00" at bounding box center [664, 241] width 86 height 39
drag, startPoint x: 682, startPoint y: 243, endPoint x: 577, endPoint y: 248, distance: 106.0
click at [577, 248] on tr "100g" at bounding box center [646, 241] width 728 height 66
type input "112"
drag, startPoint x: 652, startPoint y: 372, endPoint x: 642, endPoint y: 368, distance: 10.4
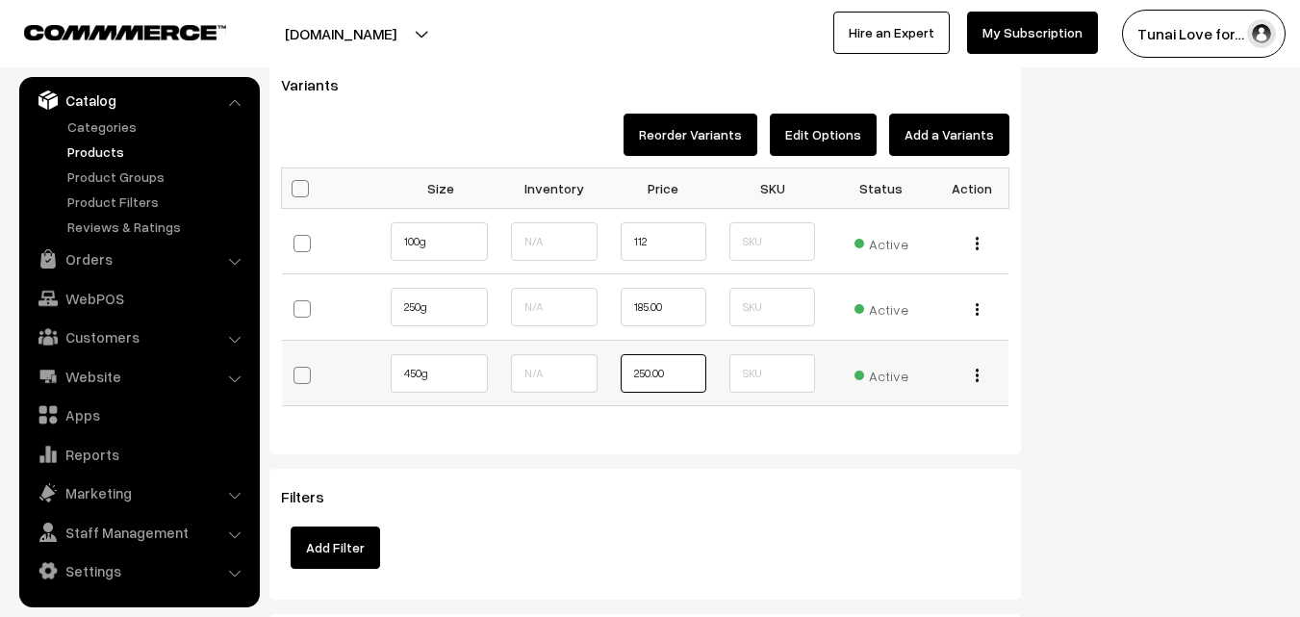
click at [642, 368] on input "250.00" at bounding box center [664, 373] width 86 height 39
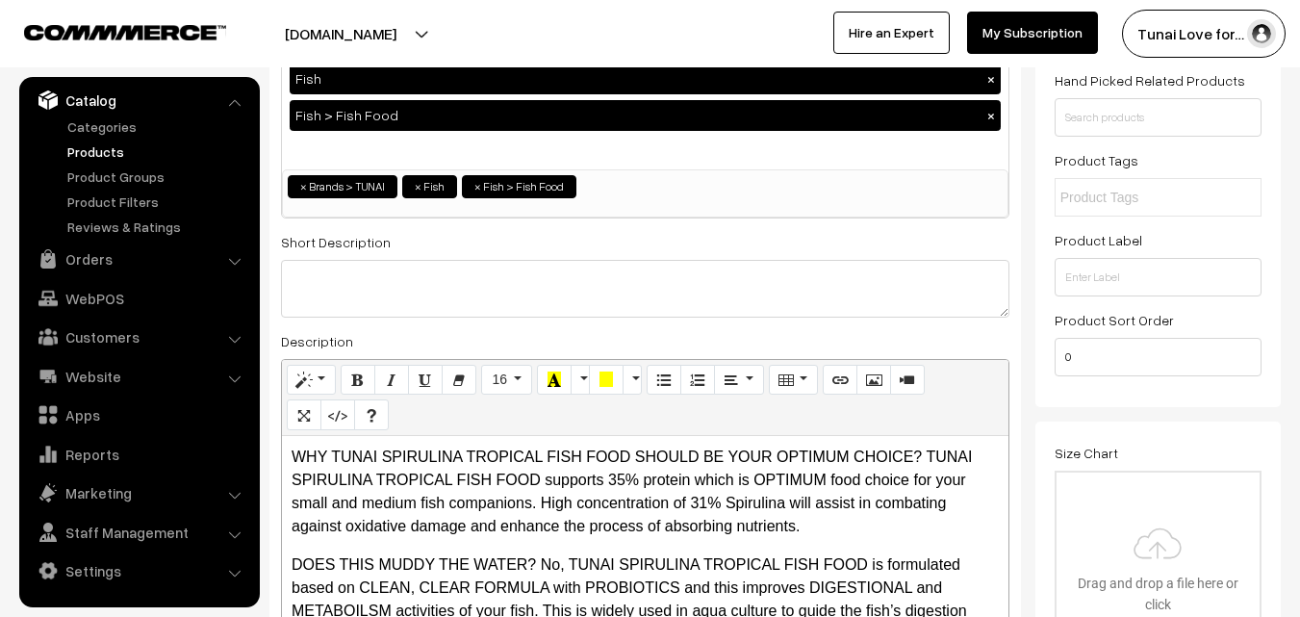
scroll to position [0, 0]
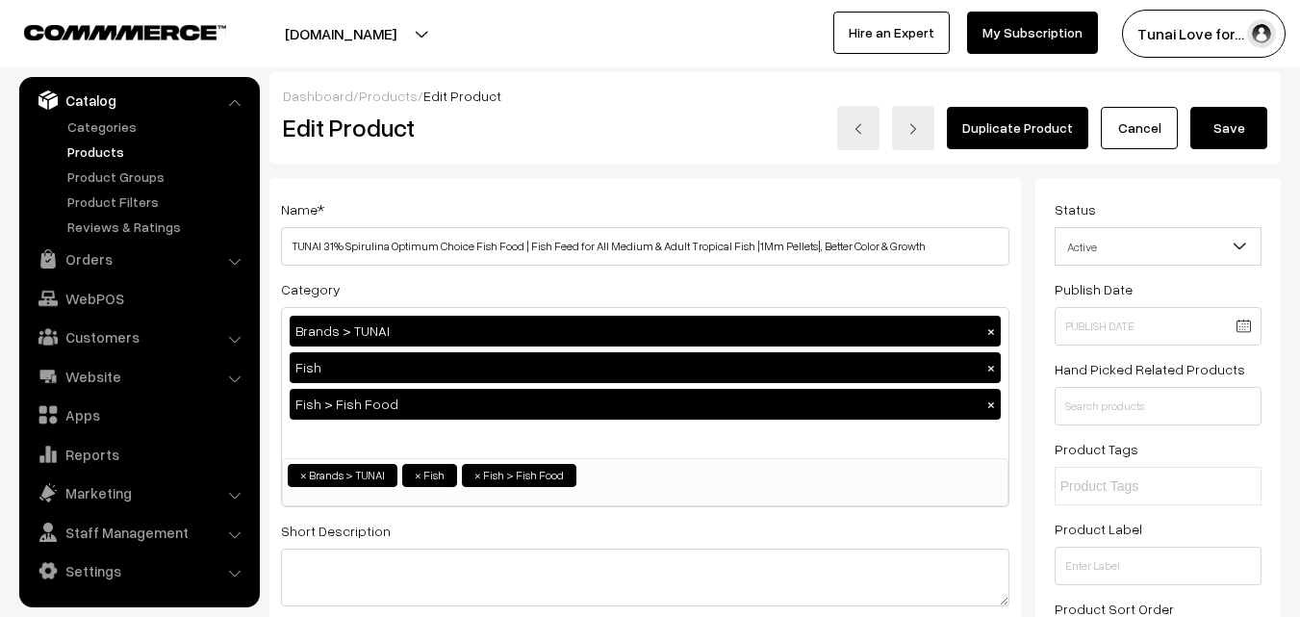
type input "275.00"
click at [1238, 117] on button "Save" at bounding box center [1229, 128] width 77 height 42
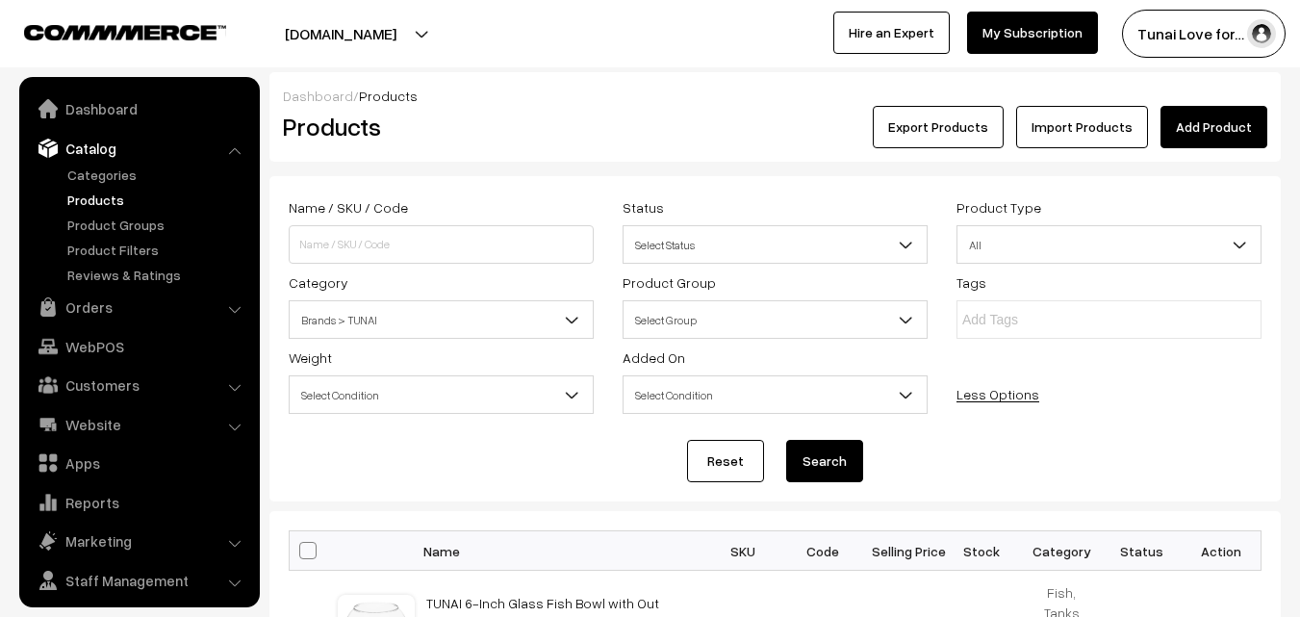
scroll to position [48, 0]
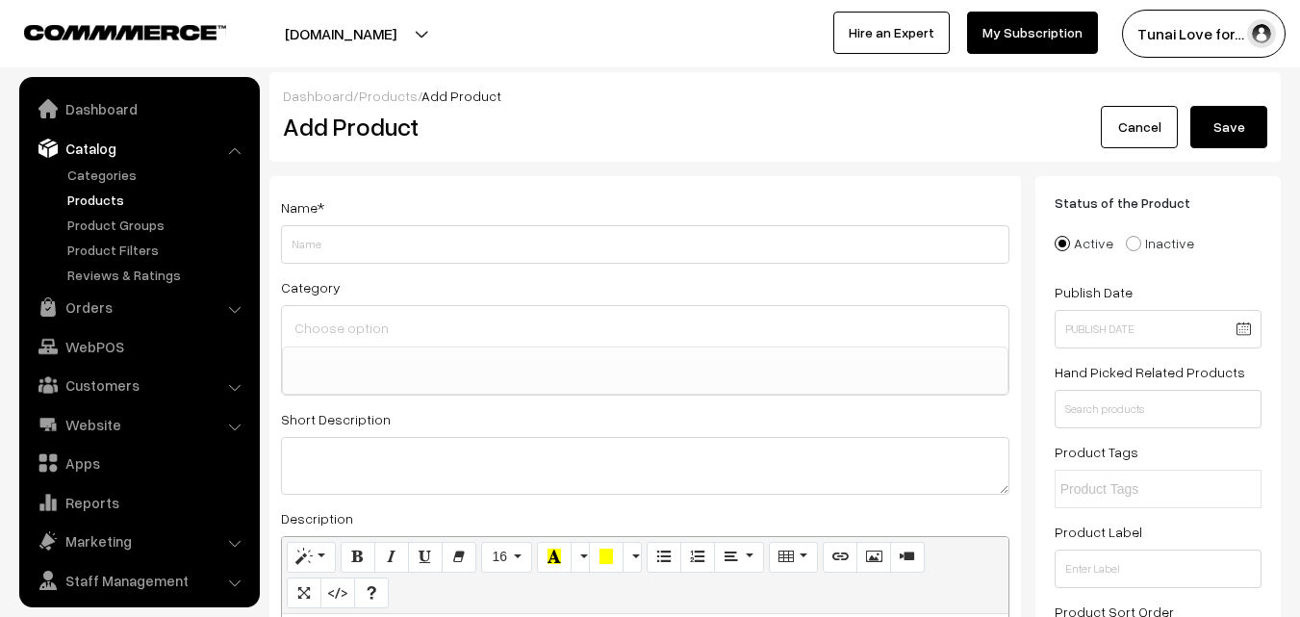
select select
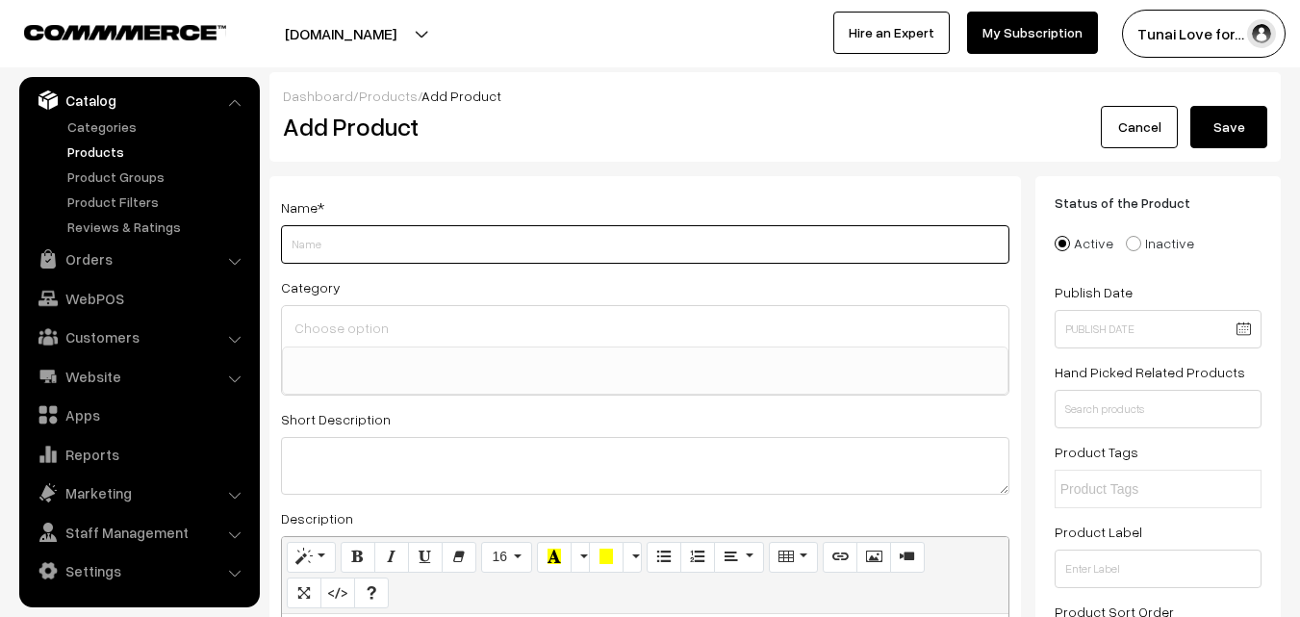
paste input "SOBO - ECO 6500B WATER PUMP"
type input "SOBO - ECO 6500B WATER PUMP"
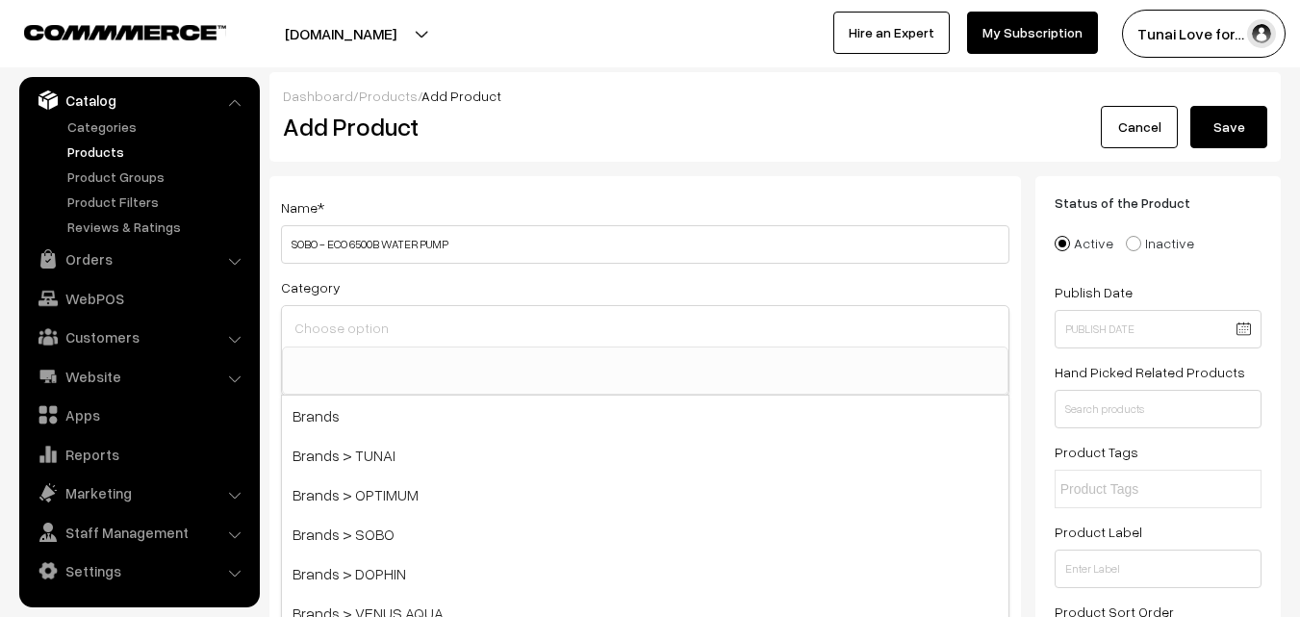
click at [409, 322] on input at bounding box center [645, 328] width 711 height 28
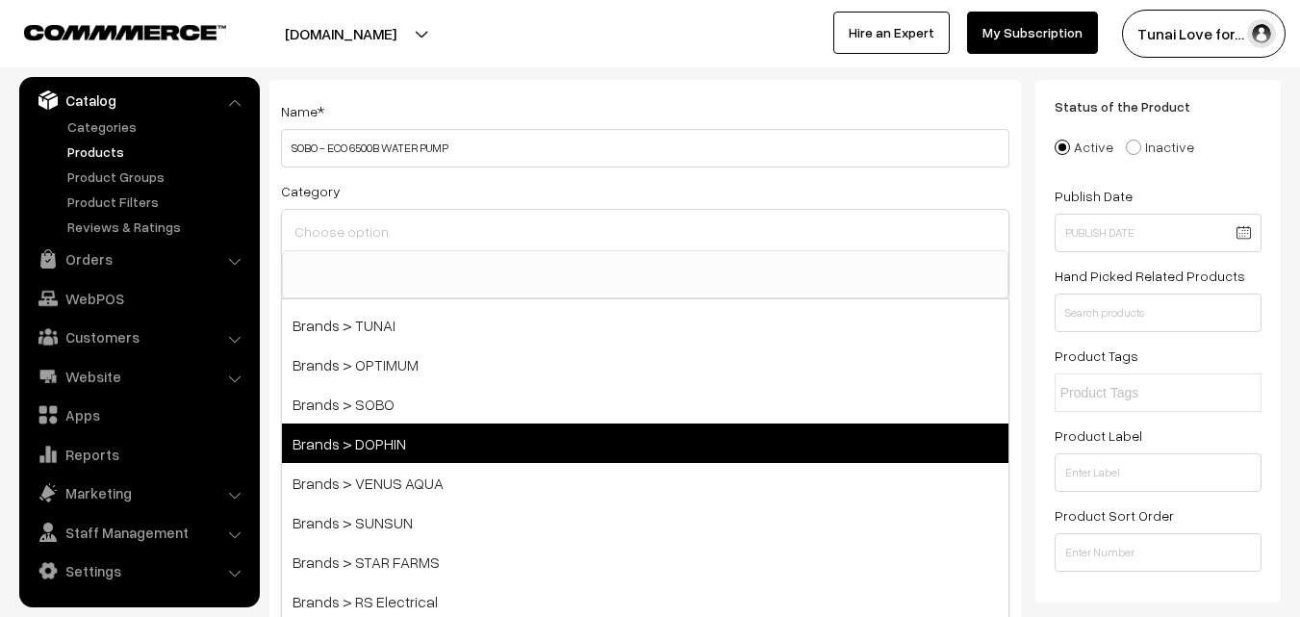
scroll to position [0, 0]
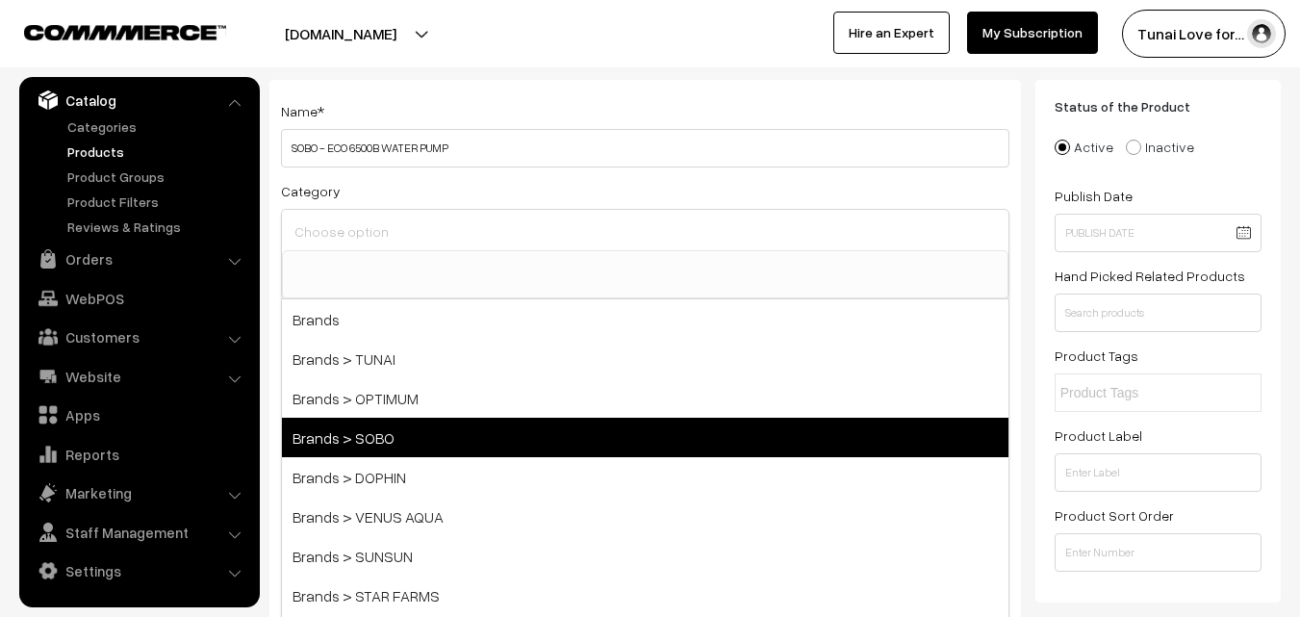
click at [374, 438] on span "Brands > SOBO" at bounding box center [645, 437] width 727 height 39
select select "37"
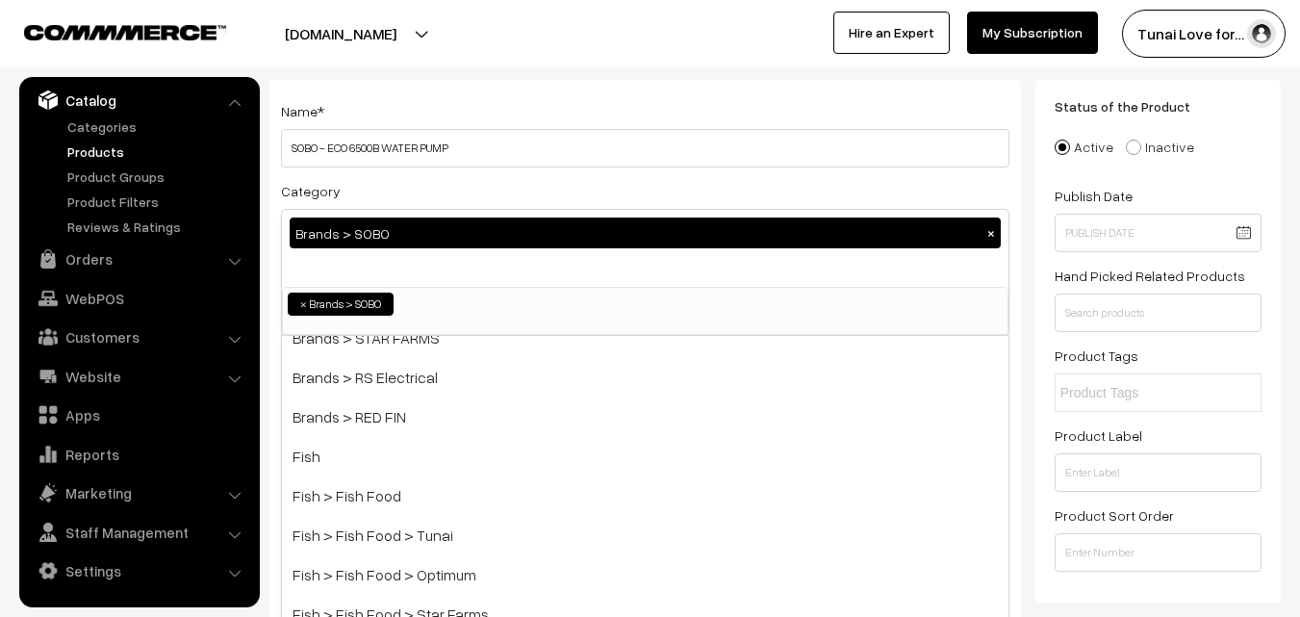
scroll to position [289, 0]
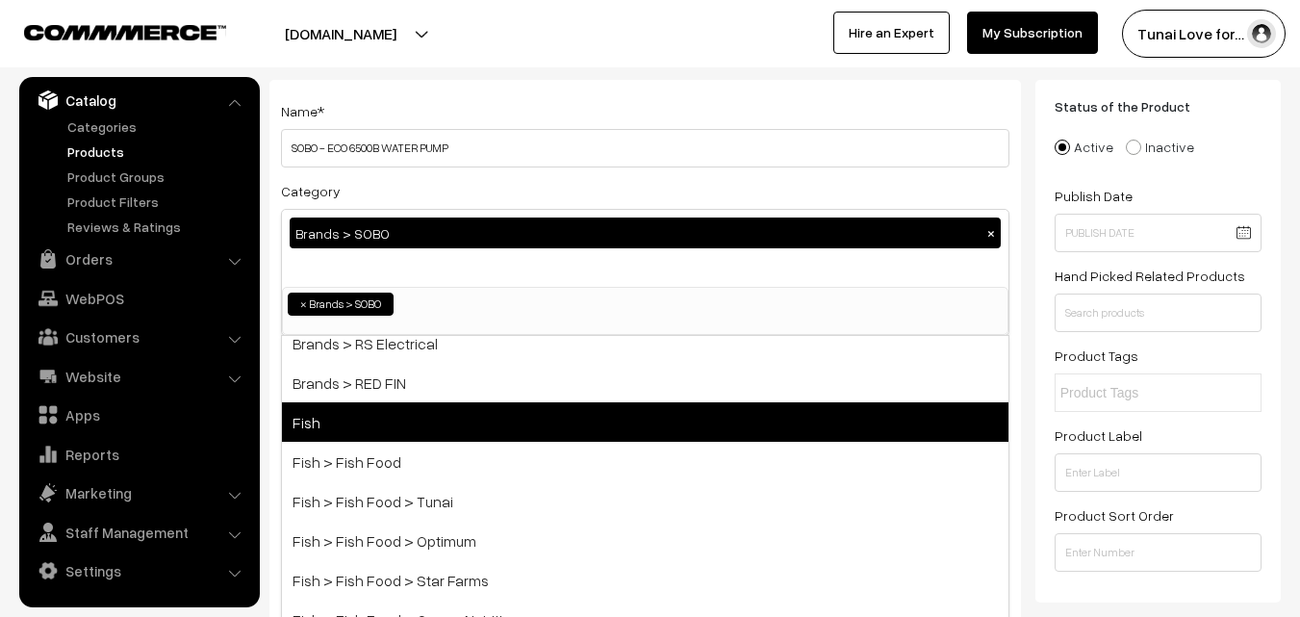
click at [339, 430] on span "Fish" at bounding box center [645, 421] width 727 height 39
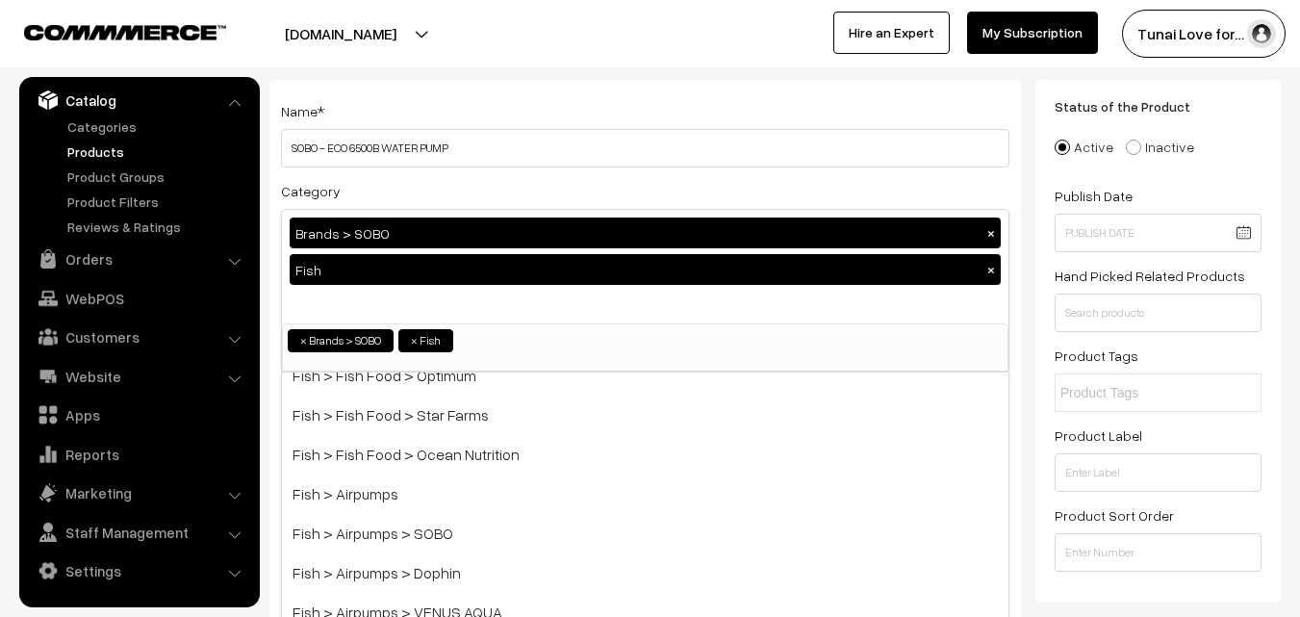
scroll to position [481, 0]
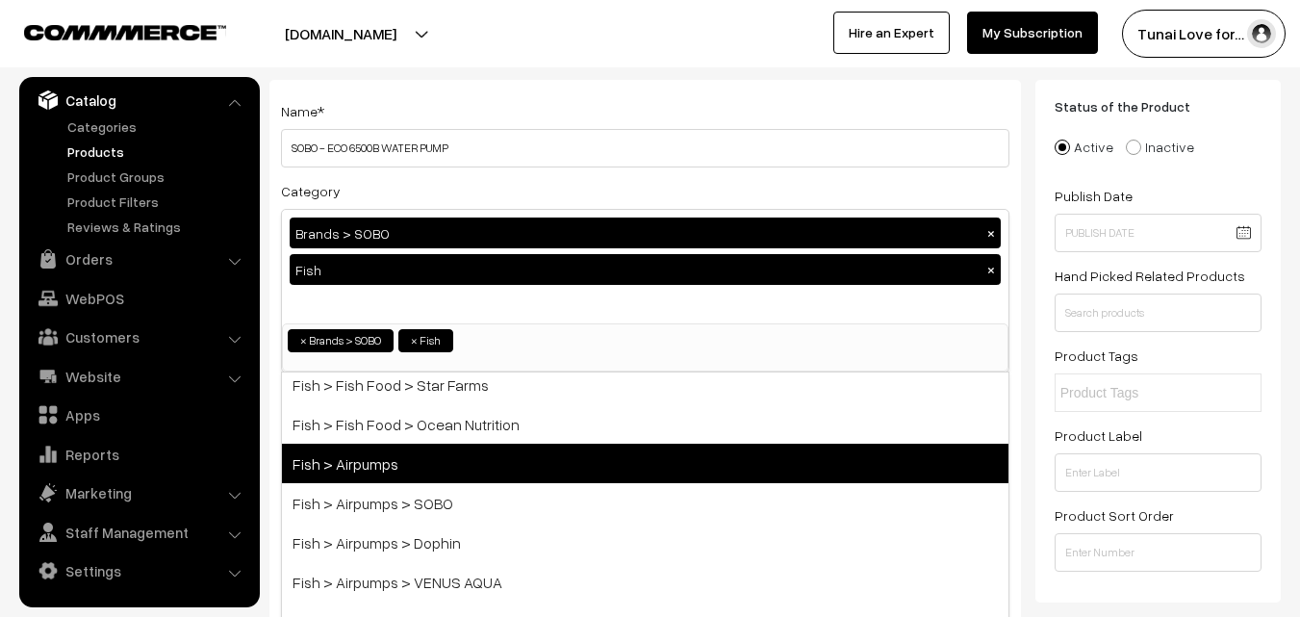
click at [420, 476] on span "Fish > Airpumps" at bounding box center [645, 463] width 727 height 39
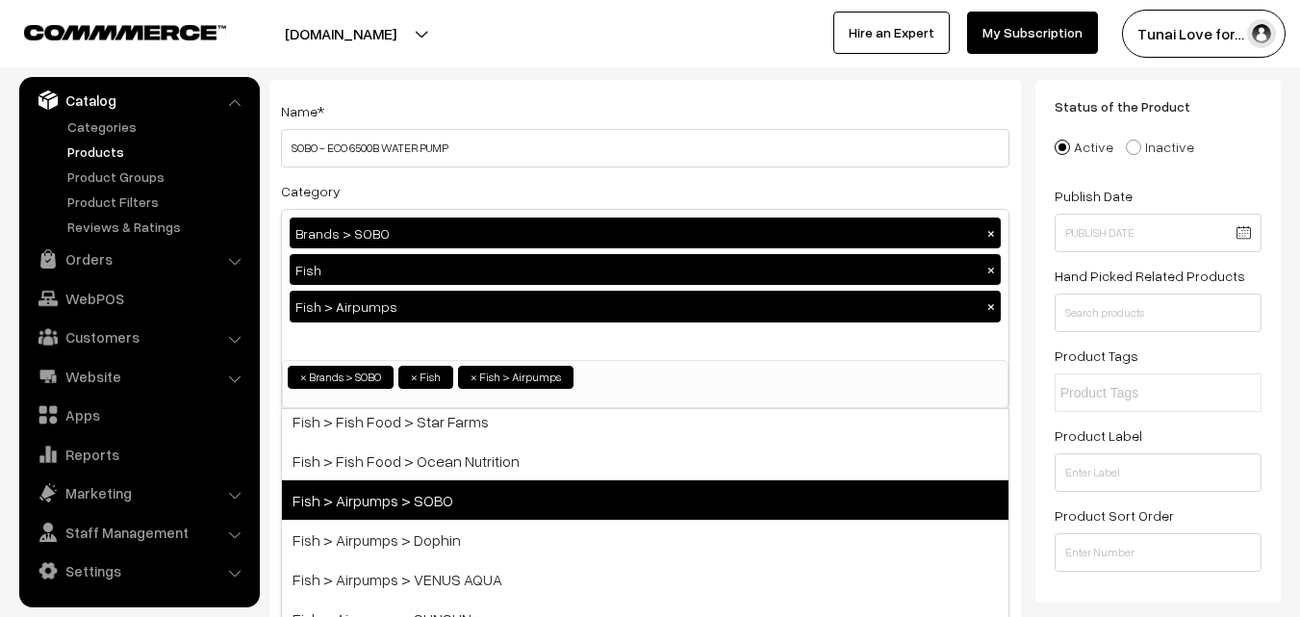
click at [424, 516] on span "Fish > Airpumps > SOBO" at bounding box center [645, 499] width 727 height 39
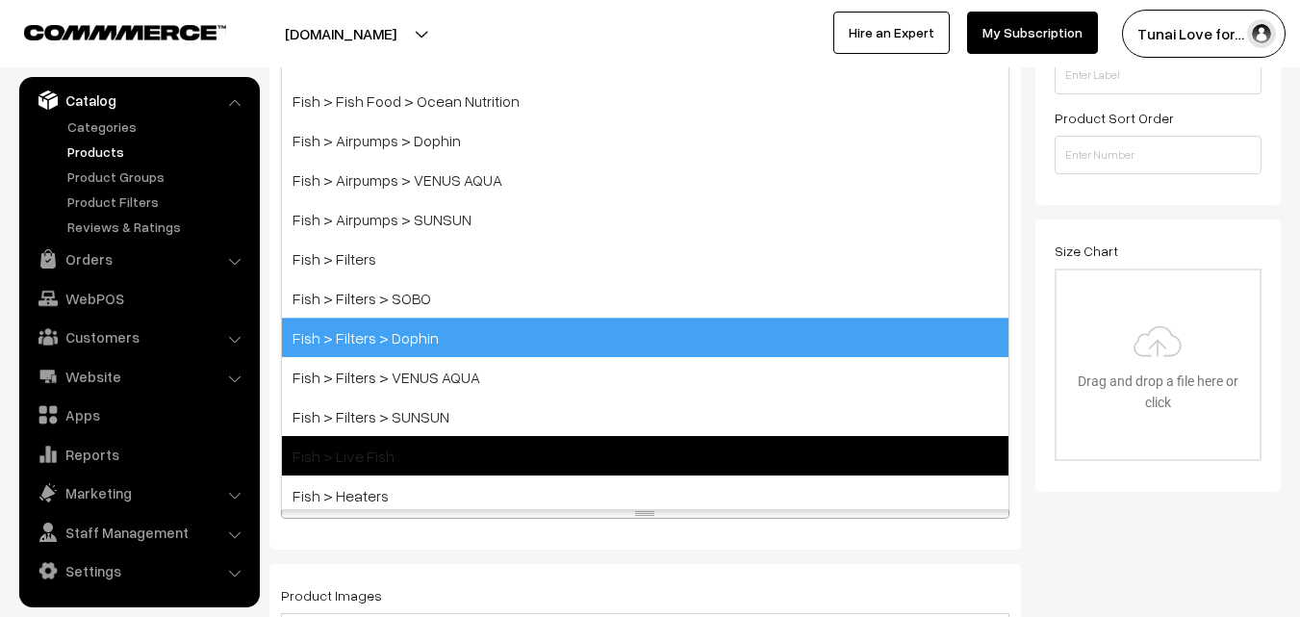
scroll to position [578, 0]
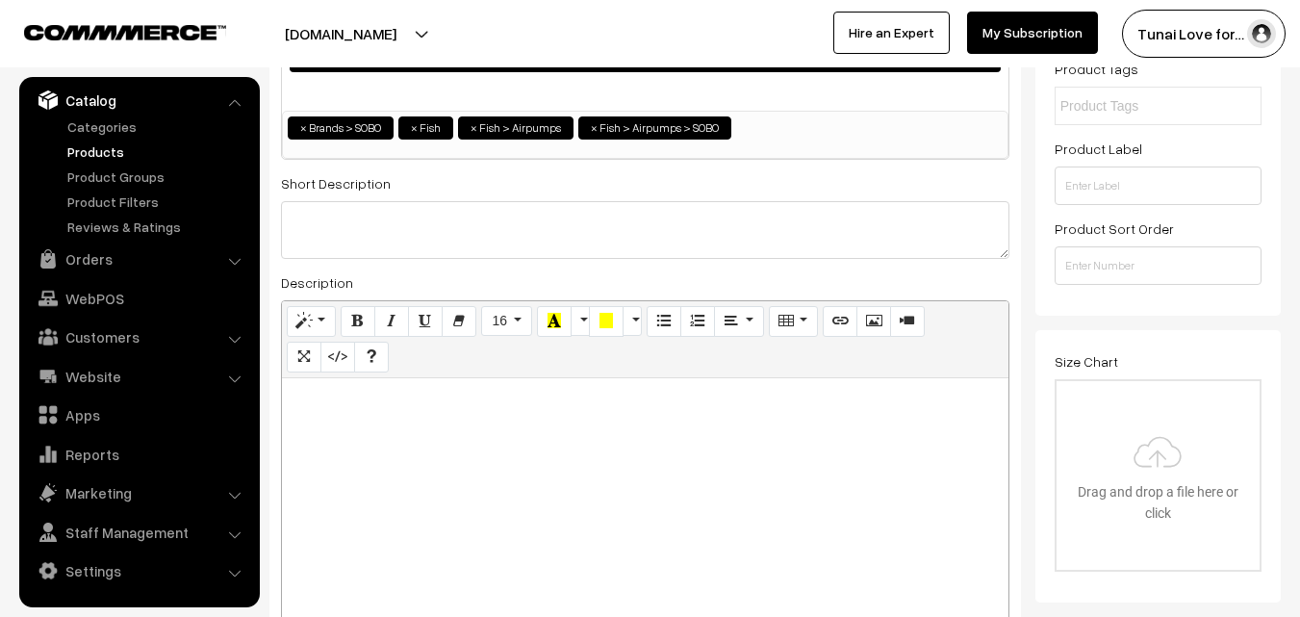
scroll to position [481, 0]
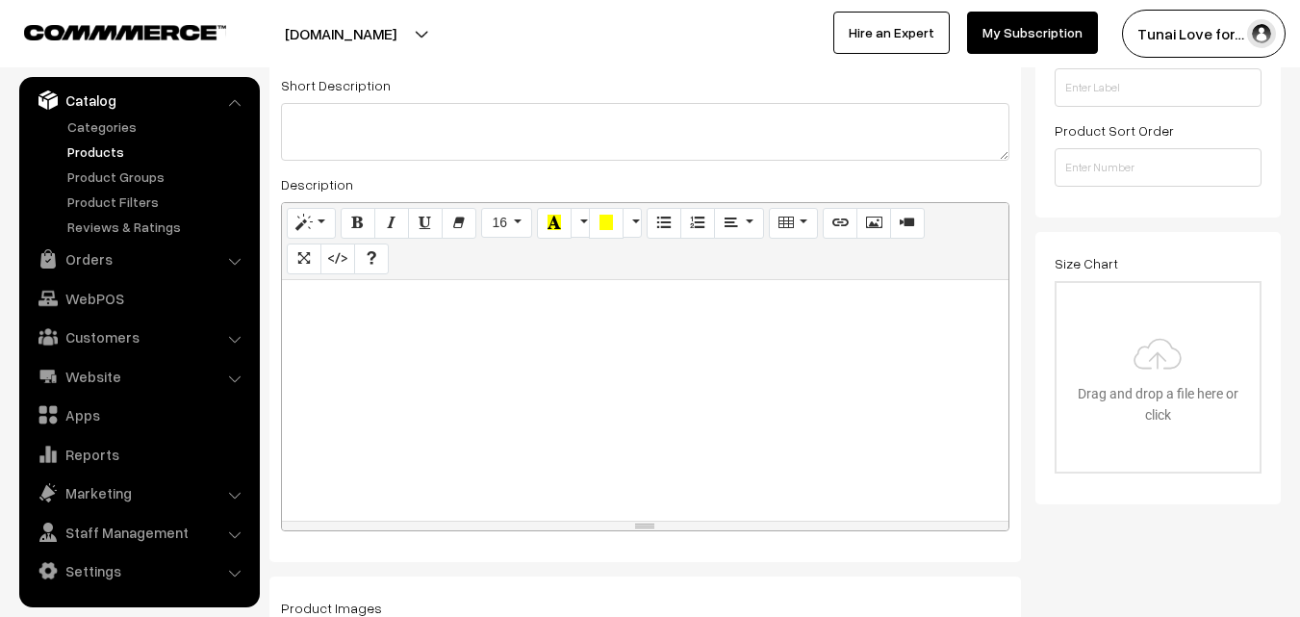
click at [834, 416] on div at bounding box center [645, 400] width 727 height 241
paste div
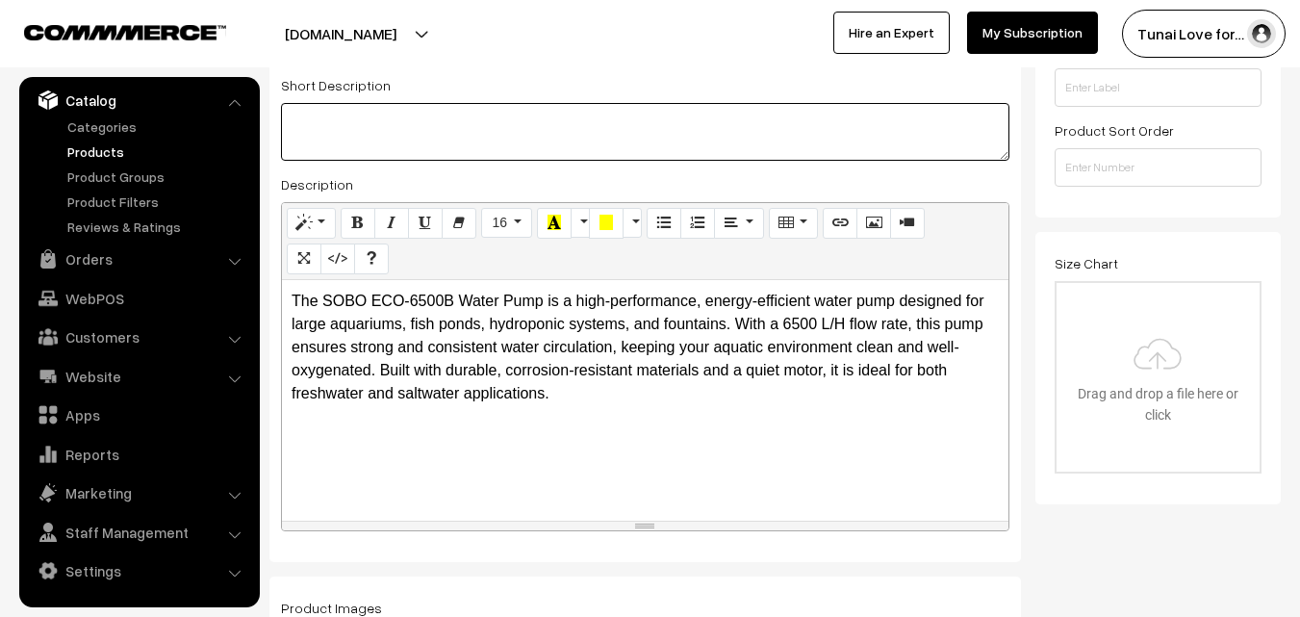
click at [403, 137] on textarea at bounding box center [645, 132] width 729 height 58
paste textarea "Brand: SOBO Model: ECO-6500B Flow Rate: 6500 L/H (liters per hour) Power Consum…"
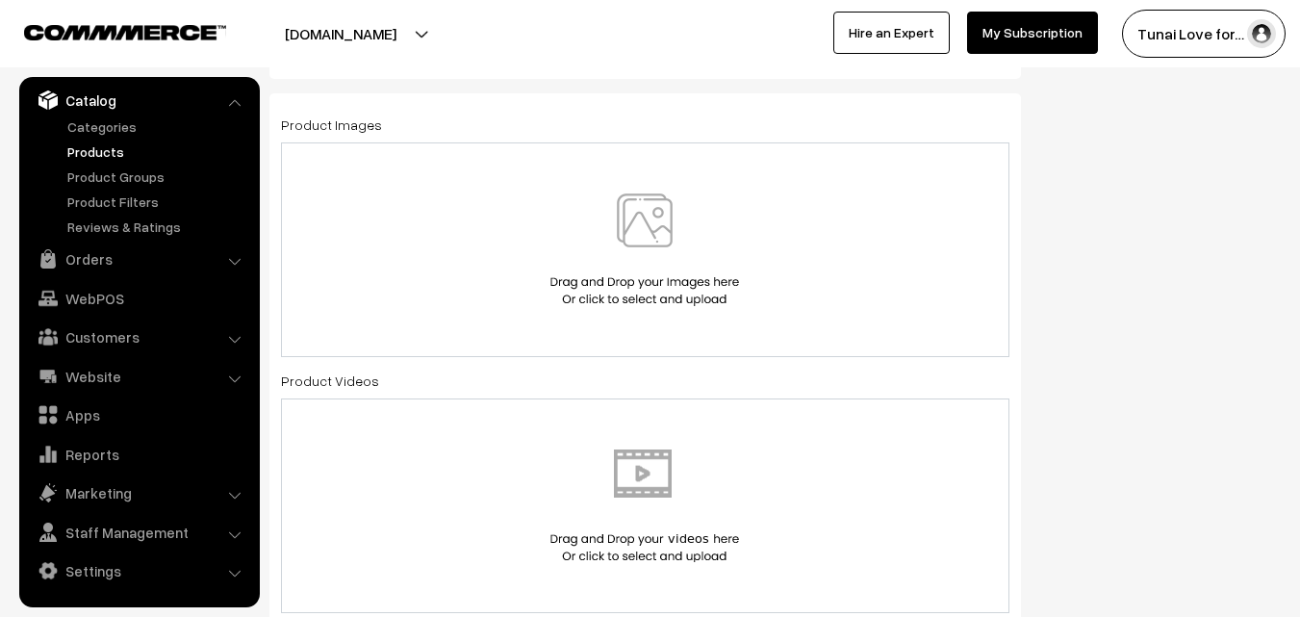
scroll to position [963, 0]
type textarea "Brand: SOBO Model: ECO-6500B Flow Rate: 6500 L/H (liters per hour) Power Consum…"
click at [715, 263] on img at bounding box center [645, 251] width 198 height 113
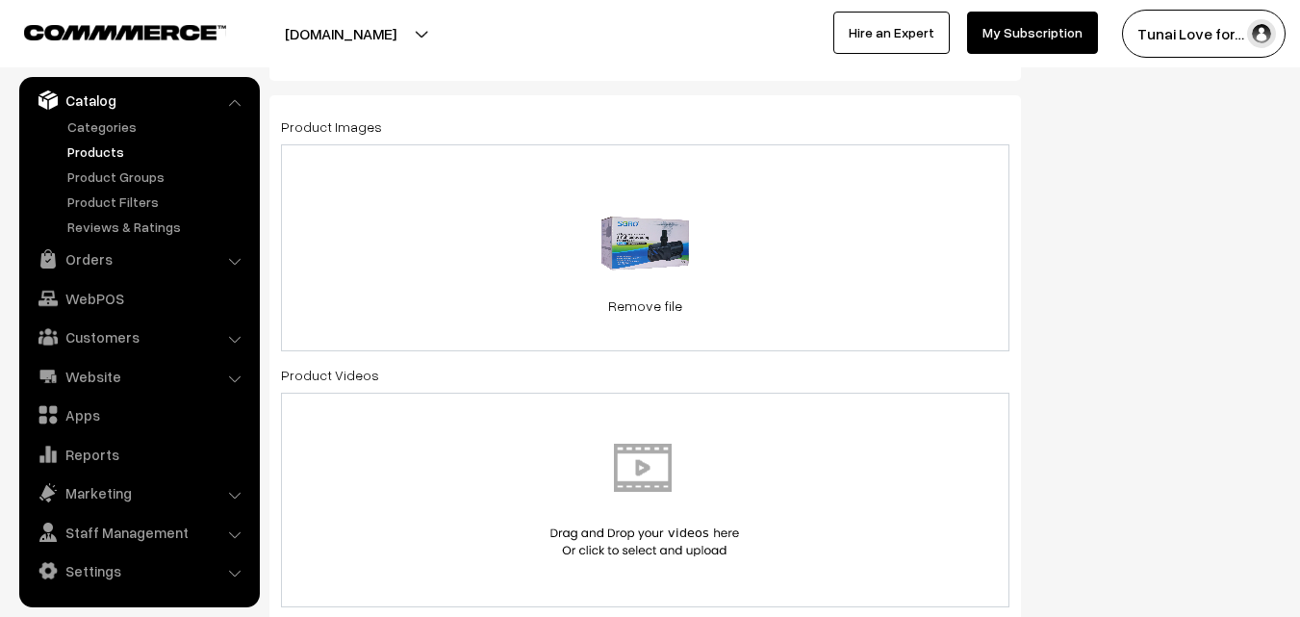
click at [882, 207] on div "0.1 MB IMG_0373.jpg Check Error Remove file" at bounding box center [645, 247] width 729 height 207
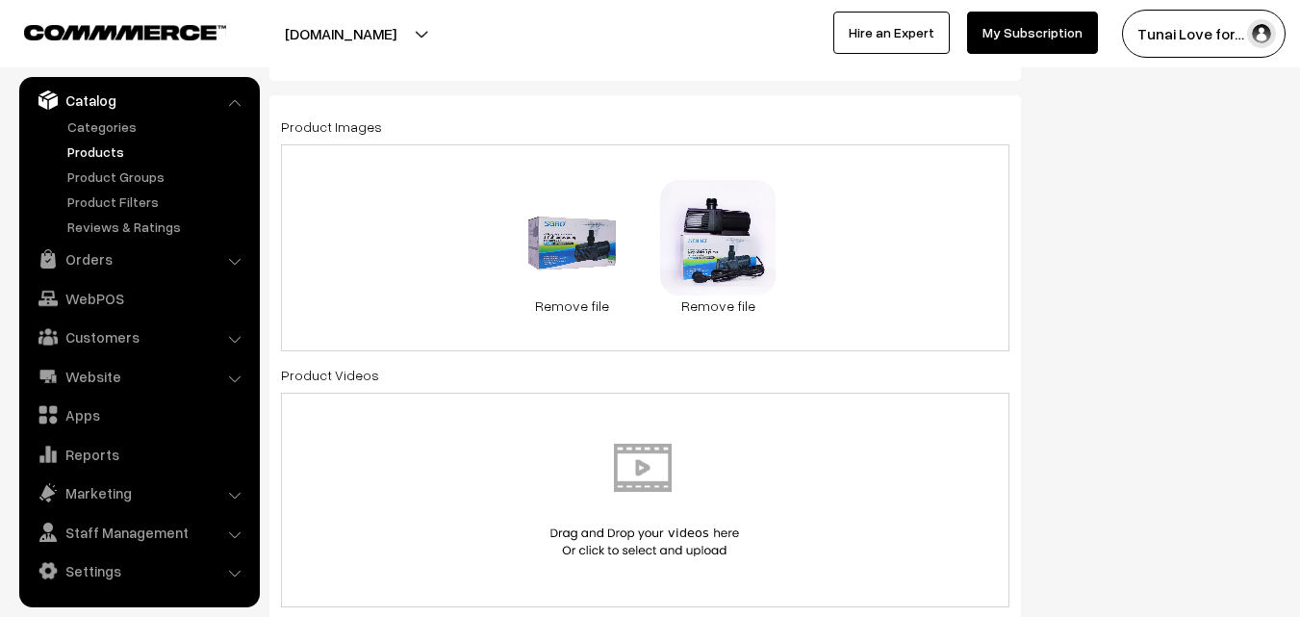
click at [866, 218] on div "0.1 MB IMG_0373.jpg Check Error Remove file 0.2 MB IMG_0377.webp Check Error Re…" at bounding box center [645, 247] width 729 height 207
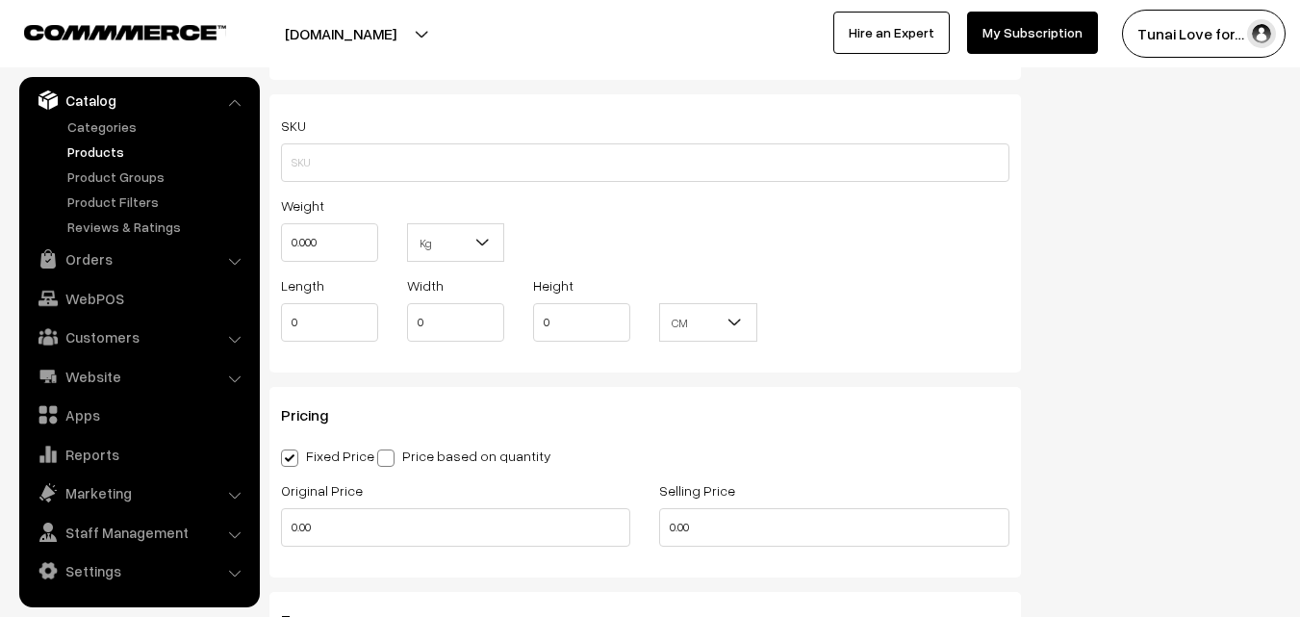
scroll to position [1733, 0]
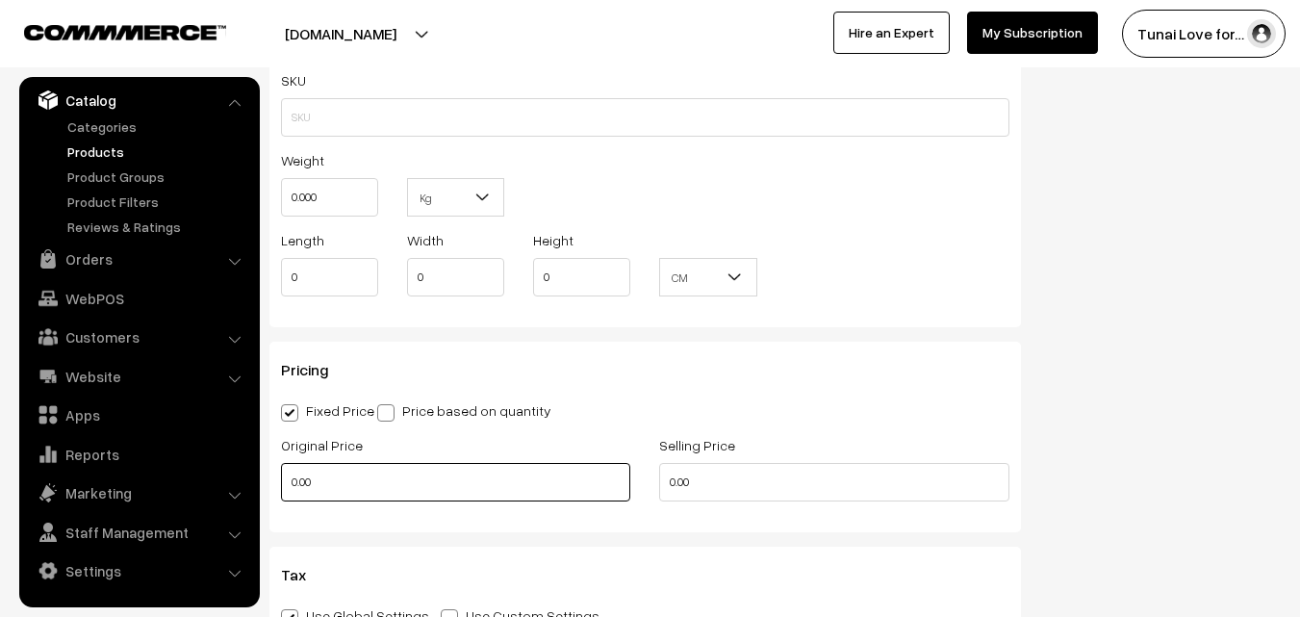
click at [357, 481] on input "0.00" at bounding box center [455, 482] width 349 height 39
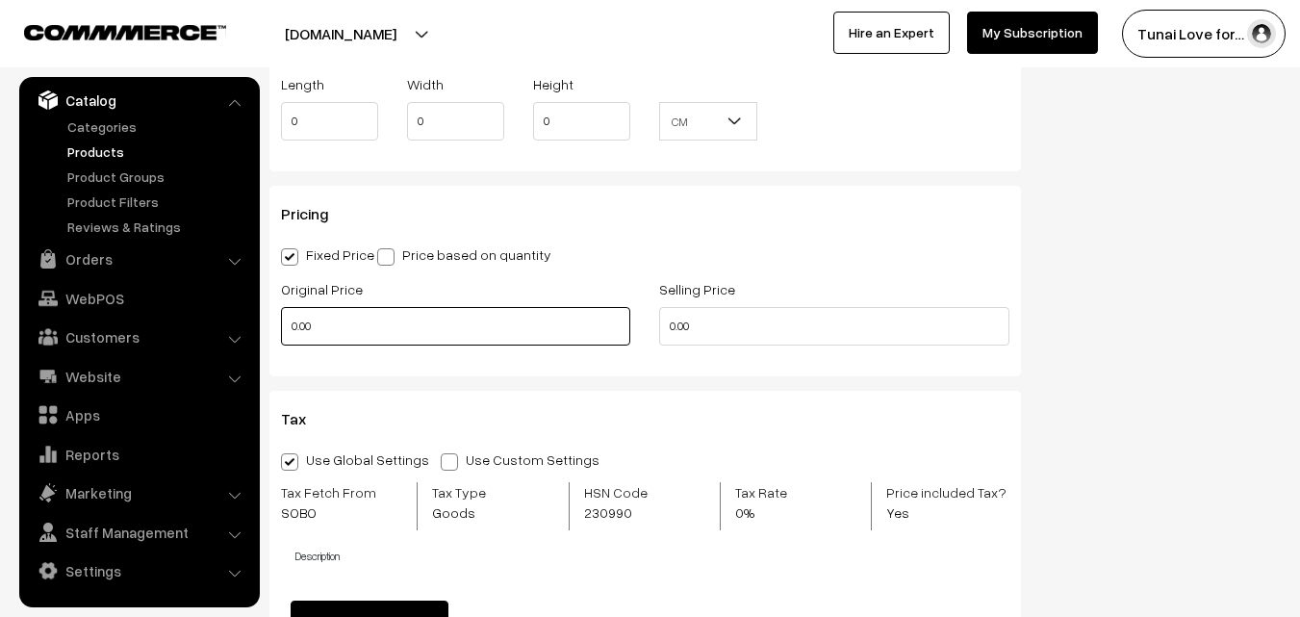
scroll to position [1925, 0]
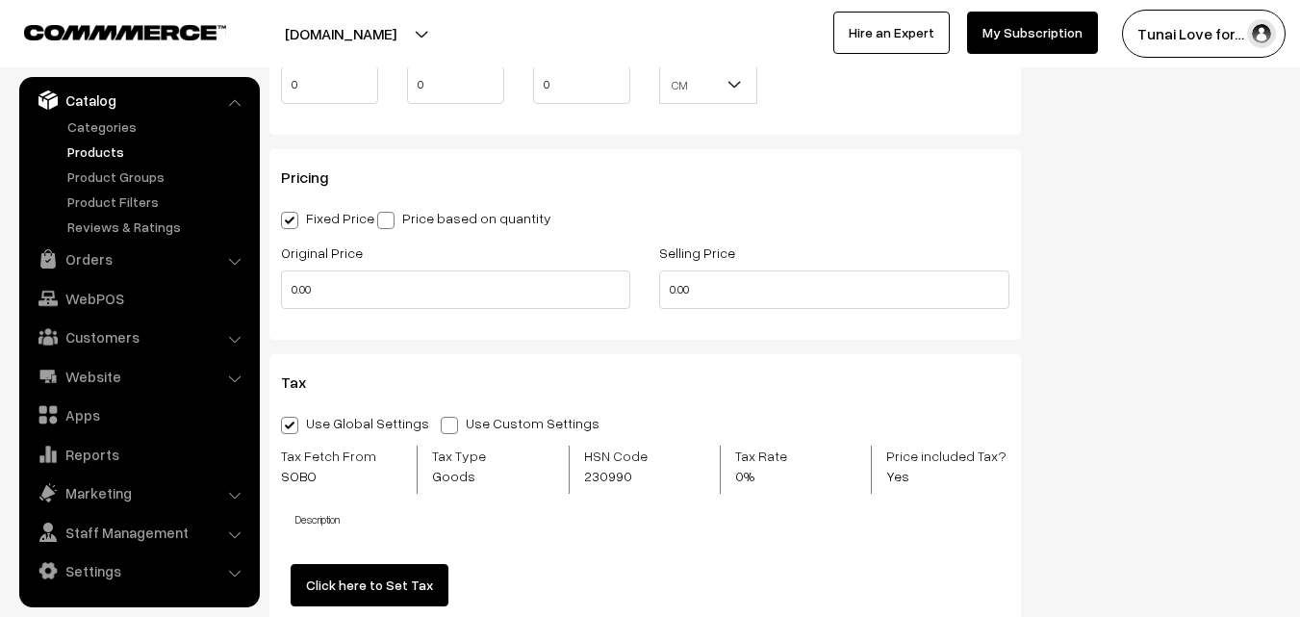
type input "0"
type input "11370"
drag, startPoint x: 708, startPoint y: 294, endPoint x: 669, endPoint y: 291, distance: 39.6
click at [669, 291] on input "0.00" at bounding box center [833, 289] width 349 height 39
drag, startPoint x: 706, startPoint y: 295, endPoint x: 658, endPoint y: 289, distance: 47.5
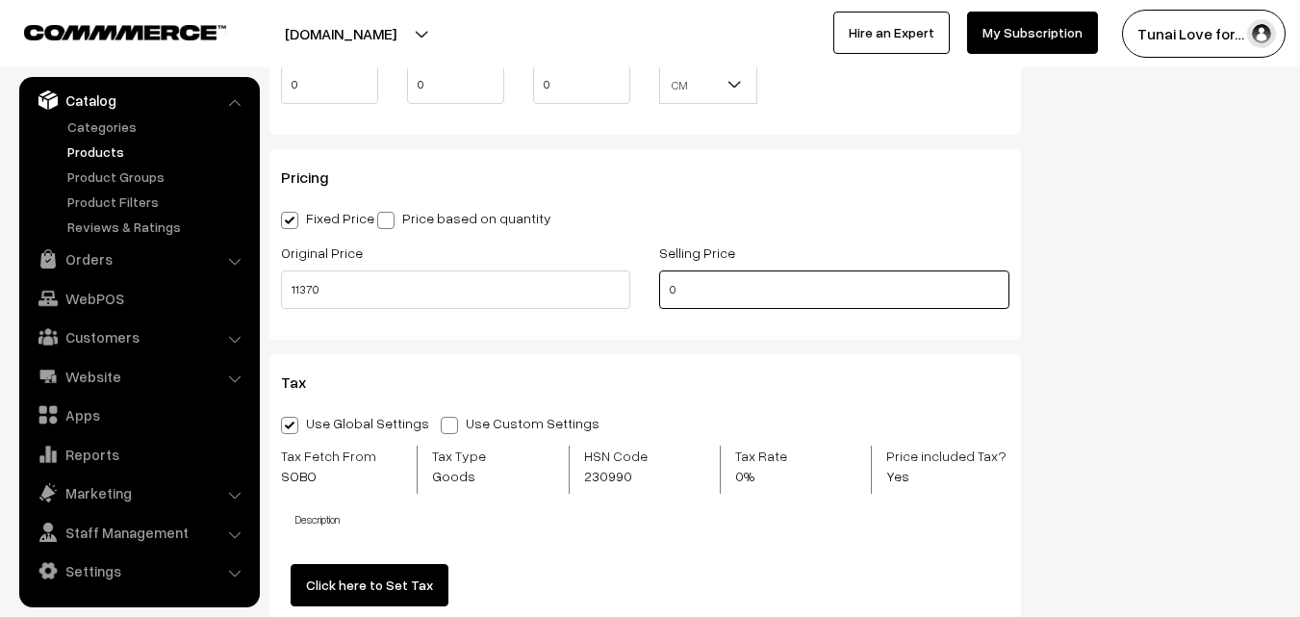
click at [658, 289] on div "Selling Price 0" at bounding box center [834, 281] width 378 height 80
drag, startPoint x: 721, startPoint y: 289, endPoint x: 665, endPoint y: 288, distance: 55.8
click at [665, 288] on input "7580" at bounding box center [833, 289] width 349 height 39
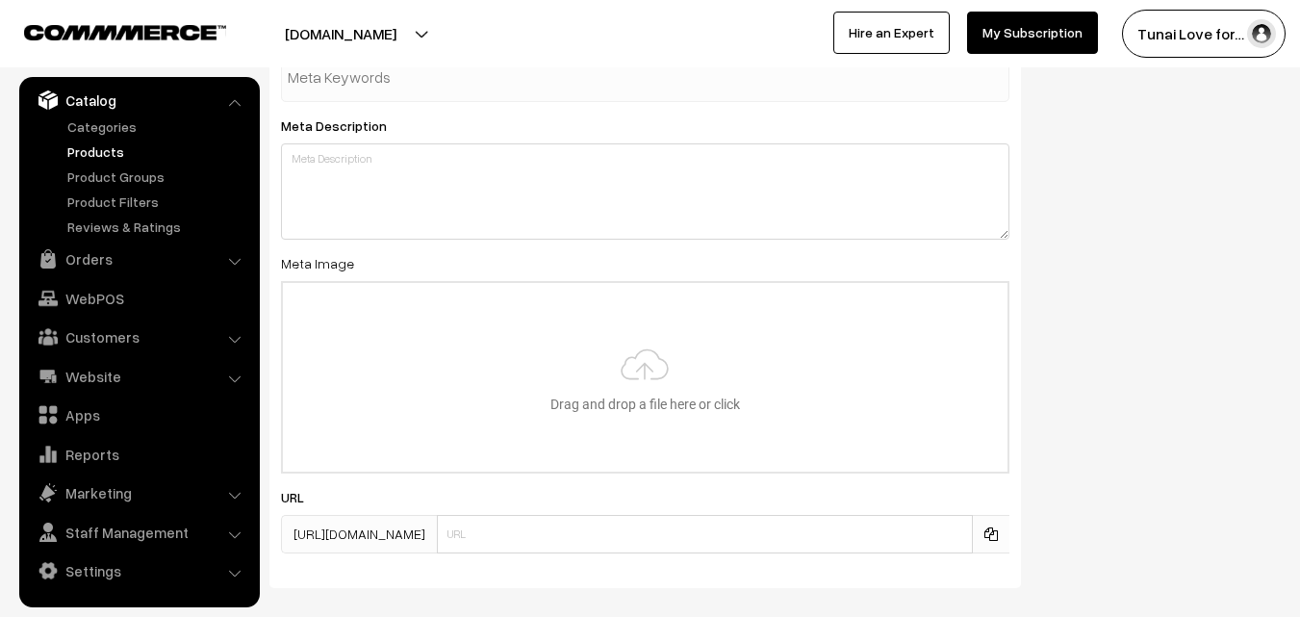
scroll to position [3264, 0]
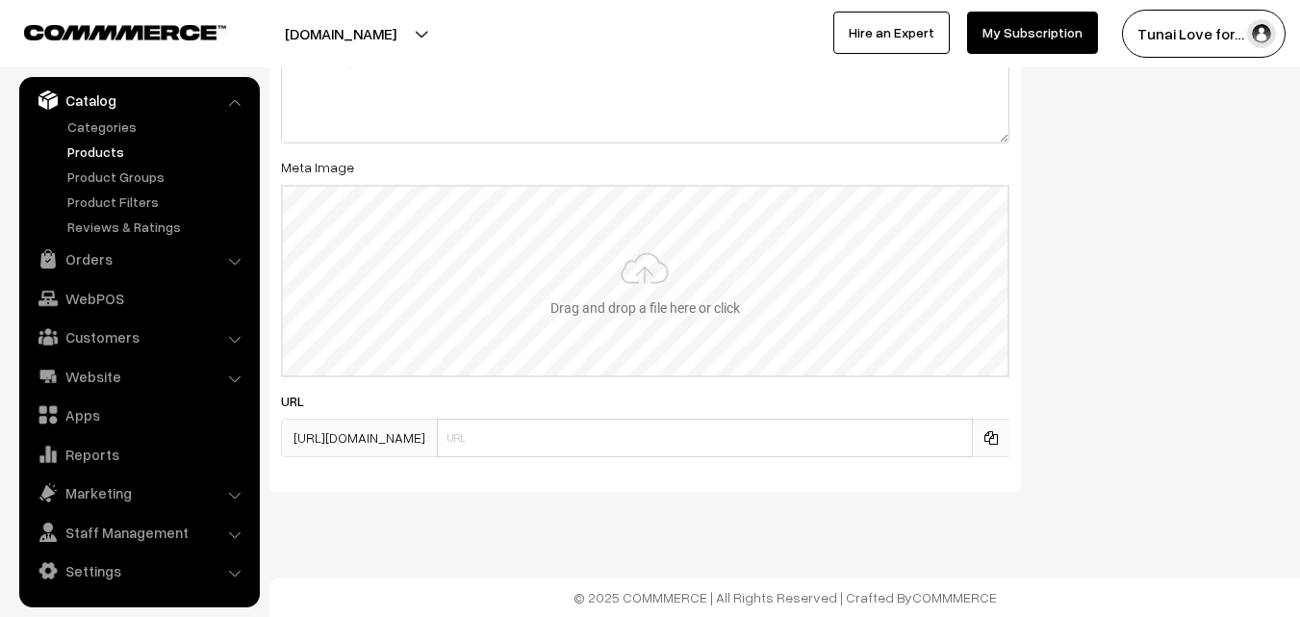
type input "5099"
click at [810, 282] on input "file" at bounding box center [645, 281] width 725 height 189
type input "C:\fakepath\IMG_0373.jpg"
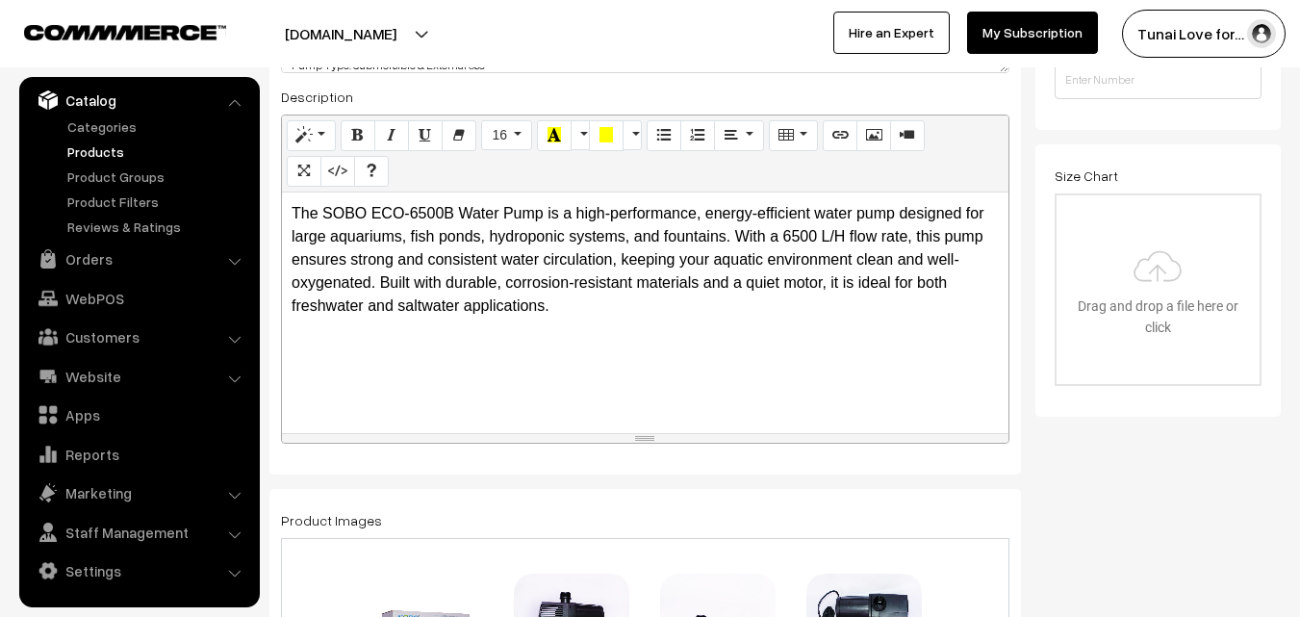
scroll to position [0, 0]
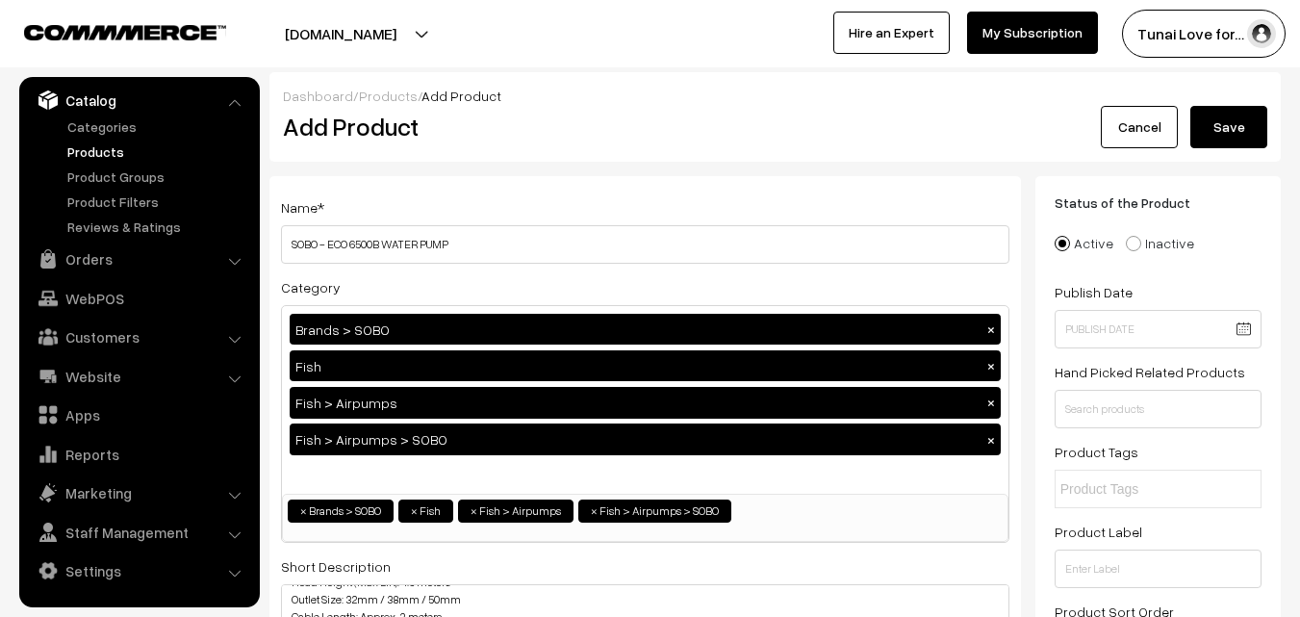
click at [1246, 114] on button "Save" at bounding box center [1229, 127] width 77 height 42
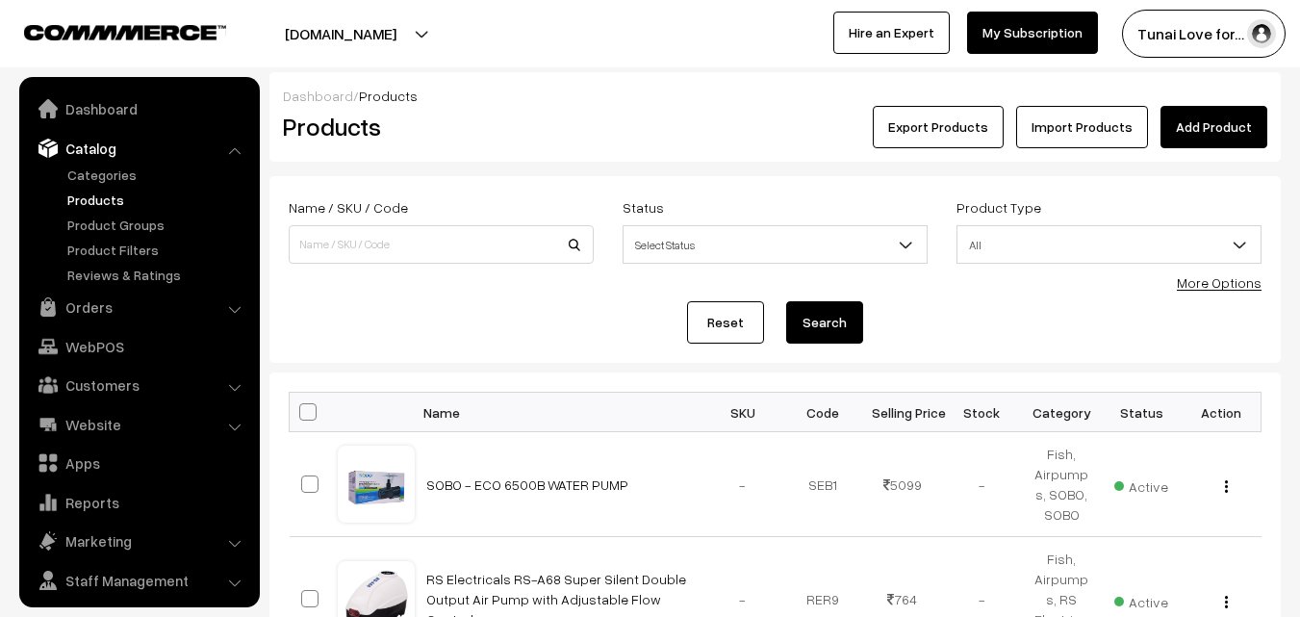
scroll to position [48, 0]
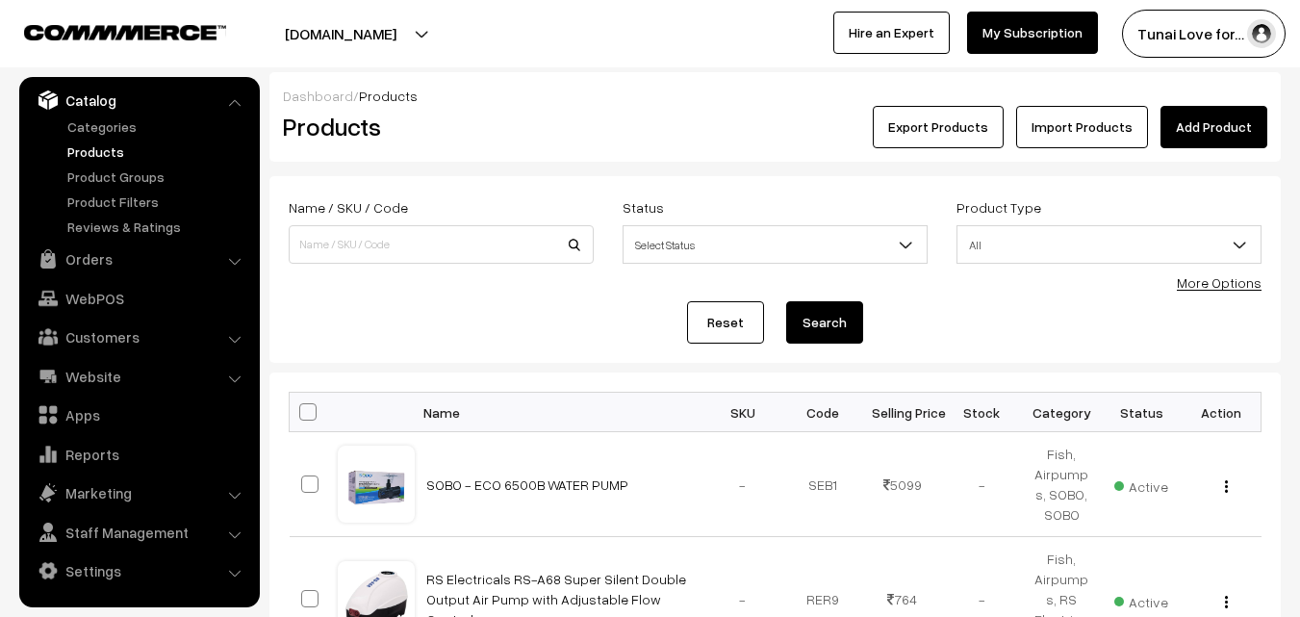
click at [1203, 124] on link "Add Product" at bounding box center [1214, 127] width 107 height 42
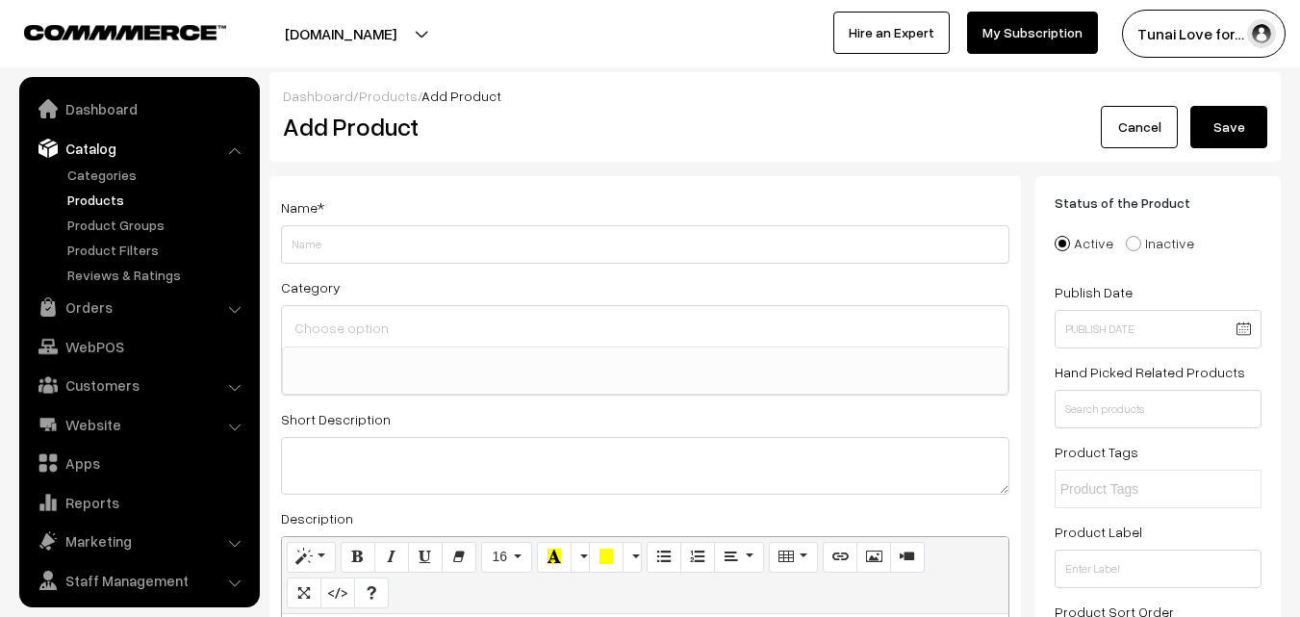
select select
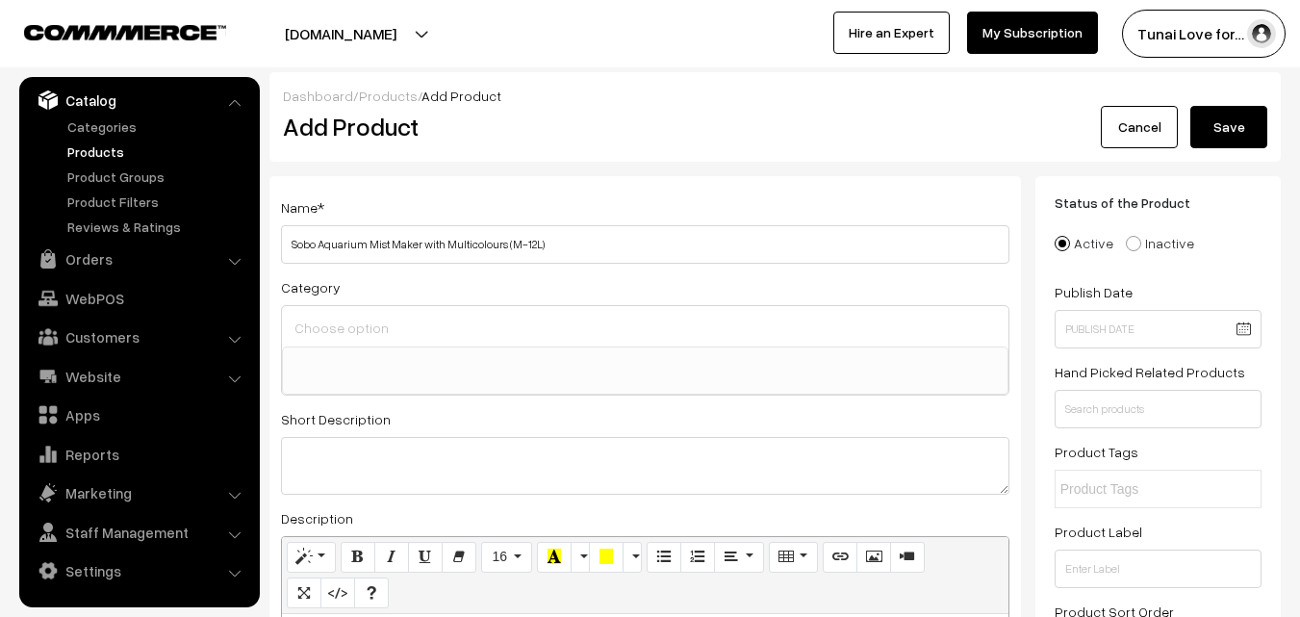
drag, startPoint x: 507, startPoint y: 247, endPoint x: 556, endPoint y: 247, distance: 49.1
click at [556, 247] on input "Sobo Aquarium Mist Maker with Multicolours (M-12L)" at bounding box center [645, 244] width 729 height 39
click at [318, 244] on input "Sobo Aquarium Mist Maker with Multicolours" at bounding box center [645, 244] width 729 height 39
drag, startPoint x: 315, startPoint y: 243, endPoint x: 287, endPoint y: 239, distance: 28.2
click at [287, 239] on input "Sobo M-12L Aquarium Mist Maker with Multicolours" at bounding box center [645, 244] width 729 height 39
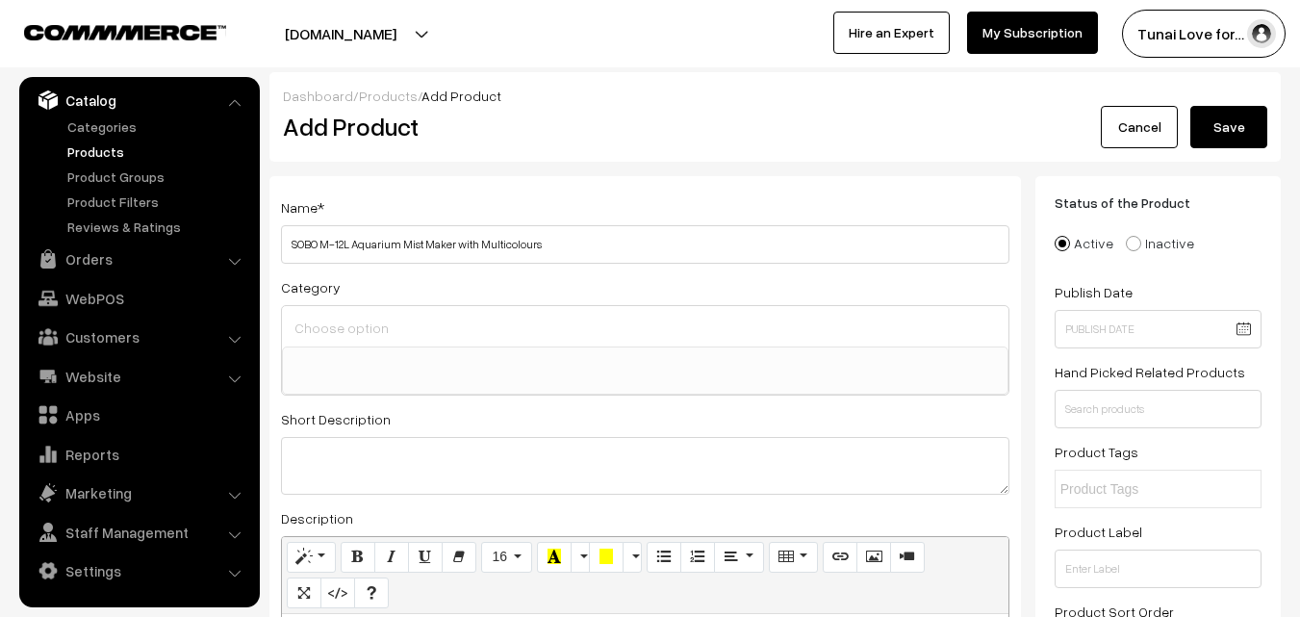
click at [500, 245] on input "SOBO M-12L Aquarium Mist Maker with Multicolours" at bounding box center [645, 244] width 729 height 39
click at [530, 243] on input "SOBO M-12L Aquarium Mist Maker with Multi colours" at bounding box center [645, 244] width 729 height 39
click at [577, 238] on input "SOBO M-12L Aquarium Mist Maker with Multi colors" at bounding box center [645, 244] width 729 height 39
type input "SOBO M-12L Aquarium Mist Maker with Multi colors"
click at [620, 324] on input at bounding box center [645, 328] width 711 height 28
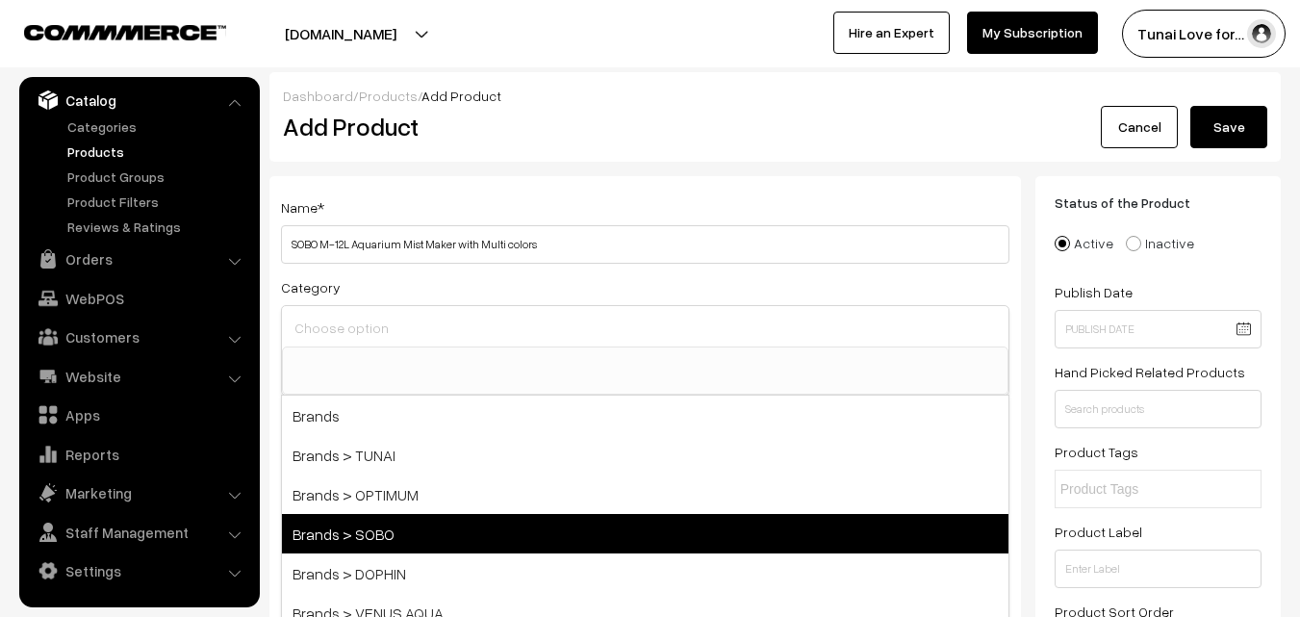
click at [379, 527] on span "Brands > SOBO" at bounding box center [645, 533] width 727 height 39
select select "37"
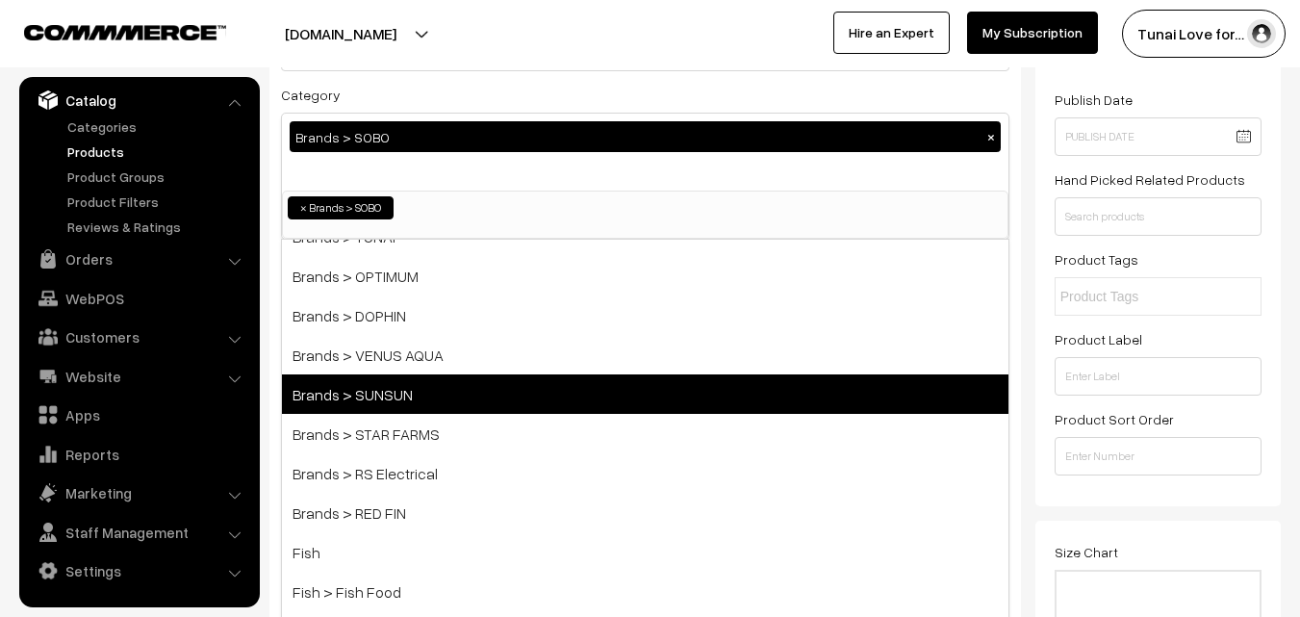
scroll to position [96, 0]
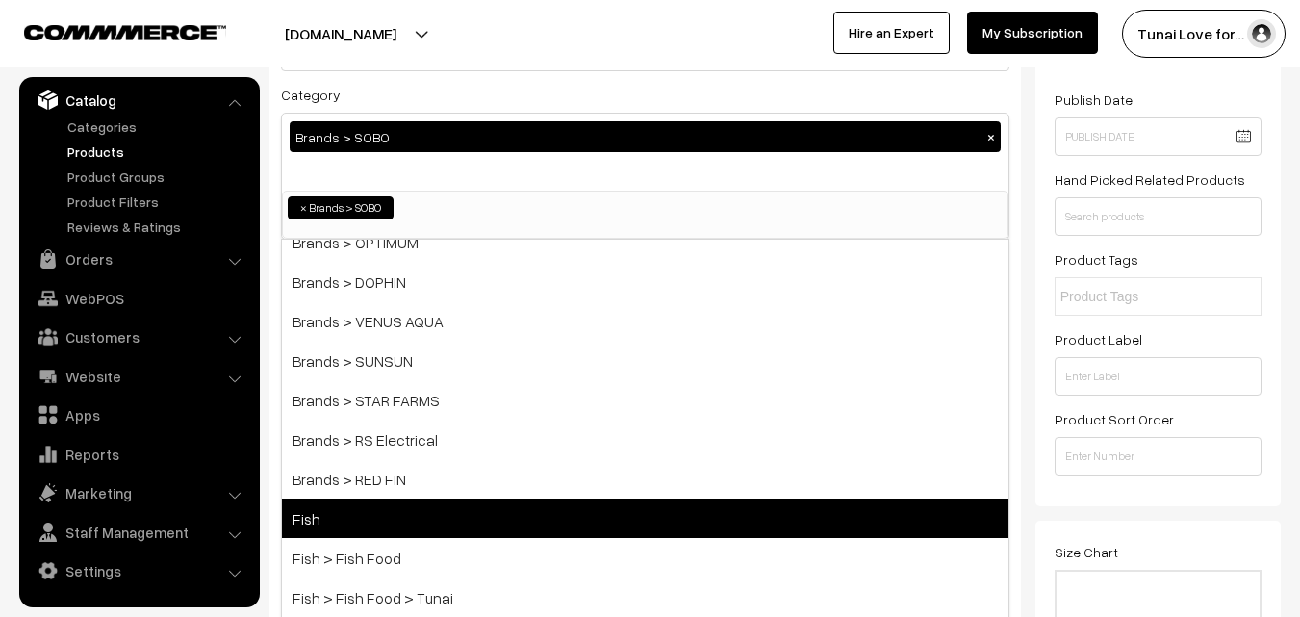
click at [337, 501] on span "Fish" at bounding box center [645, 518] width 727 height 39
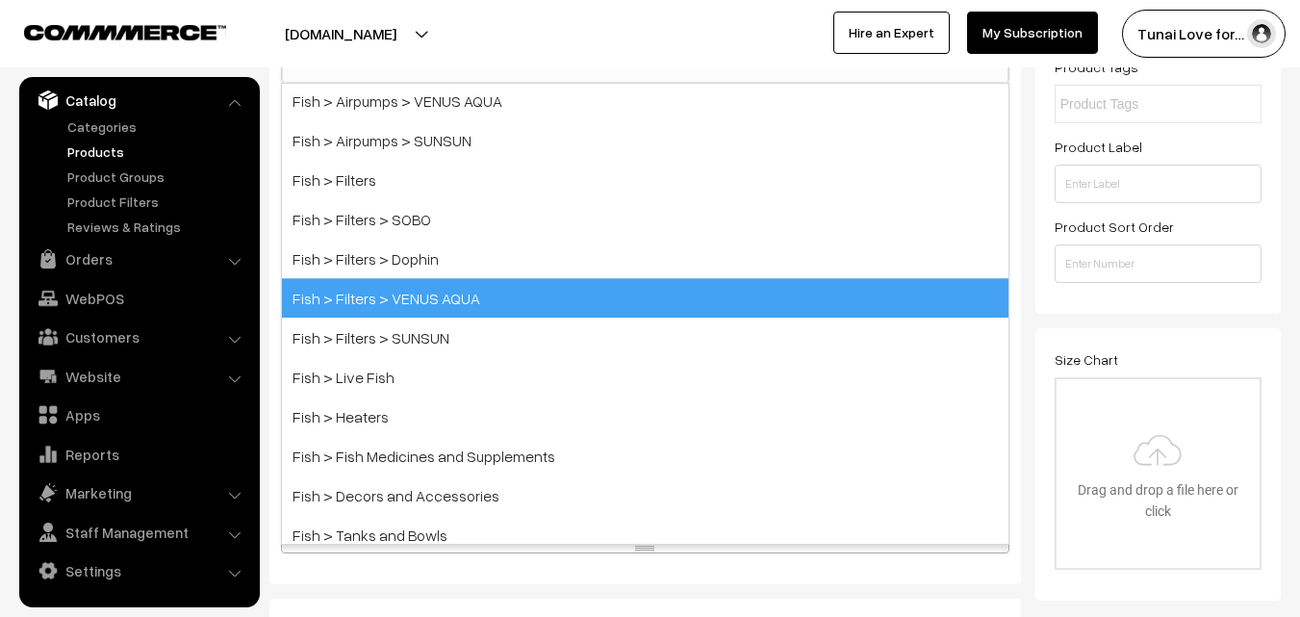
scroll to position [770, 0]
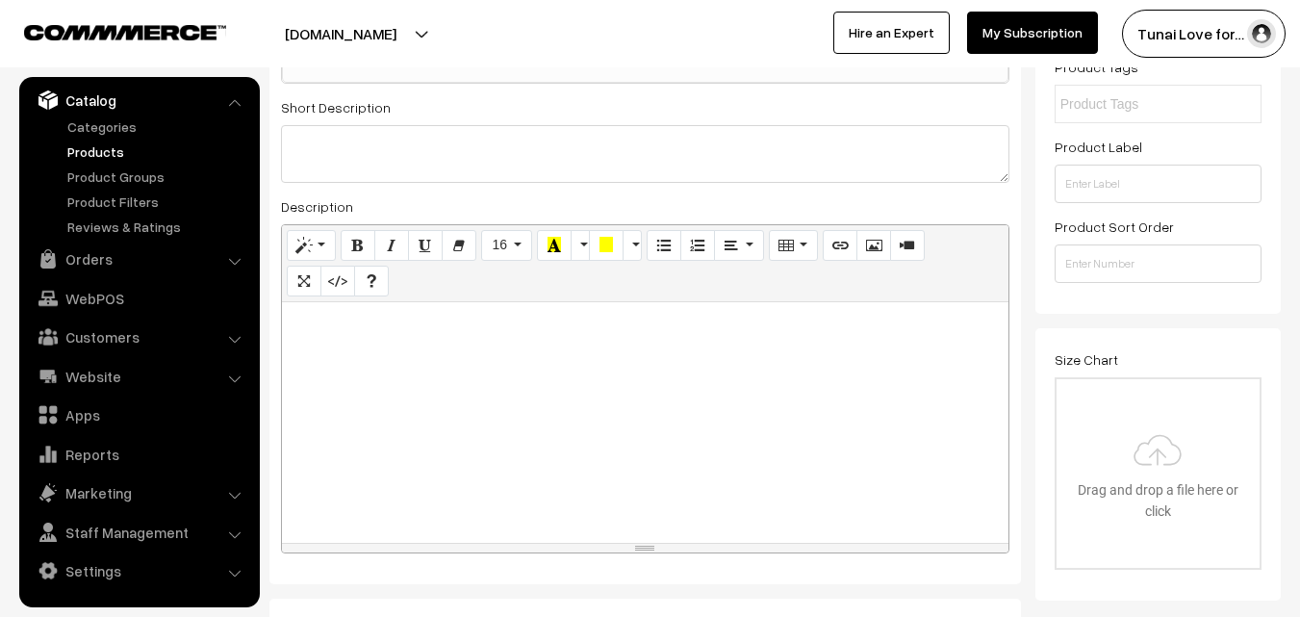
click at [465, 322] on p at bounding box center [645, 323] width 707 height 23
paste div
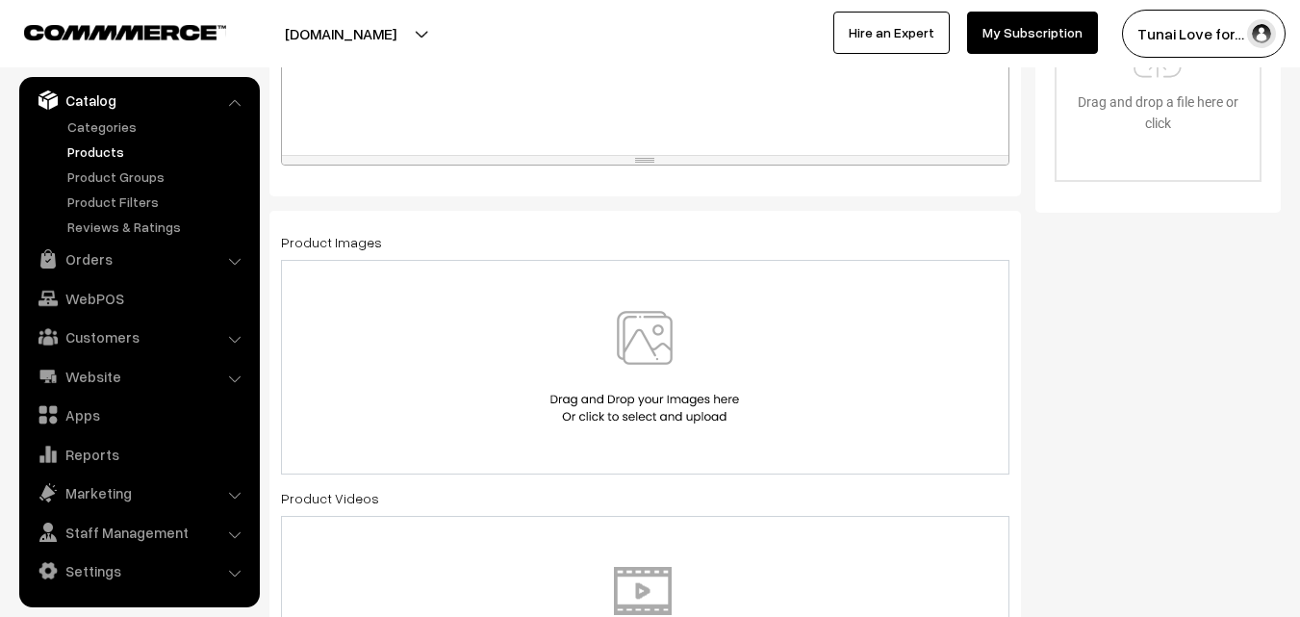
scroll to position [866, 0]
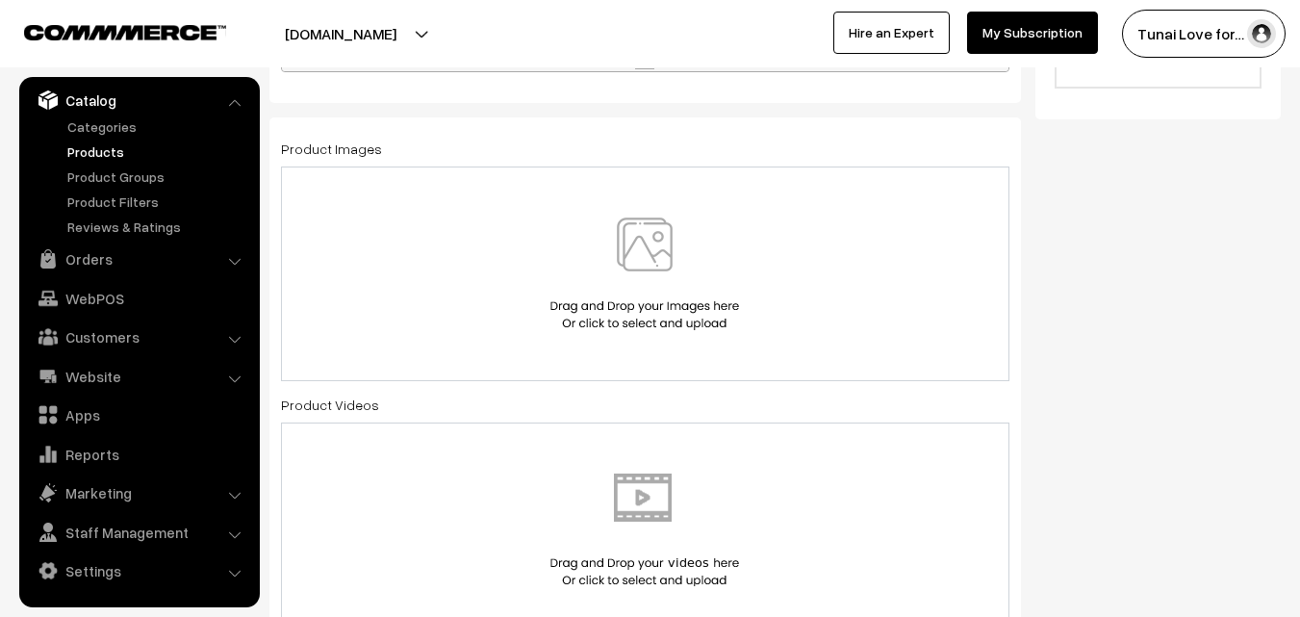
click at [605, 245] on img at bounding box center [645, 274] width 198 height 113
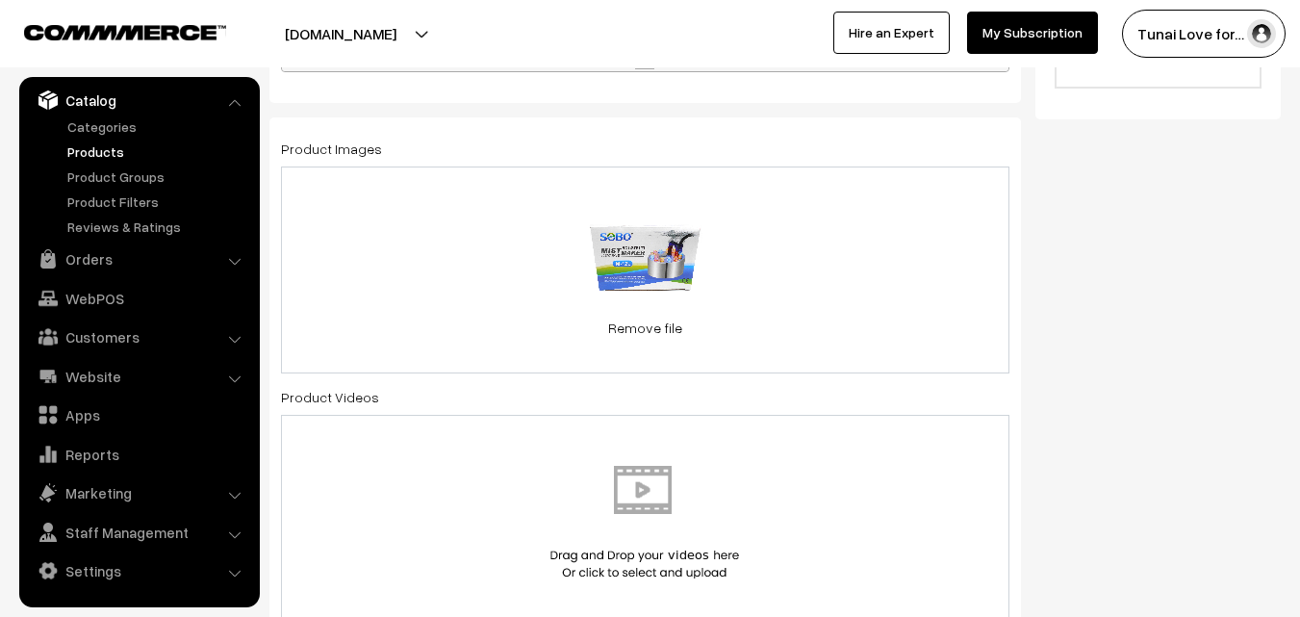
click at [935, 259] on div "0.1 MB 71kAD6yPLxL._SL1500_.jpg Check Error Remove file" at bounding box center [645, 270] width 729 height 207
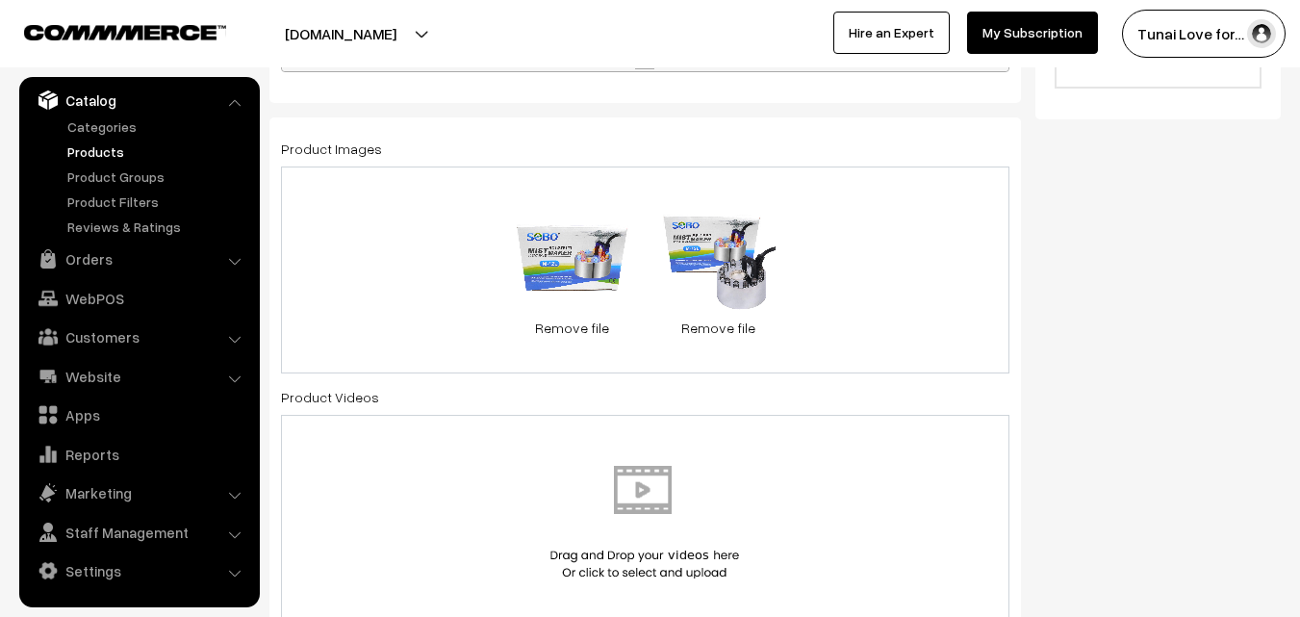
click at [885, 245] on div "0.1 MB 71kAD6yPLxL._SL1500_.jpg Check Error Remove file 0.1 MB 71DxCnuXxVL._SL1…" at bounding box center [645, 270] width 729 height 207
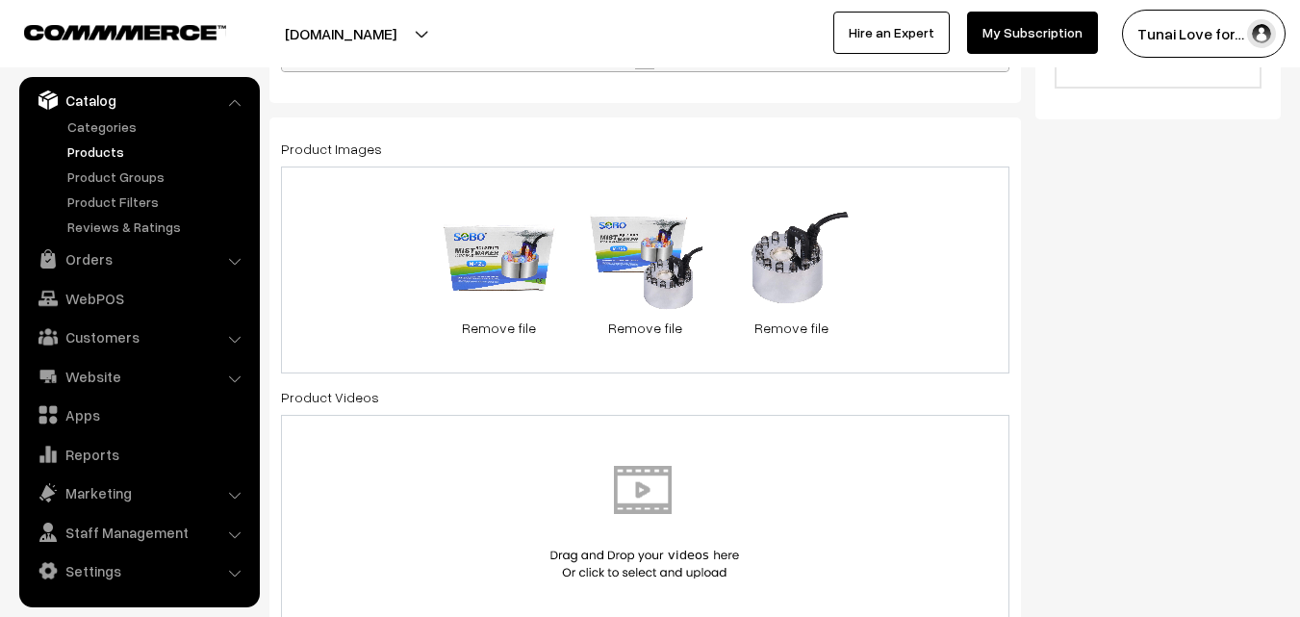
click at [895, 264] on div "0.1 MB 71kAD6yPLxL._SL1500_.jpg Check Error Remove file 0.1 MB 71DxCnuXxVL._SL1…" at bounding box center [645, 270] width 729 height 207
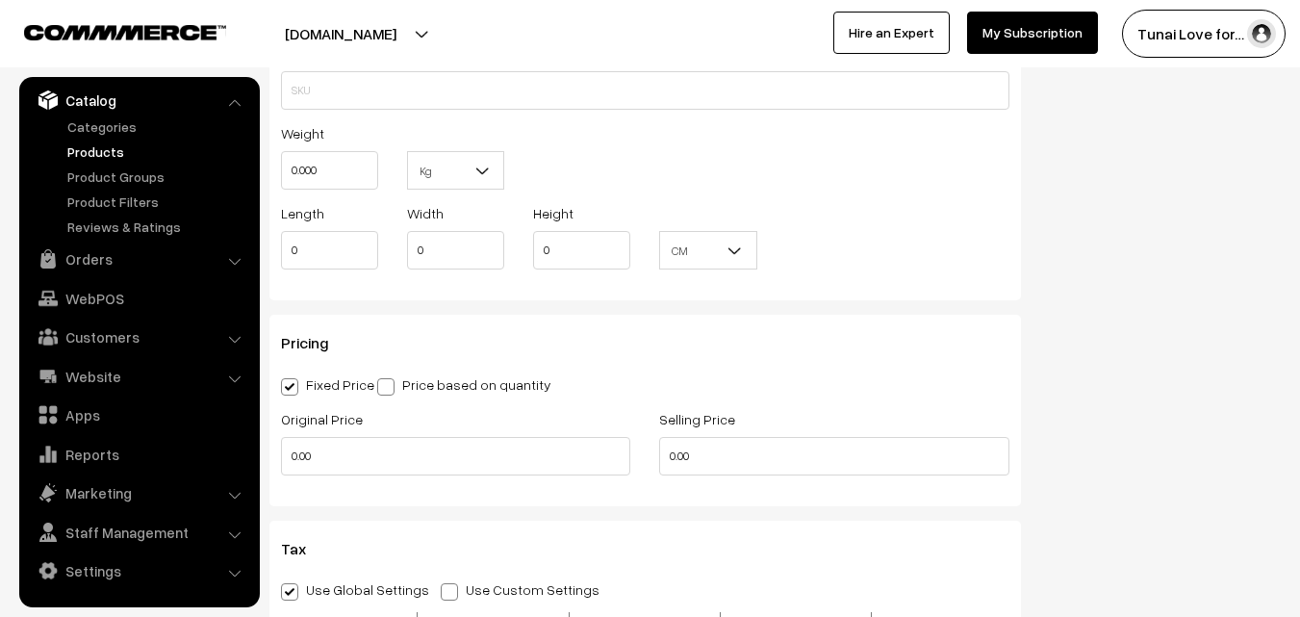
scroll to position [1829, 0]
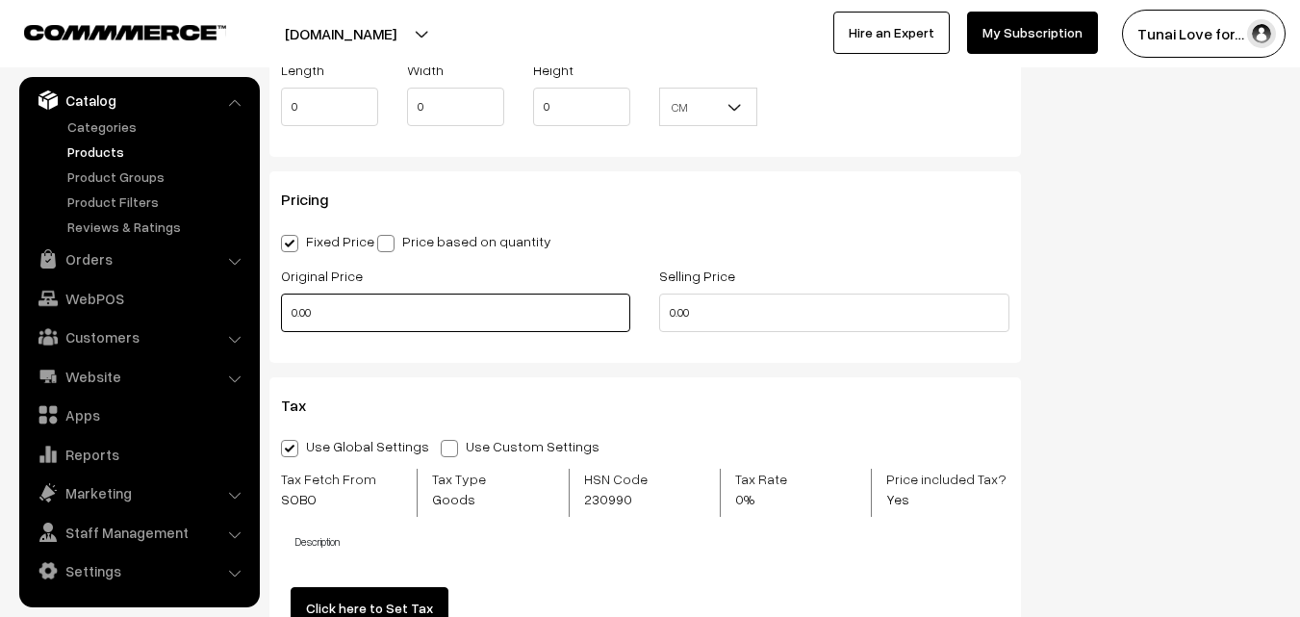
drag, startPoint x: 343, startPoint y: 318, endPoint x: 263, endPoint y: 315, distance: 79.9
type input "1800"
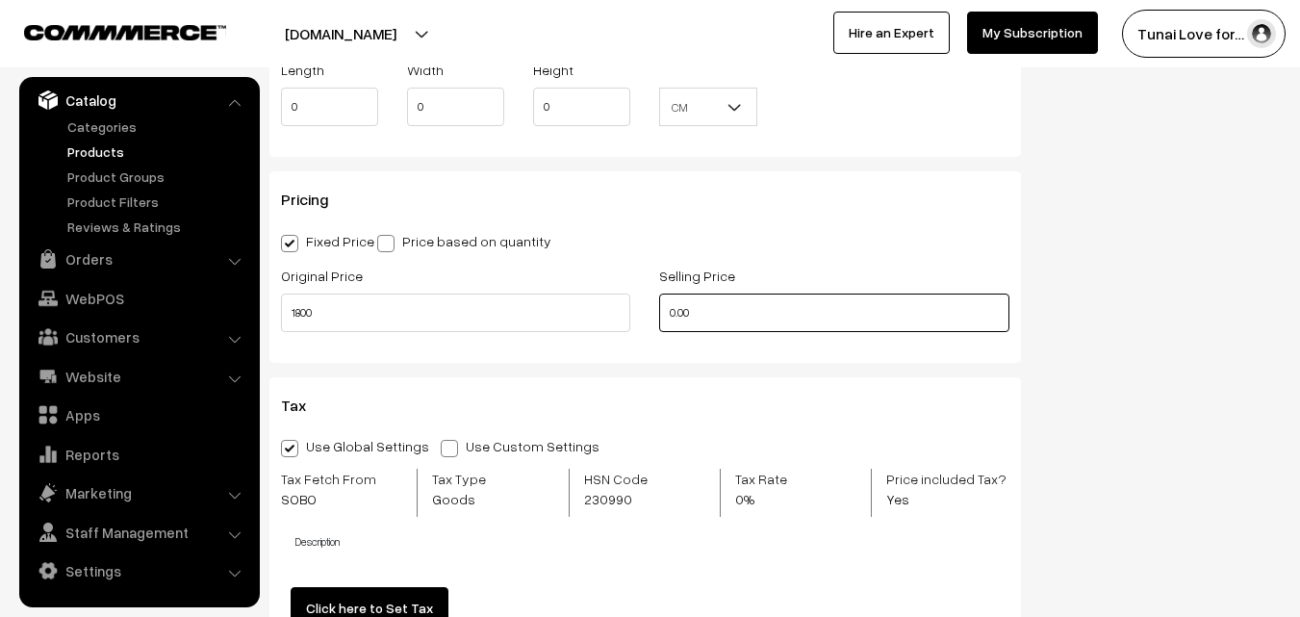
drag, startPoint x: 716, startPoint y: 317, endPoint x: 674, endPoint y: 323, distance: 42.9
click at [674, 323] on input "0.00" at bounding box center [833, 313] width 349 height 39
type input "0"
type input "860"
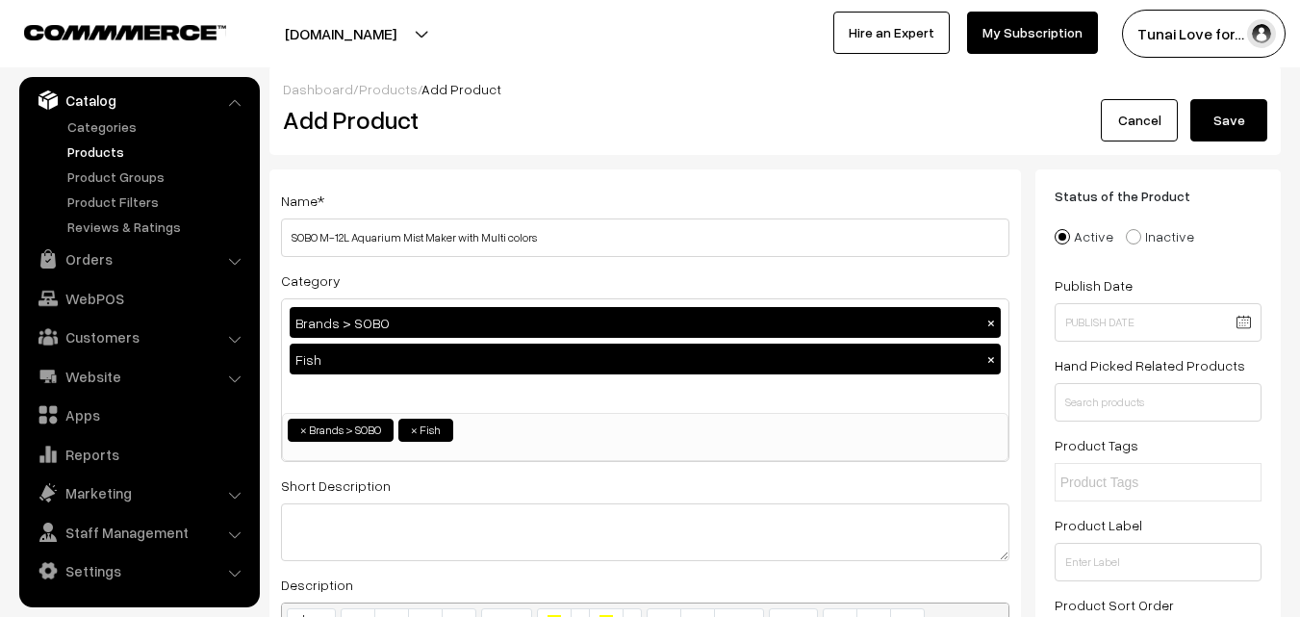
scroll to position [0, 0]
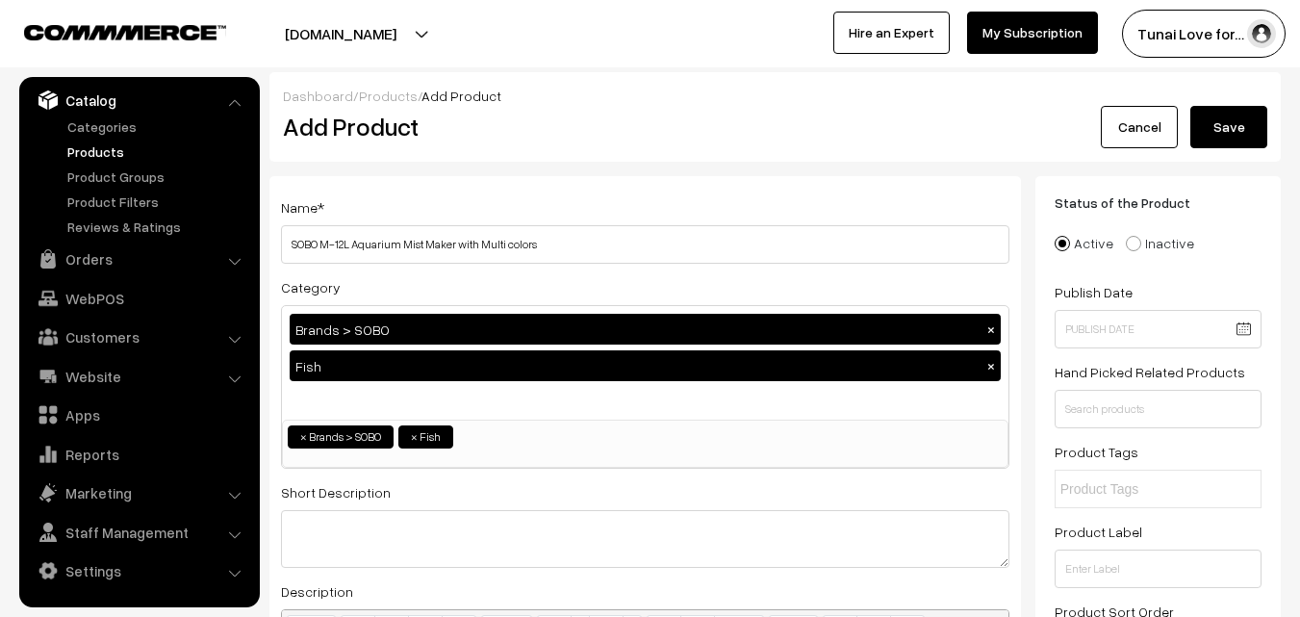
click at [1218, 130] on button "Save" at bounding box center [1229, 127] width 77 height 42
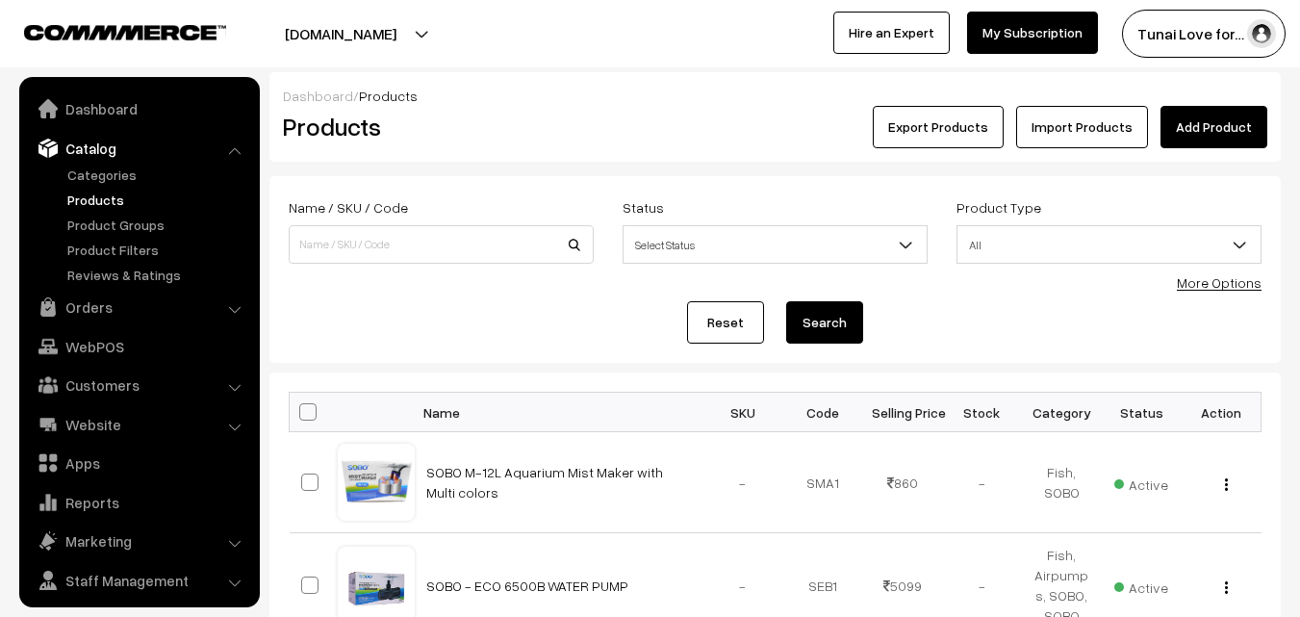
scroll to position [48, 0]
